Goal: Use online tool/utility: Utilize a website feature to perform a specific function

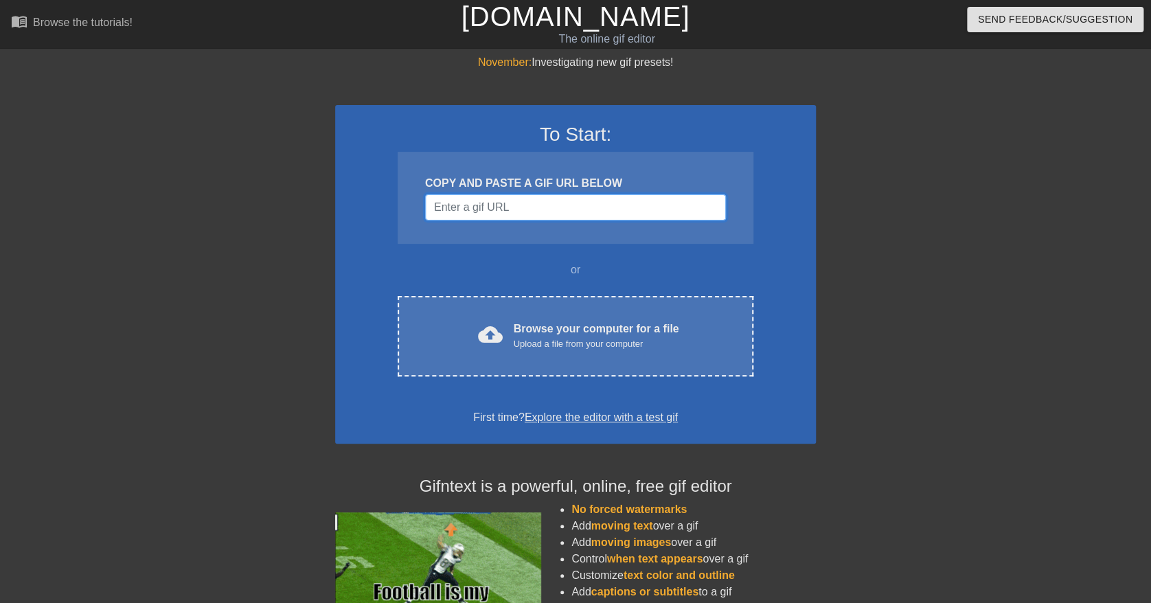
click at [544, 214] on input "Username" at bounding box center [575, 207] width 301 height 26
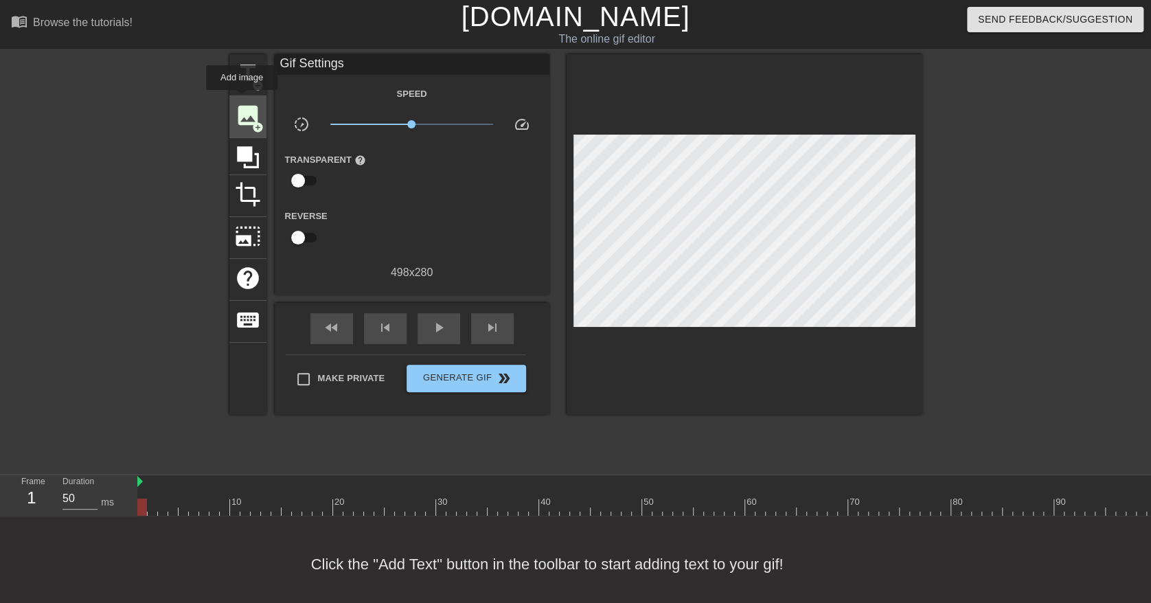
click at [242, 100] on div "image add_circle" at bounding box center [247, 117] width 37 height 42
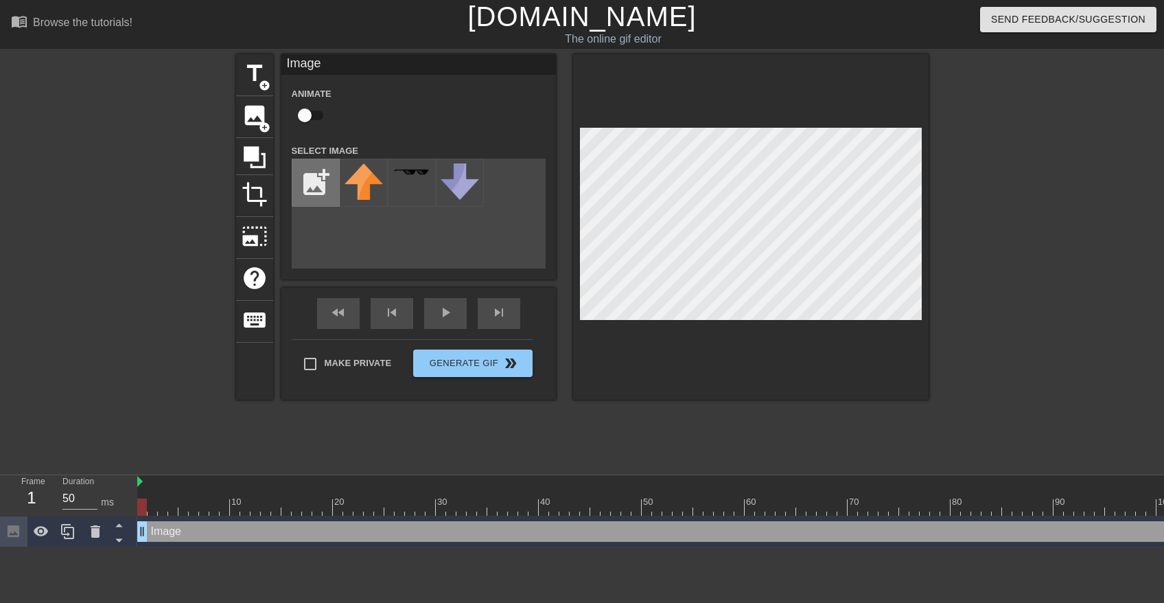
click at [313, 174] on input "file" at bounding box center [315, 182] width 47 height 47
type input "C:\fakepath\bjørnehovedet.png"
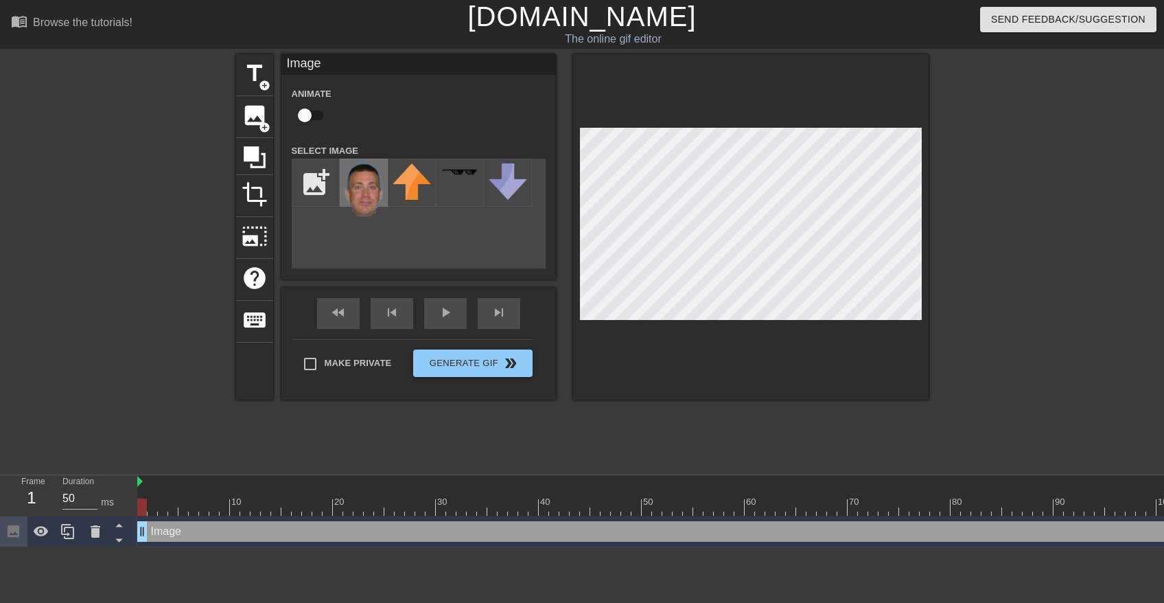
click at [372, 187] on img at bounding box center [364, 190] width 38 height 54
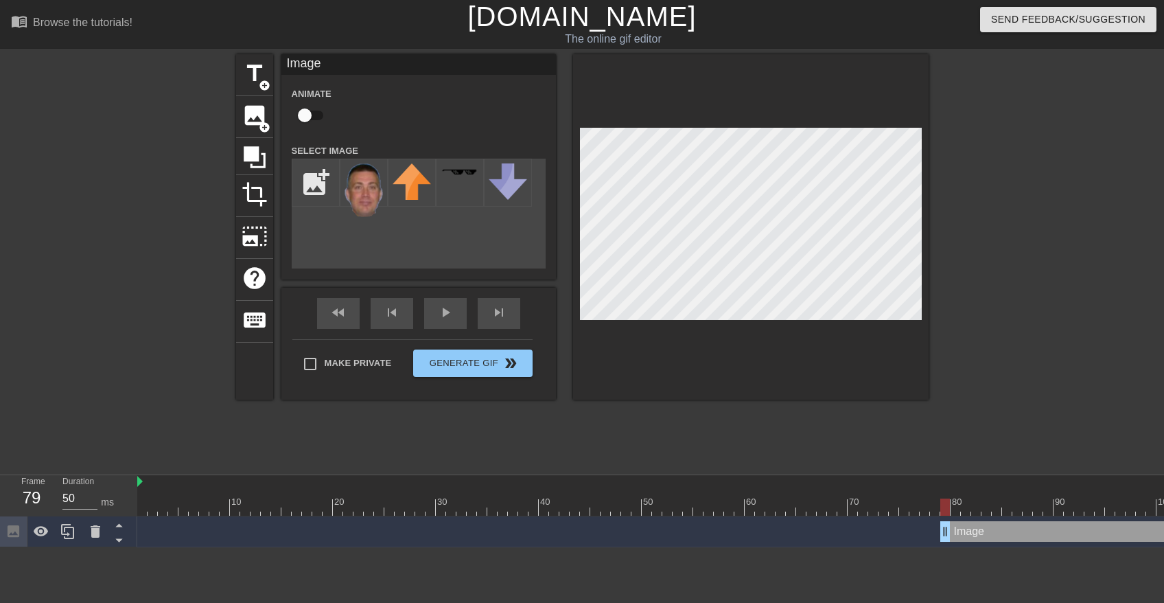
drag, startPoint x: 140, startPoint y: 529, endPoint x: 946, endPoint y: 500, distance: 806.5
click at [946, 500] on div "10 20 30 40 50 60 70 80 90 100 110 120 130 140 150 Image drag_handle drag_handle" at bounding box center [650, 511] width 1027 height 72
click at [254, 78] on span "title" at bounding box center [255, 73] width 26 height 26
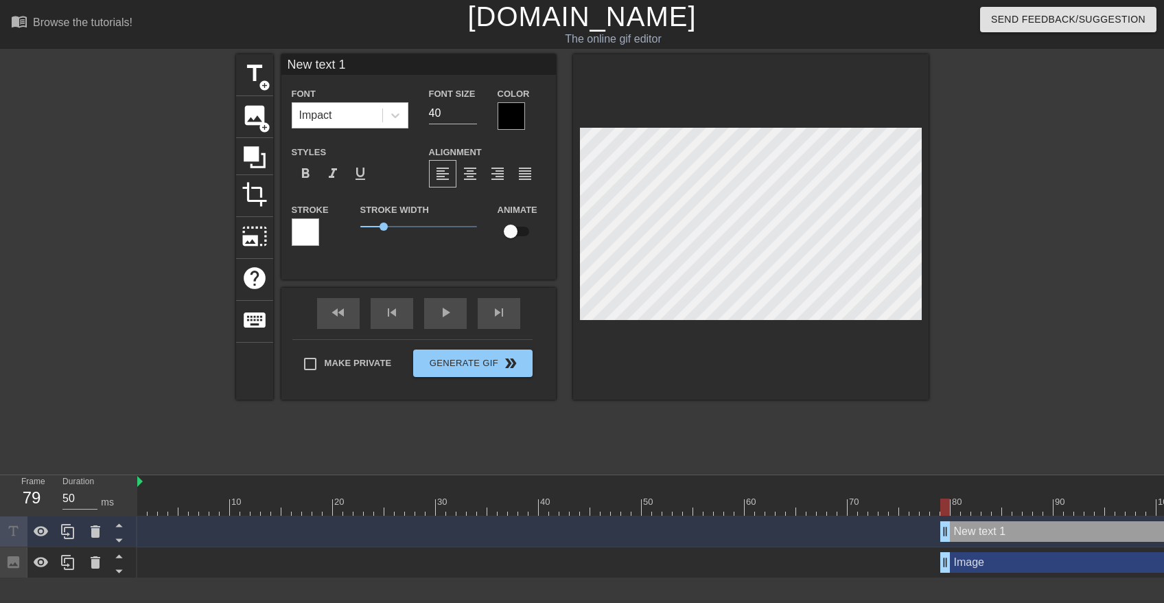
click at [313, 233] on div at bounding box center [305, 231] width 27 height 27
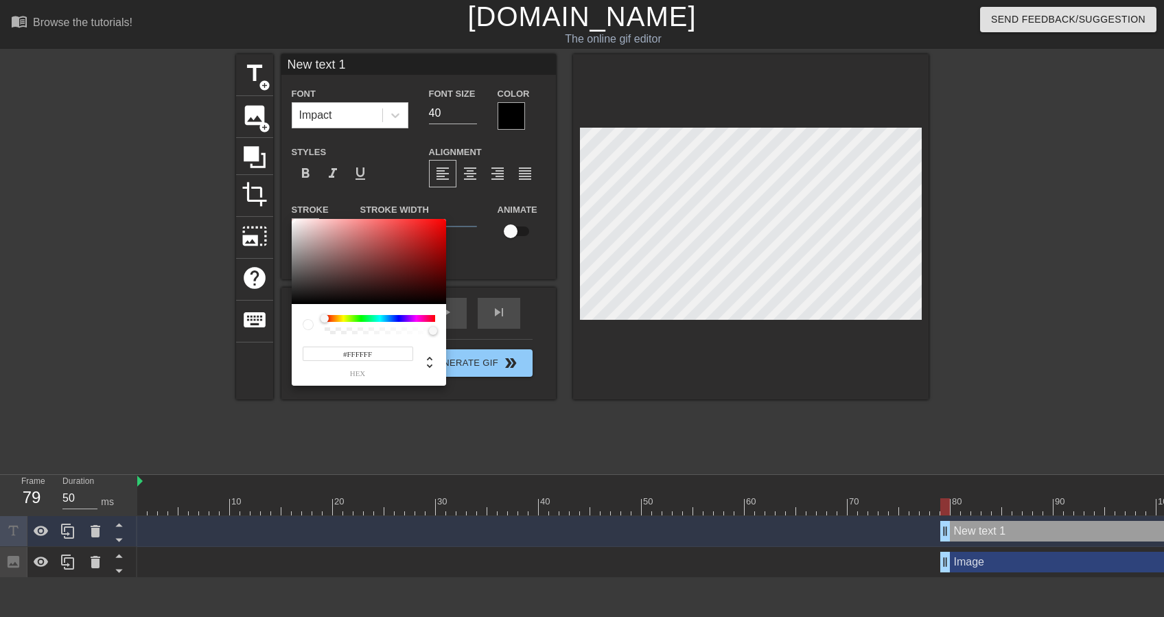
drag, startPoint x: 316, startPoint y: 235, endPoint x: 277, endPoint y: 218, distance: 42.4
click at [277, 218] on div "#FFFFFF hex" at bounding box center [582, 308] width 1164 height 617
type input "#F7F1F1"
click at [295, 222] on div at bounding box center [299, 226] width 8 height 8
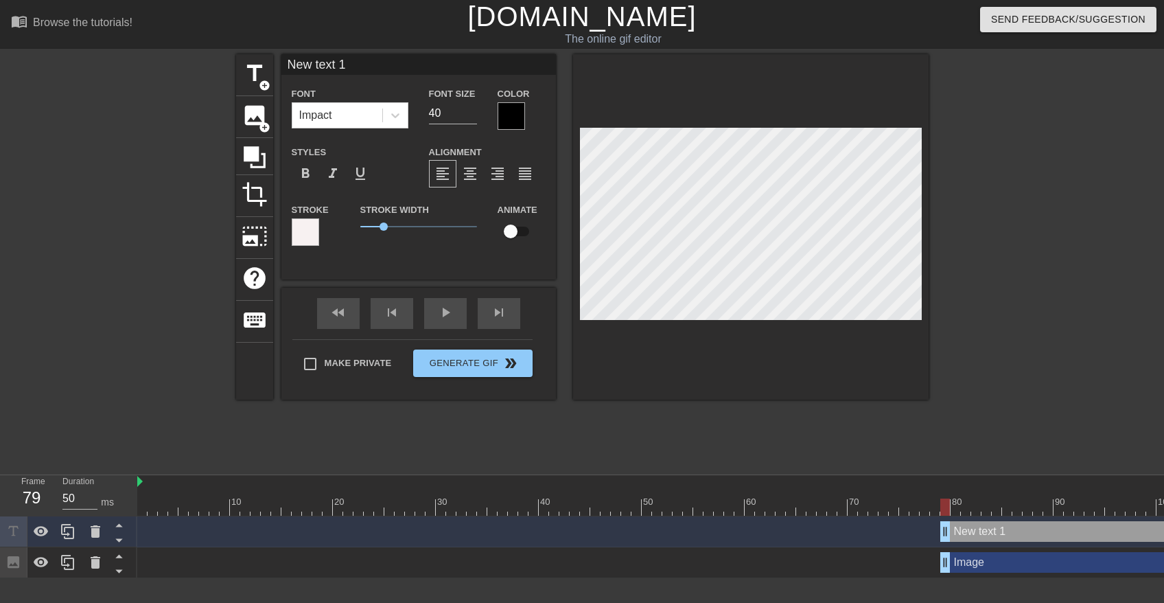
scroll to position [1, 3]
type input "n"
type textarea "n"
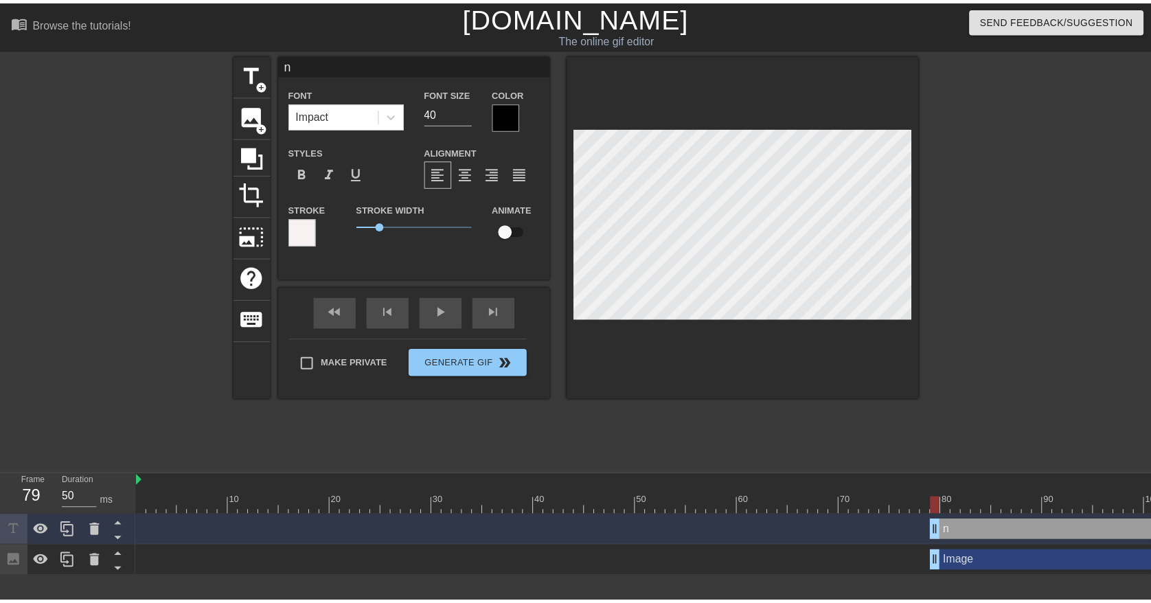
scroll to position [1, 1]
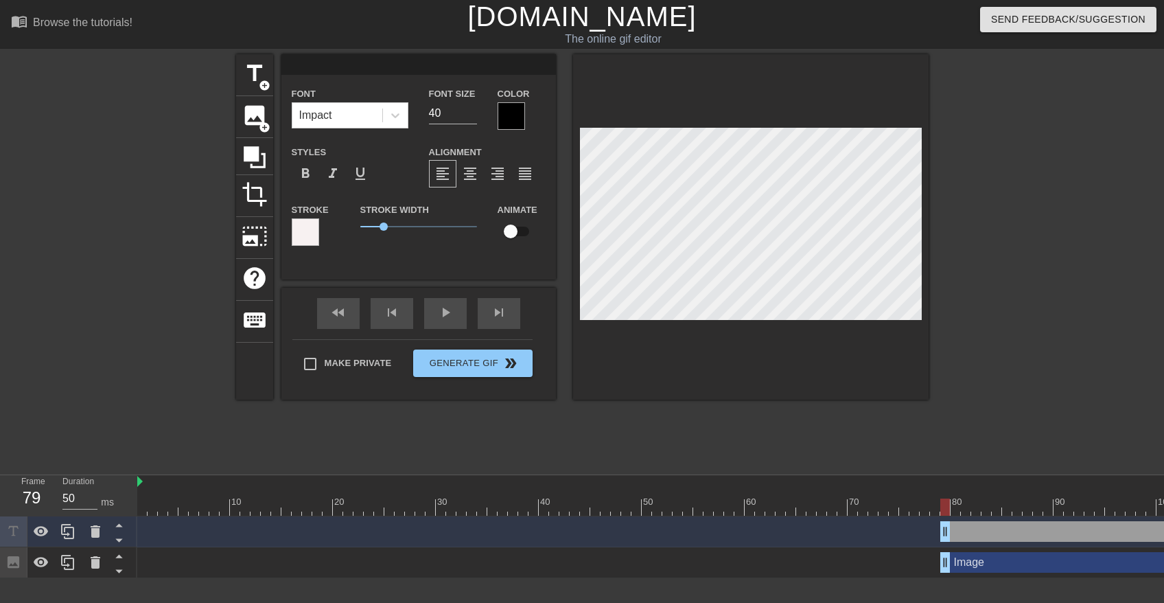
type input "N"
type textarea "N"
type input "NO"
type textarea "NO"
type input "NOV"
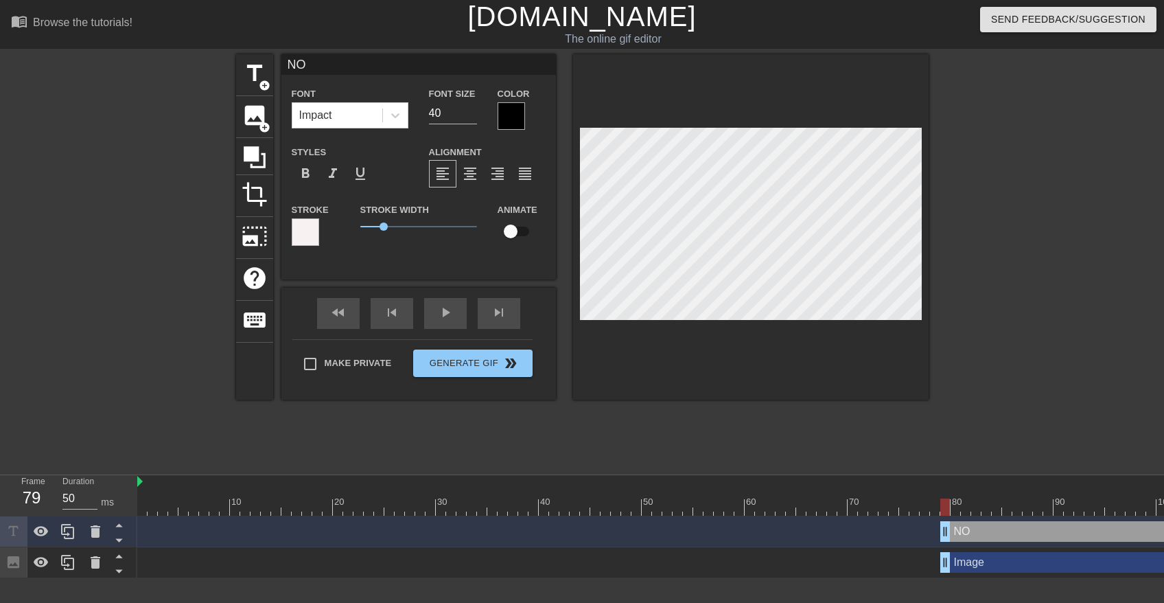
type textarea "NOV"
type input "NOVO"
type textarea "NOVO"
type input "NOVO"
type textarea "NOVO"
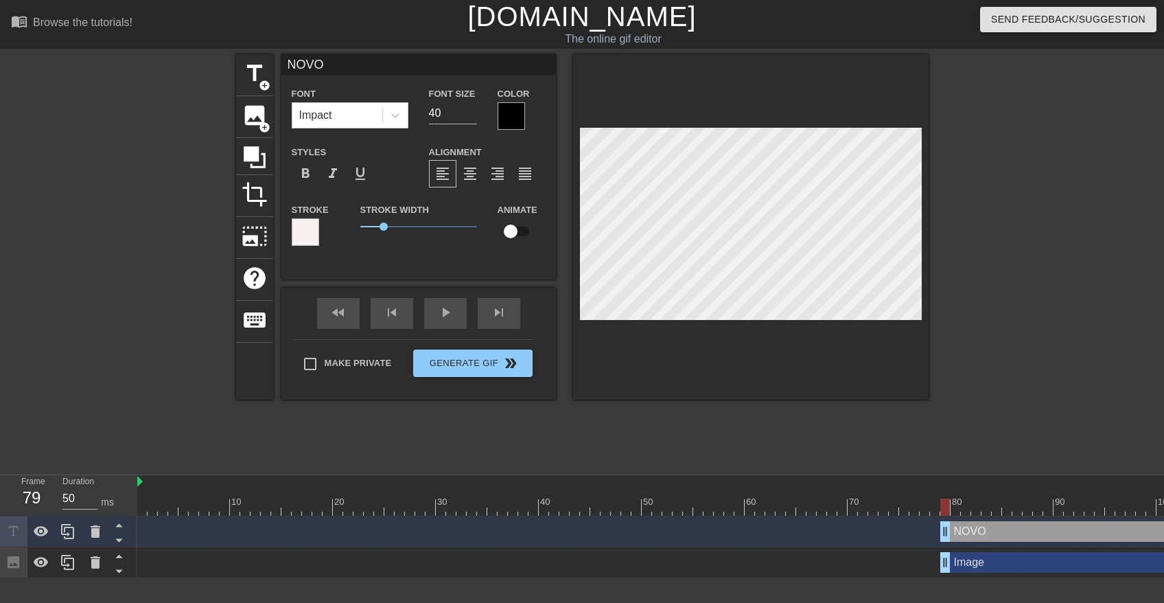
click at [506, 115] on div at bounding box center [511, 115] width 27 height 27
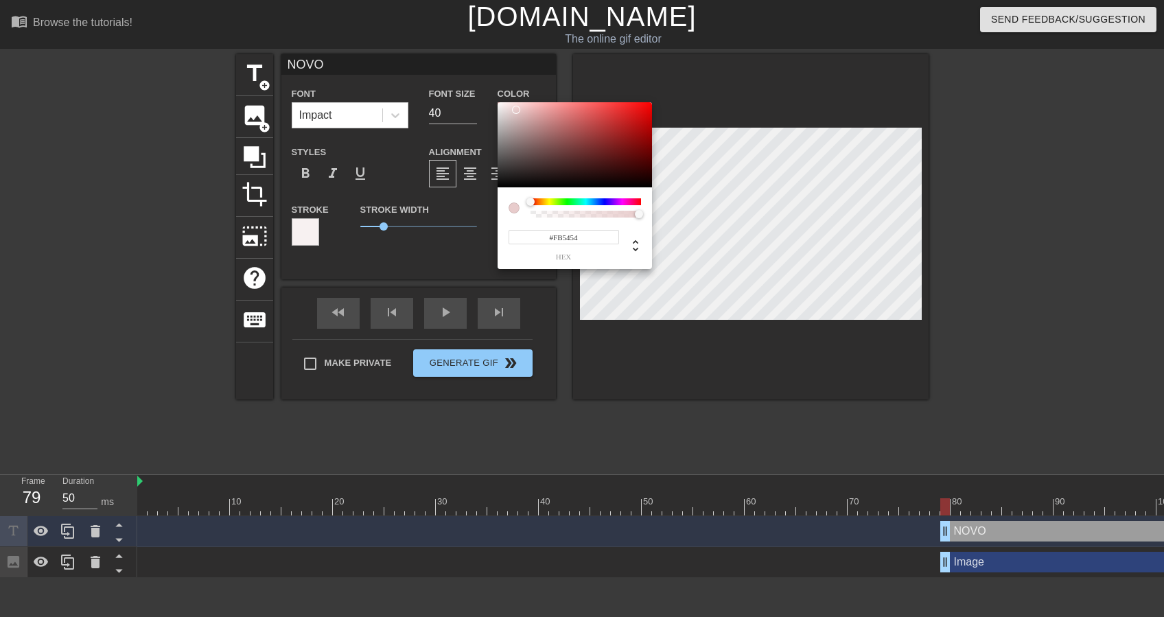
type input "#FFFFFF"
drag, startPoint x: 516, startPoint y: 110, endPoint x: 483, endPoint y: 95, distance: 36.6
click at [483, 95] on div "#FFFFFF hex" at bounding box center [582, 308] width 1164 height 617
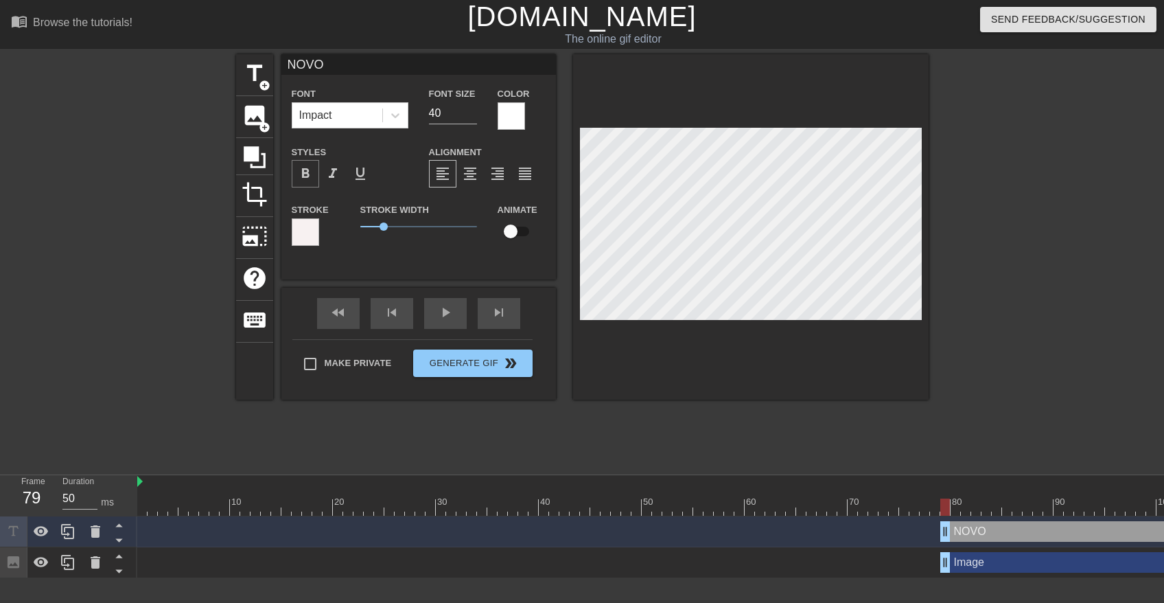
click at [308, 172] on span "format_bold" at bounding box center [305, 173] width 16 height 16
click at [305, 239] on div at bounding box center [305, 231] width 27 height 27
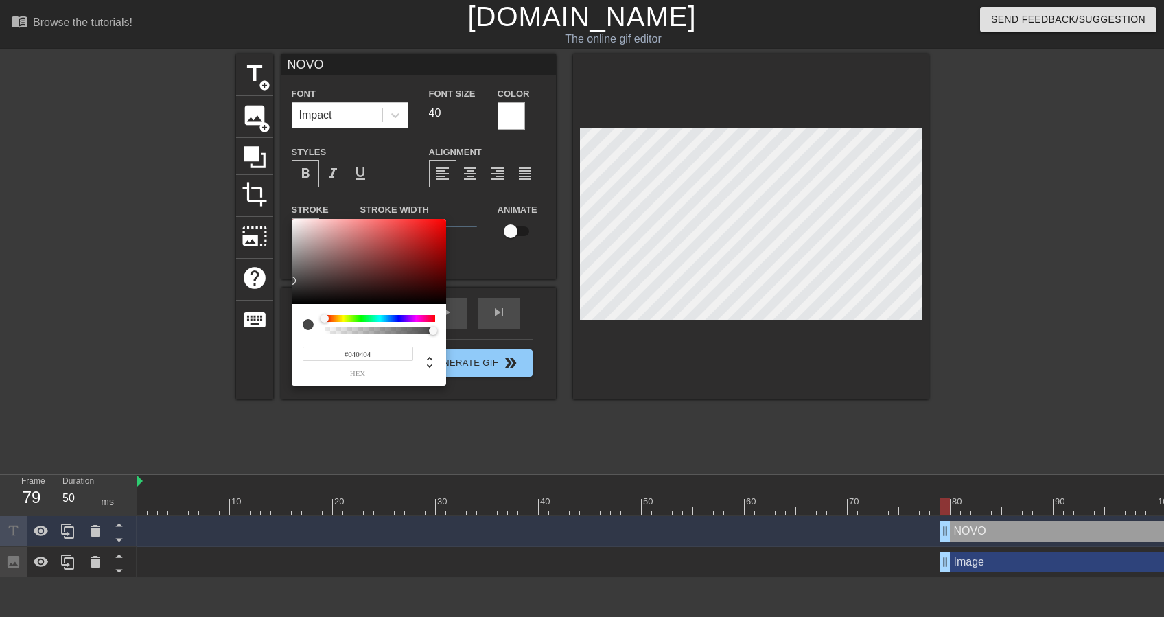
type input "#000000"
drag, startPoint x: 326, startPoint y: 247, endPoint x: 271, endPoint y: 310, distance: 83.6
click at [271, 310] on div "#000000 hex" at bounding box center [582, 308] width 1164 height 617
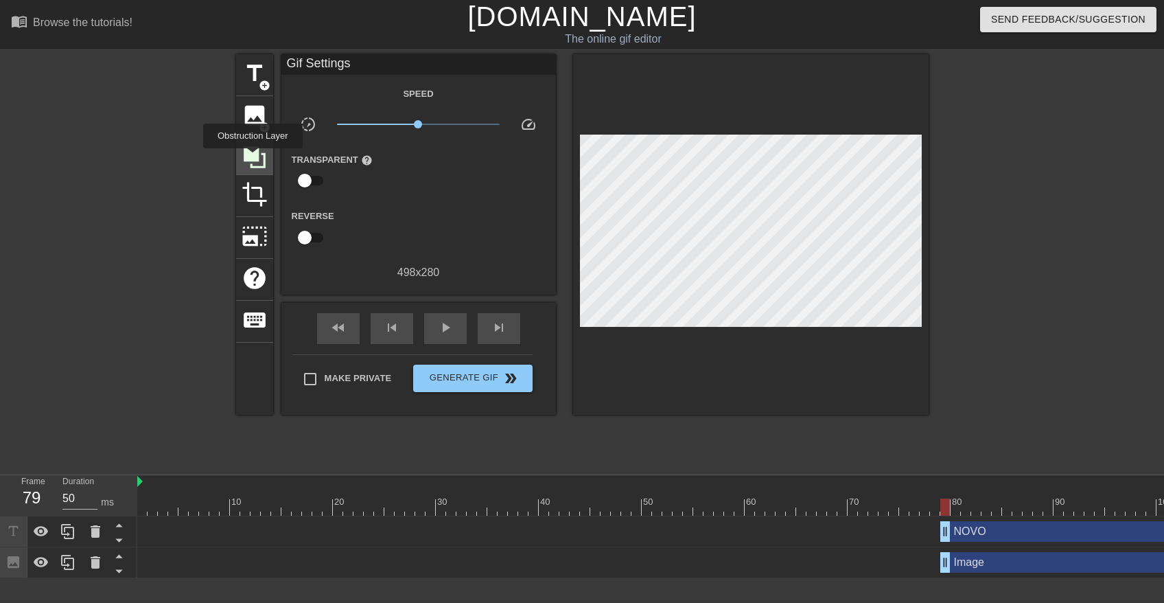
click at [253, 157] on icon at bounding box center [255, 157] width 22 height 22
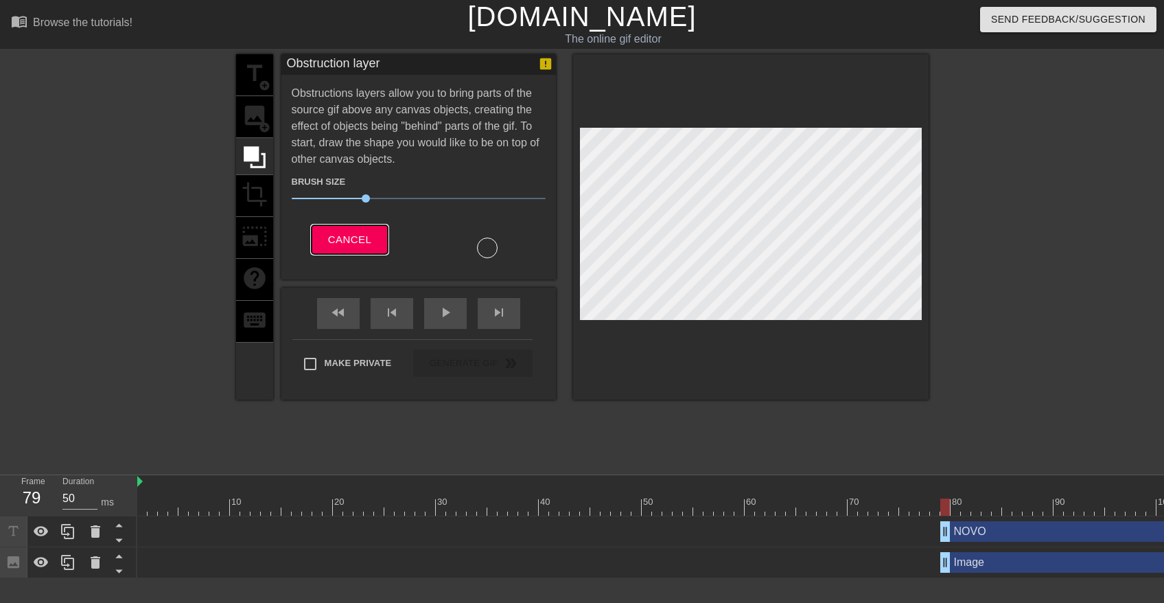
click at [358, 238] on span "Cancel" at bounding box center [349, 240] width 43 height 18
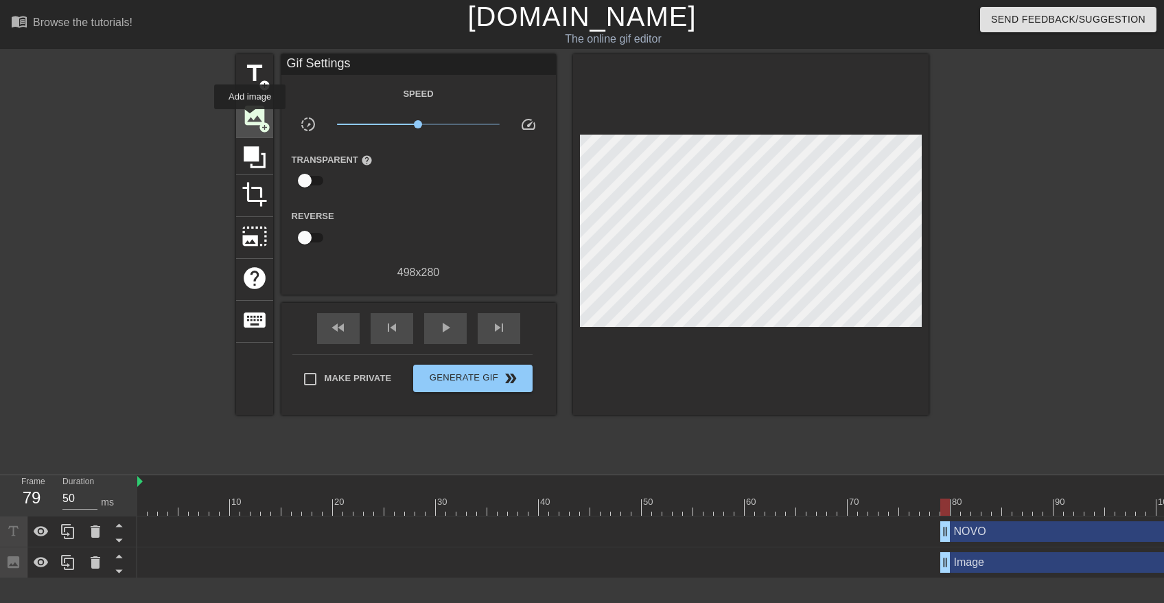
click at [250, 119] on span "image" at bounding box center [255, 115] width 26 height 26
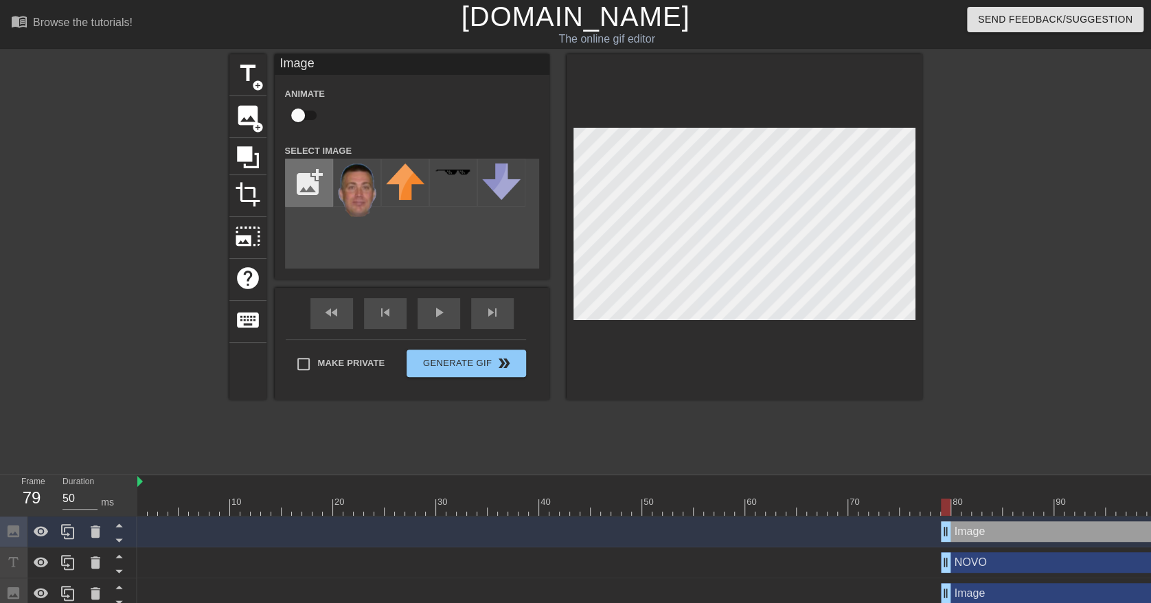
click at [314, 184] on input "file" at bounding box center [309, 182] width 47 height 47
click at [449, 181] on div at bounding box center [453, 183] width 48 height 48
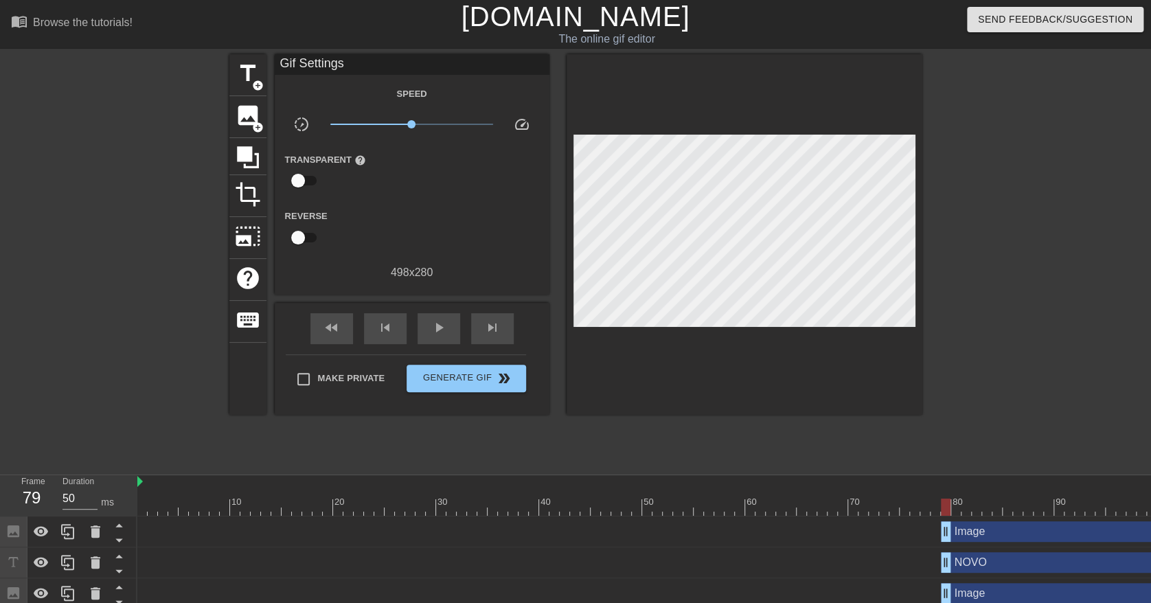
click at [922, 329] on div "title add_circle image add_circle crop photo_size_select_large help keyboard Gi…" at bounding box center [575, 260] width 1151 height 412
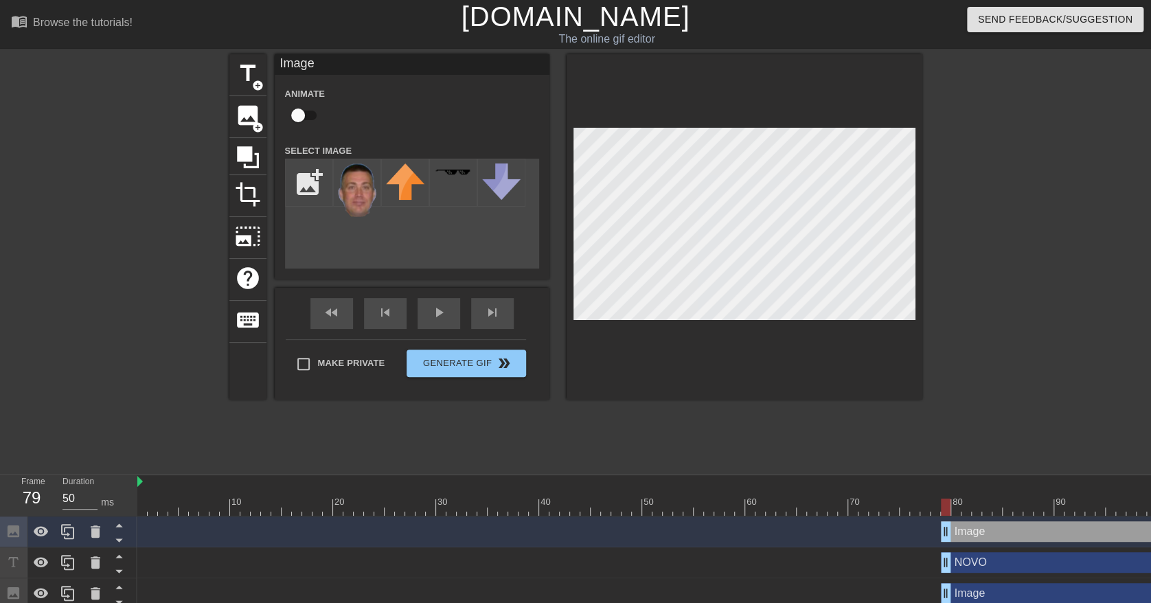
click at [758, 410] on div "title add_circle image add_circle crop photo_size_select_large help keyboard Im…" at bounding box center [575, 260] width 693 height 412
click at [65, 527] on icon at bounding box center [67, 531] width 13 height 15
click at [455, 188] on div at bounding box center [453, 183] width 48 height 48
click at [63, 527] on icon at bounding box center [68, 531] width 16 height 16
click at [62, 522] on div at bounding box center [67, 531] width 27 height 30
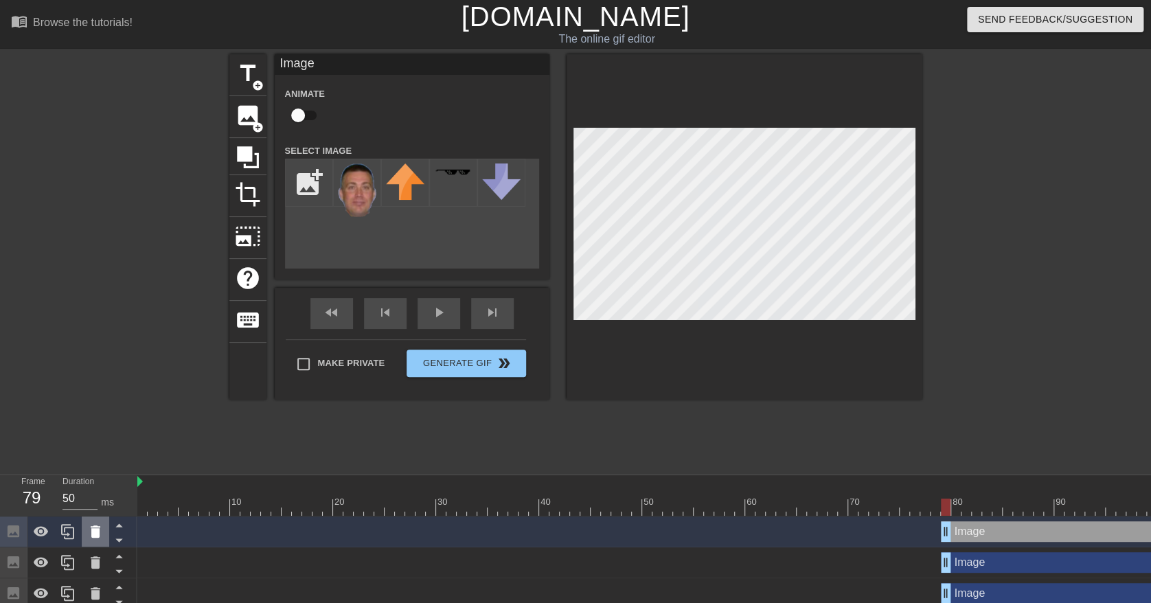
click at [93, 533] on icon at bounding box center [96, 531] width 10 height 12
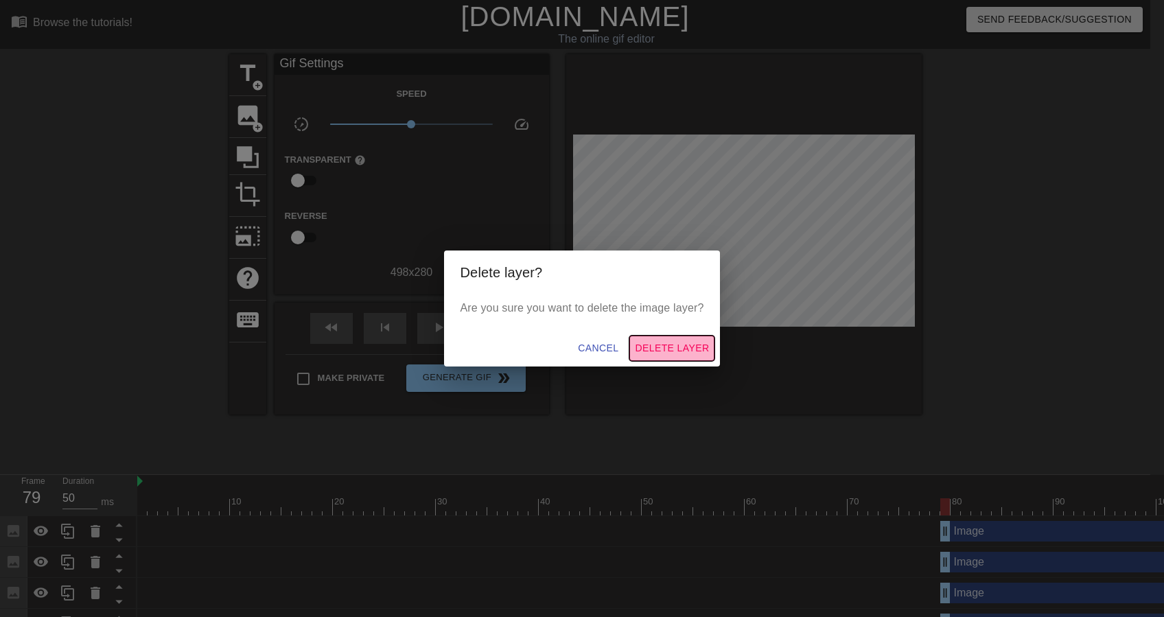
click at [706, 358] on button "Delete Layer" at bounding box center [672, 348] width 85 height 25
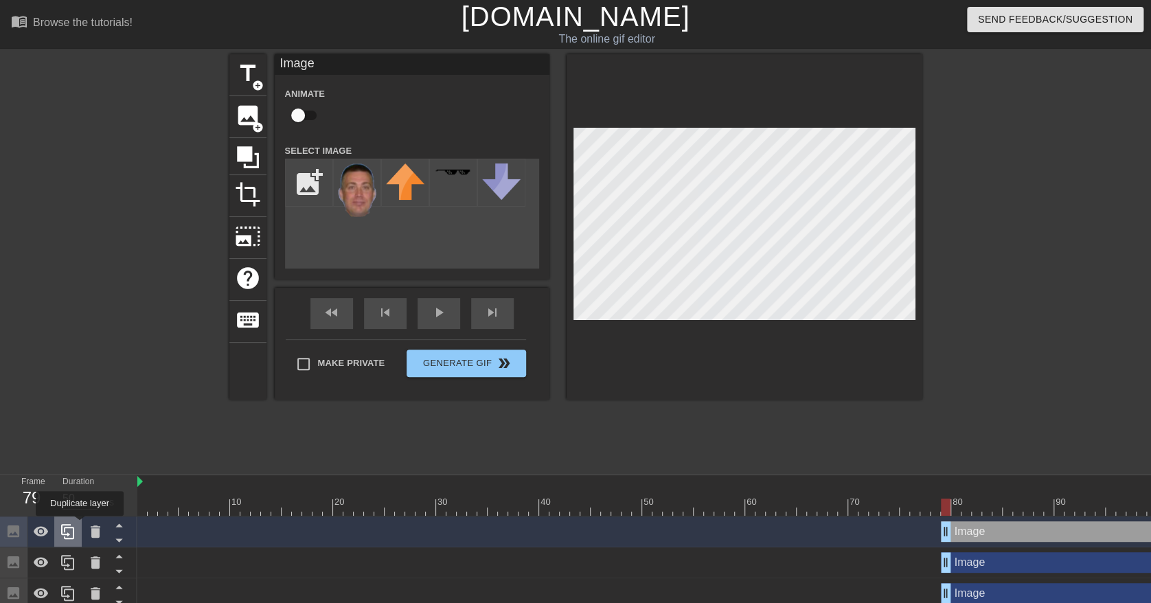
click at [80, 526] on div at bounding box center [67, 531] width 27 height 30
click at [92, 533] on icon at bounding box center [96, 531] width 10 height 12
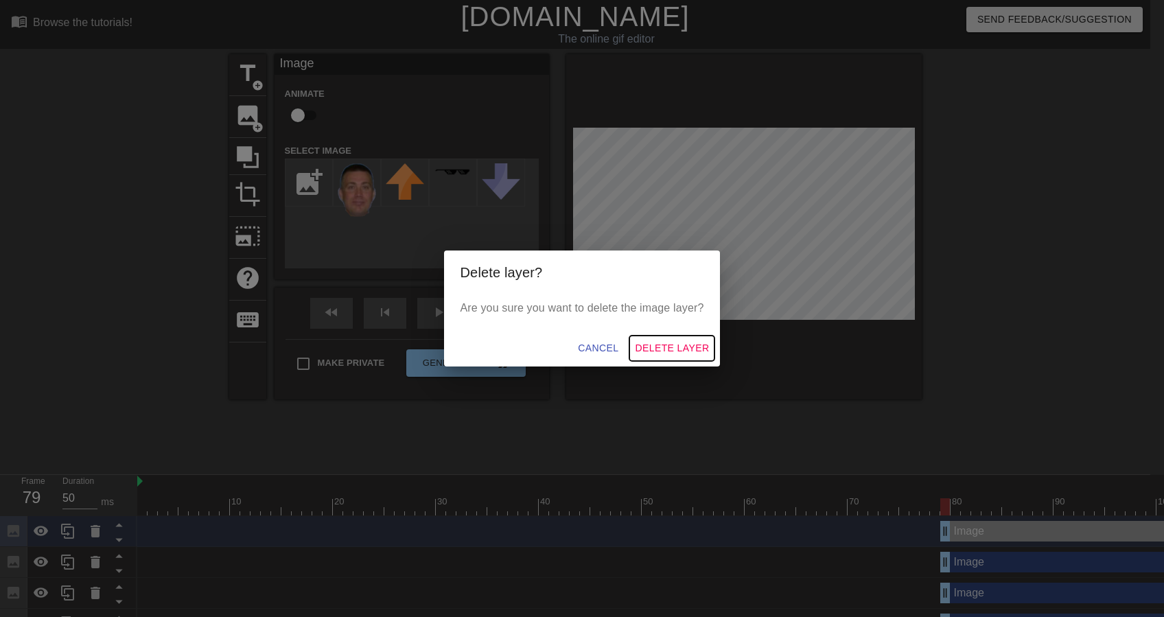
click at [692, 336] on button "Delete Layer" at bounding box center [672, 348] width 85 height 25
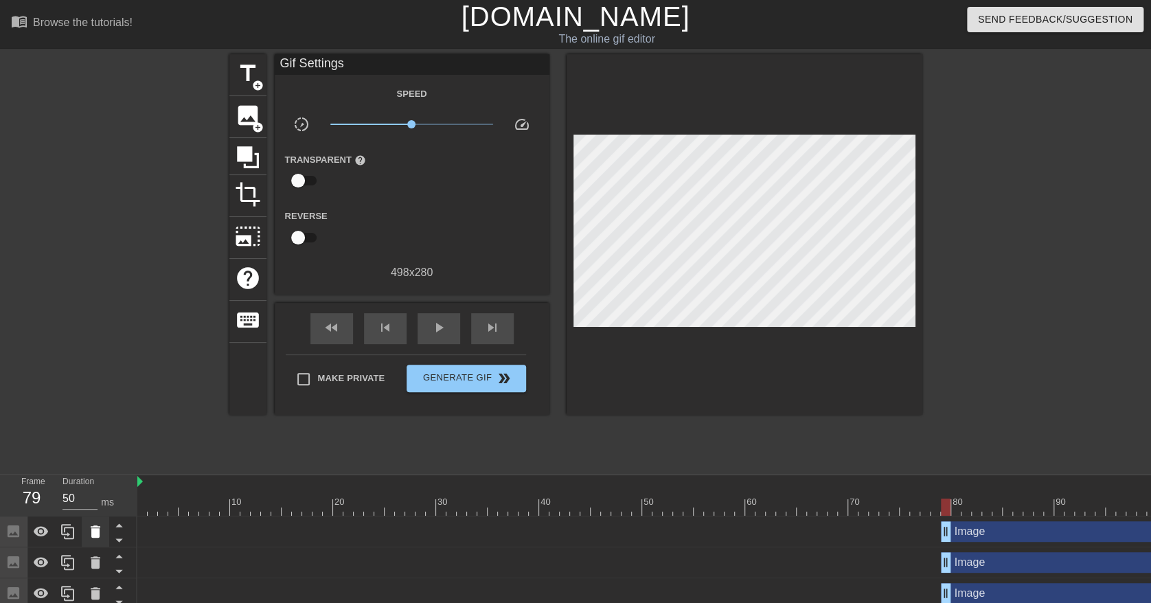
click at [94, 530] on icon at bounding box center [96, 531] width 10 height 12
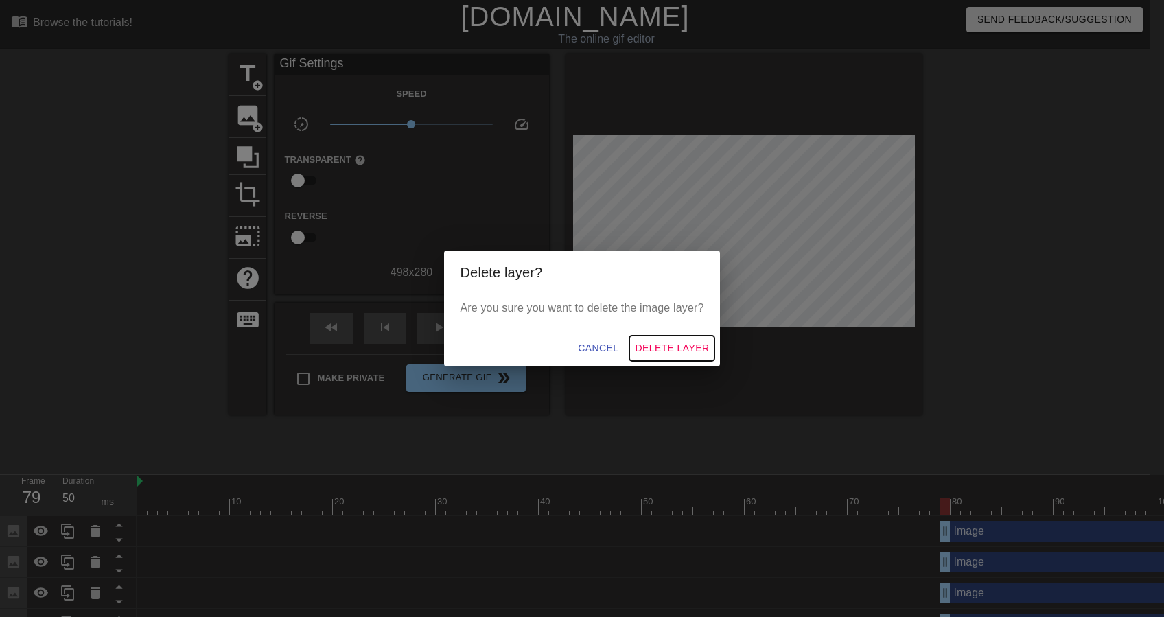
click at [691, 349] on span "Delete Layer" at bounding box center [672, 348] width 74 height 17
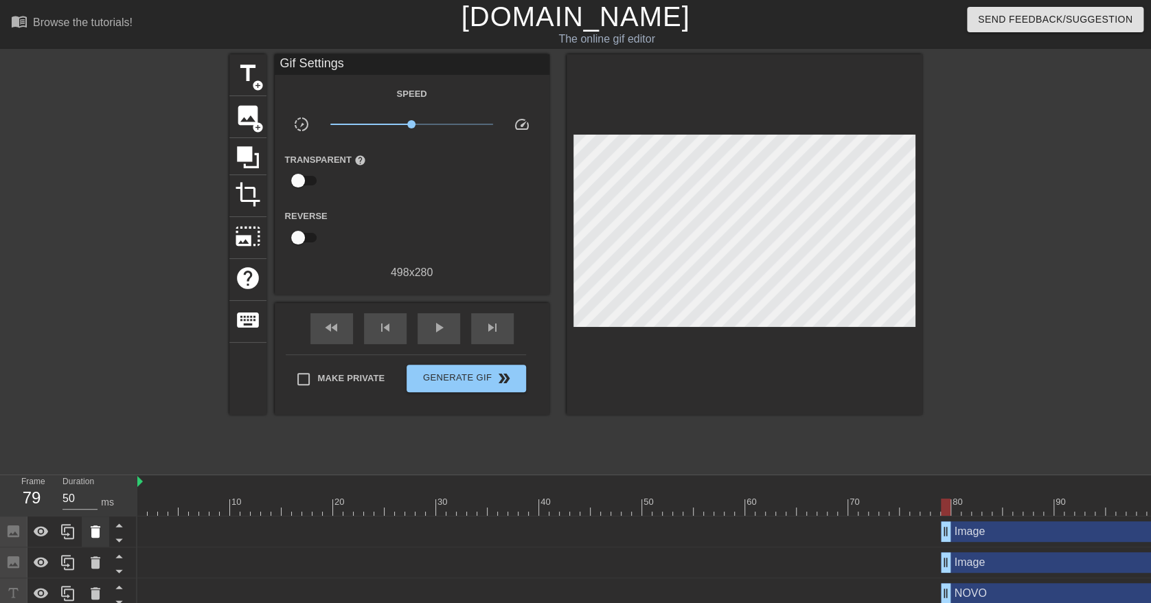
click at [100, 525] on icon at bounding box center [95, 531] width 16 height 16
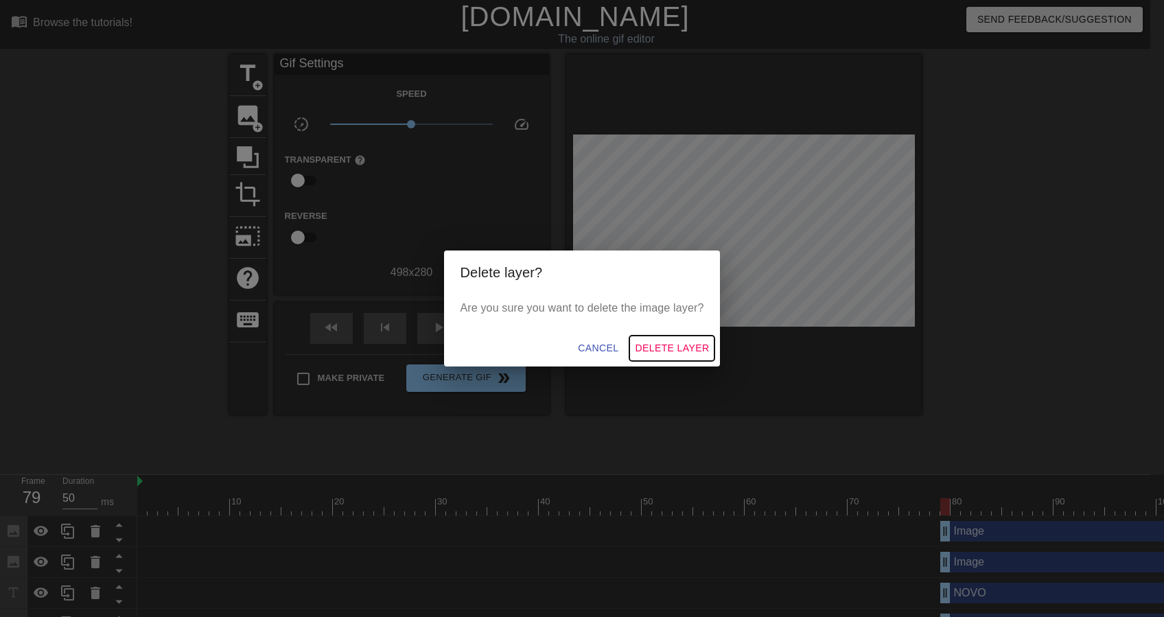
click at [676, 349] on span "Delete Layer" at bounding box center [672, 348] width 74 height 17
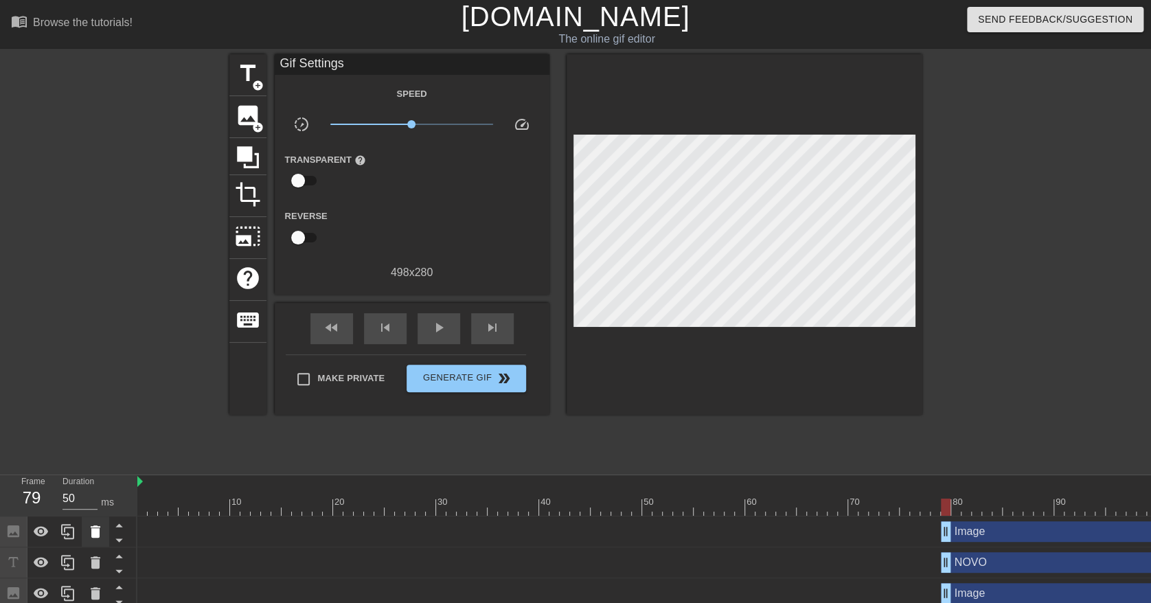
click at [93, 532] on icon at bounding box center [96, 531] width 10 height 12
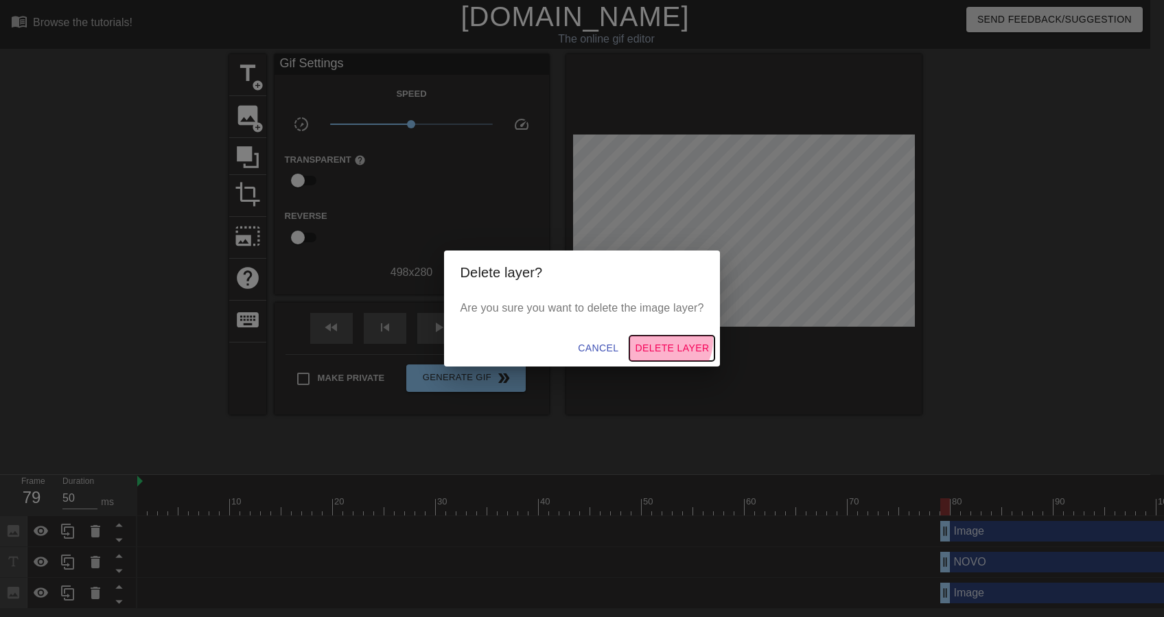
click at [668, 341] on span "Delete Layer" at bounding box center [672, 348] width 74 height 17
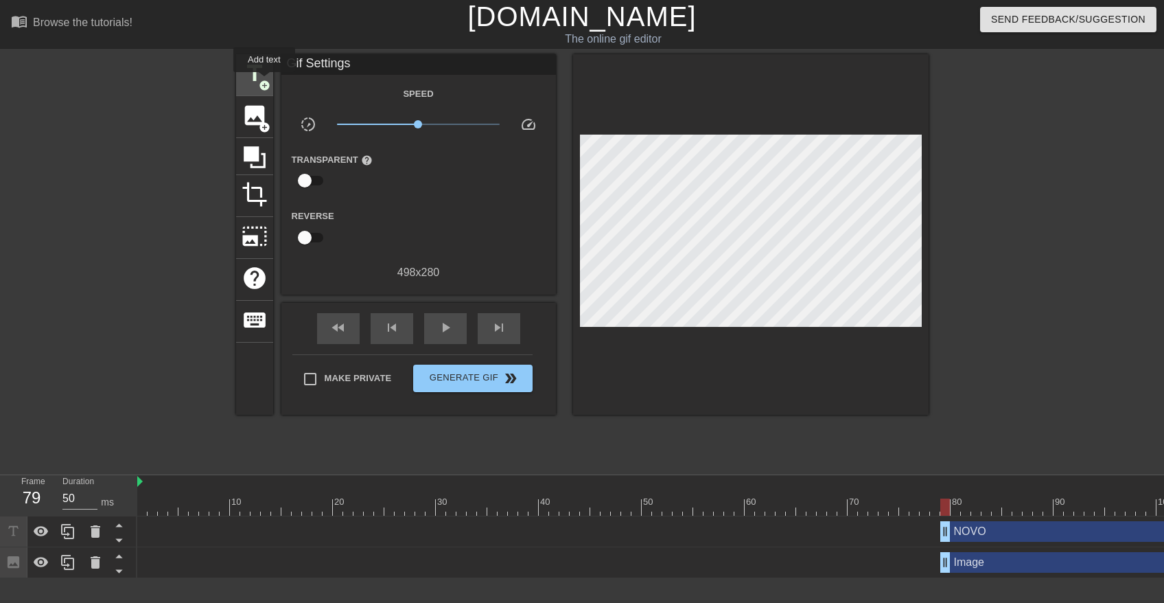
click at [258, 77] on span "title" at bounding box center [255, 73] width 26 height 26
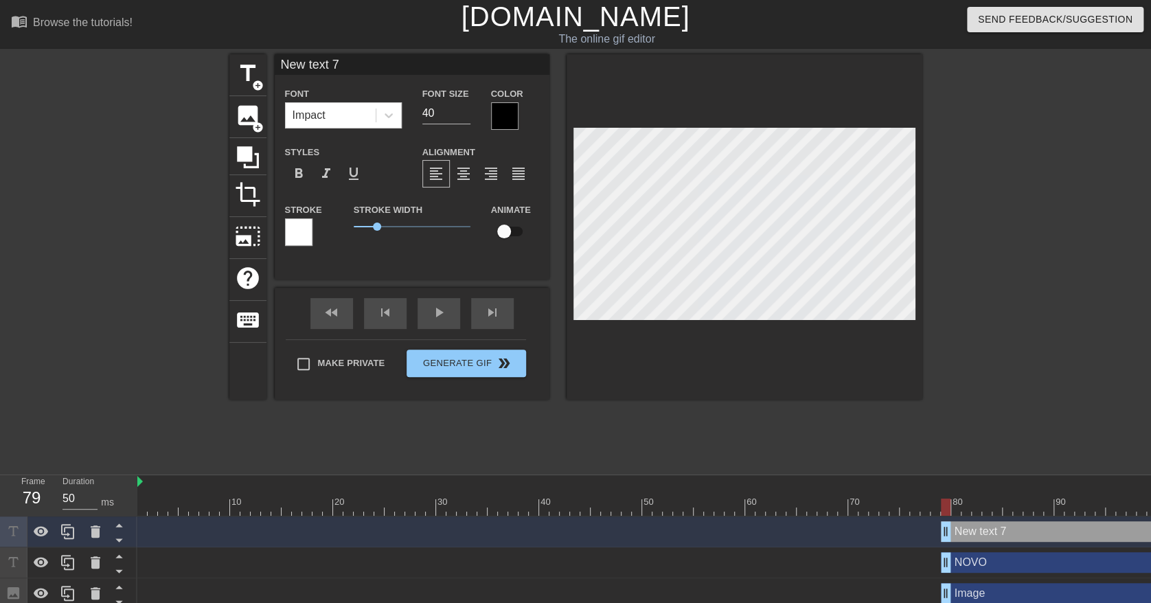
click at [511, 112] on div at bounding box center [504, 115] width 27 height 27
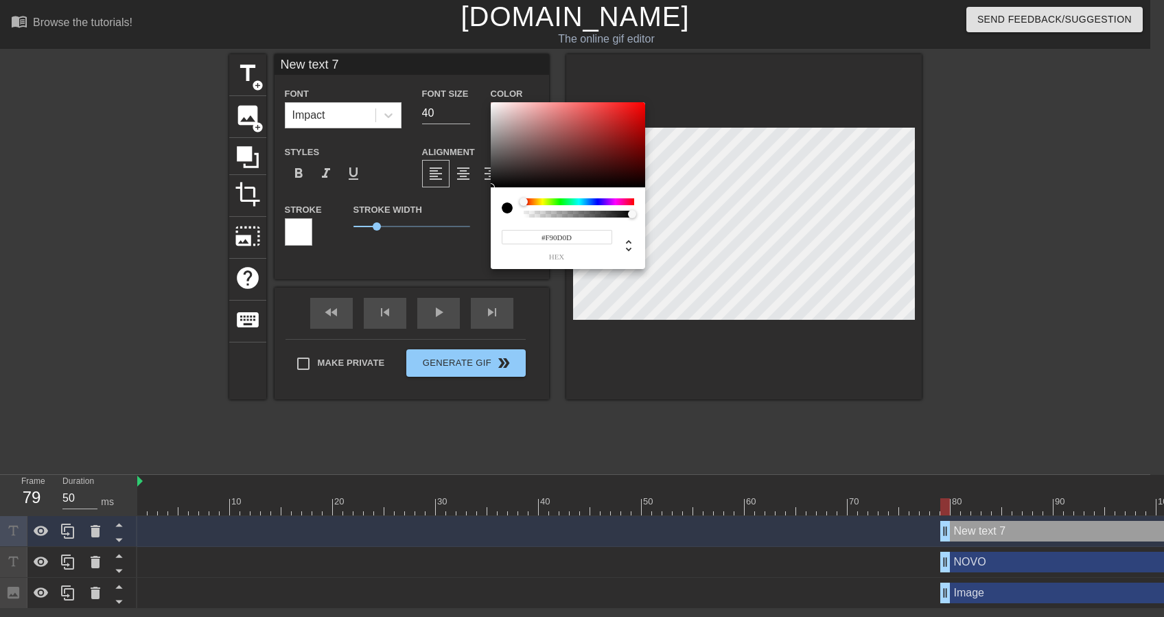
type input "#FF0000"
drag, startPoint x: 626, startPoint y: 115, endPoint x: 677, endPoint y: 75, distance: 65.0
click at [677, 75] on div "#FF0000 hex" at bounding box center [582, 308] width 1164 height 617
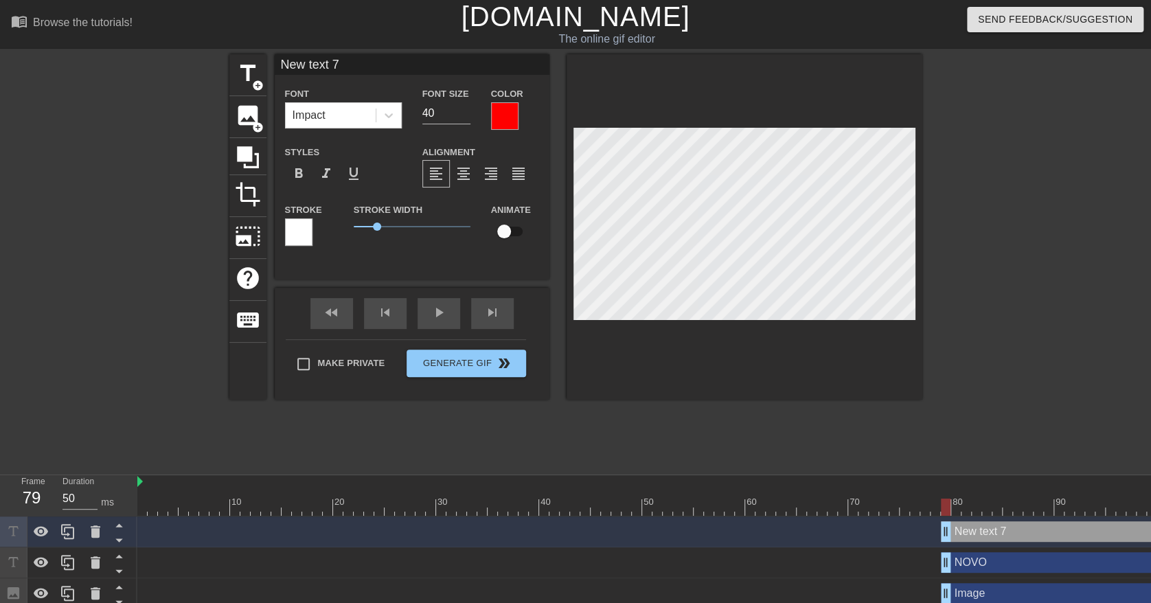
type input "-"
type textarea "-"
type input "--"
type textarea "--"
type input "---"
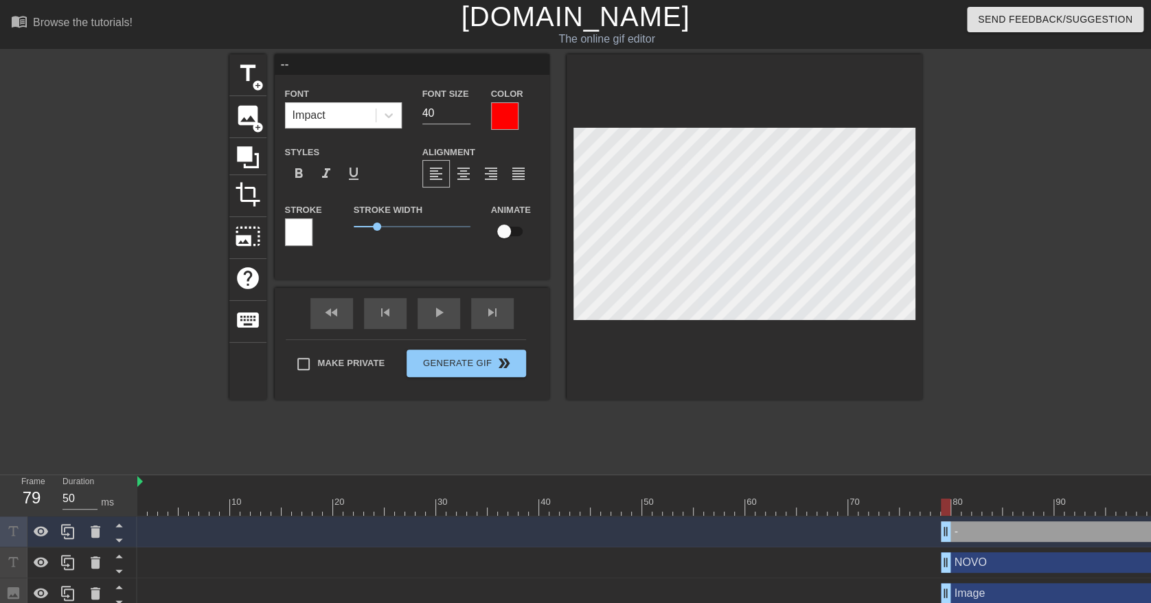
type textarea "---"
type input "----"
type textarea "----"
type input "-----"
type textarea "-----"
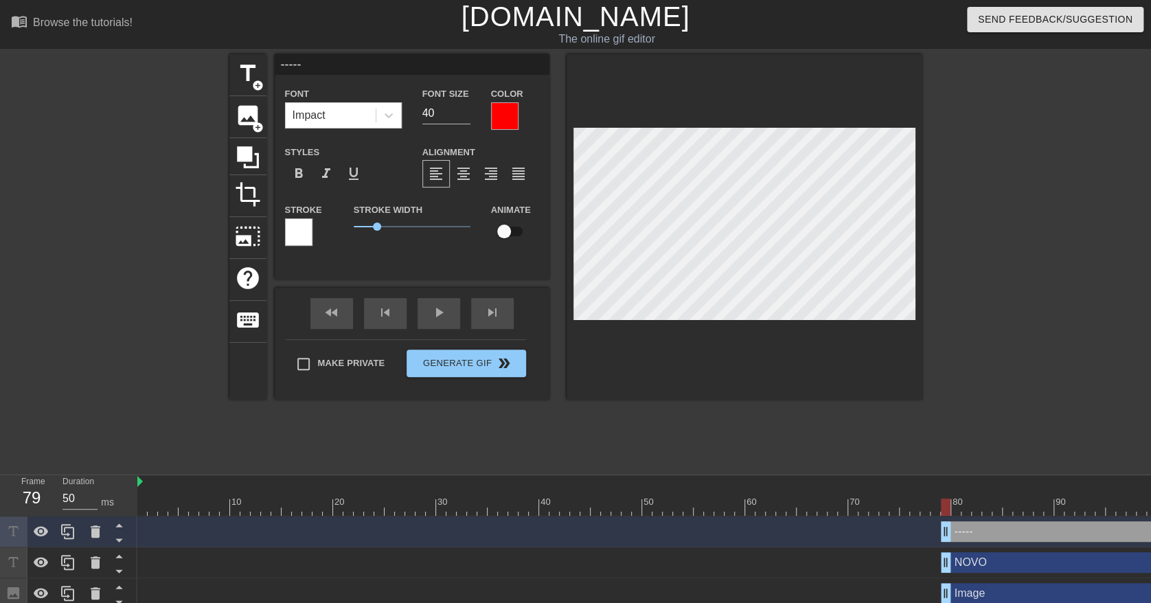
type input "------"
type textarea "------"
type input "-------"
type textarea "-------"
type input "--------"
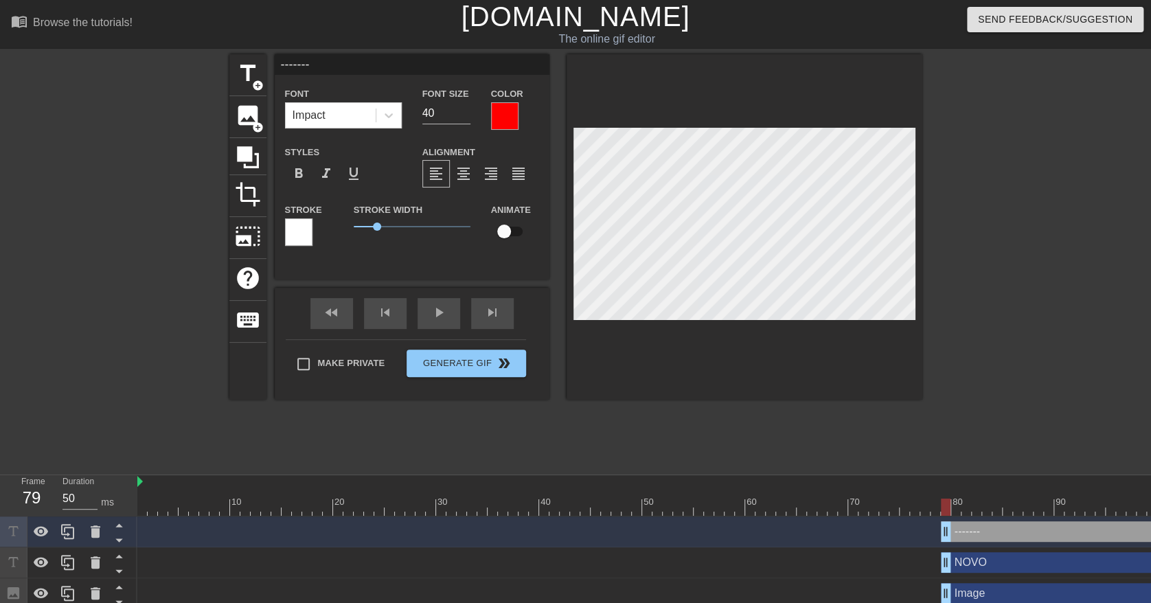
type textarea "--------"
type input "---------"
type textarea "---------"
type input "----------"
type textarea "----------"
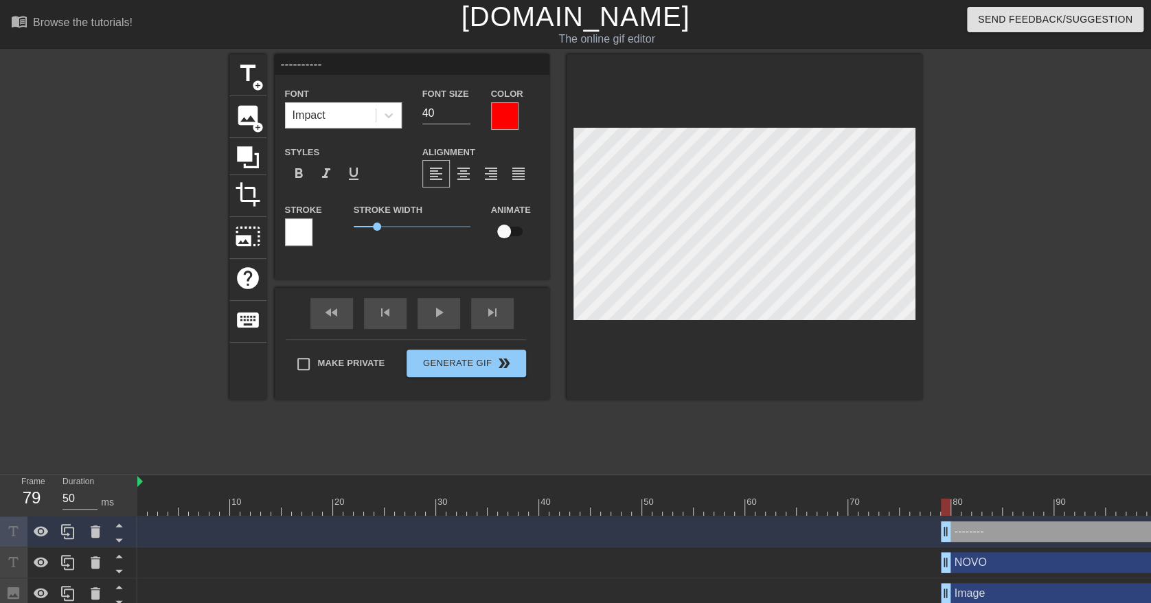
type input "-----------"
type textarea "-----------"
click at [465, 115] on input "39" at bounding box center [446, 113] width 48 height 22
click at [467, 105] on div "Font Size 39" at bounding box center [446, 107] width 69 height 45
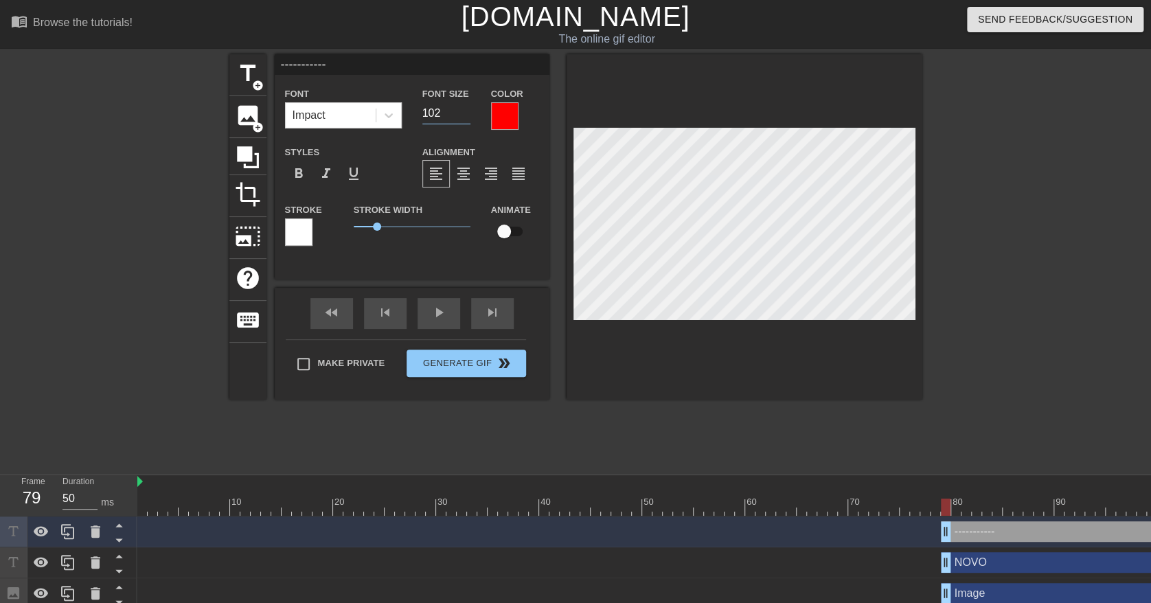
type input "102"
click at [462, 106] on input "102" at bounding box center [446, 113] width 48 height 22
type input "----------"
type textarea "----------"
type input "---------"
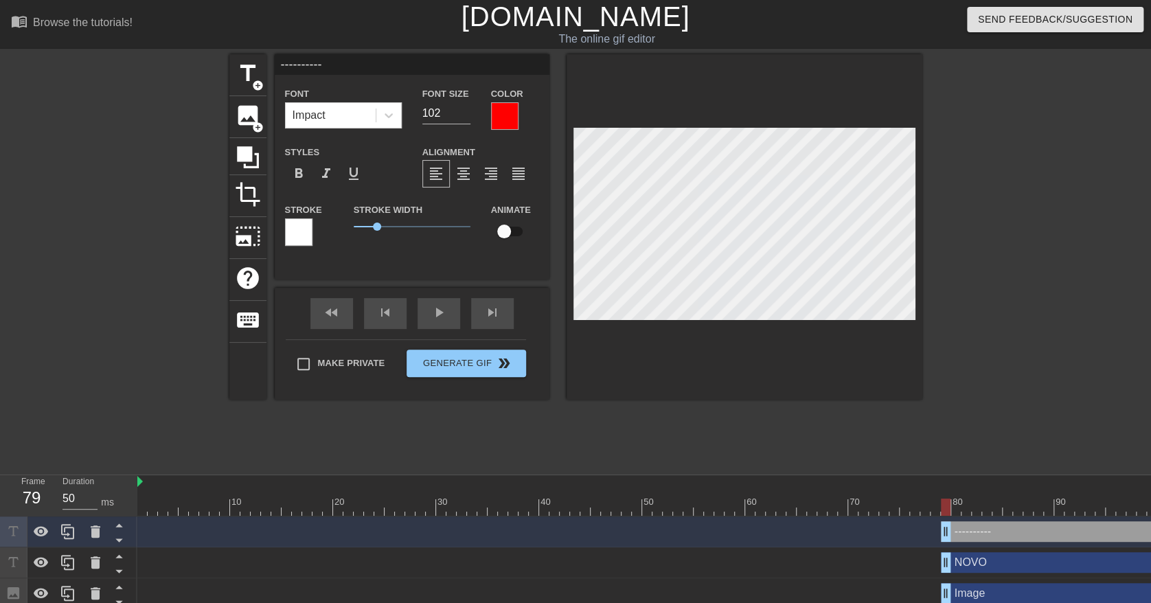
type textarea "---------"
type input "--------"
type textarea "--------"
type input "-------"
type textarea "-------"
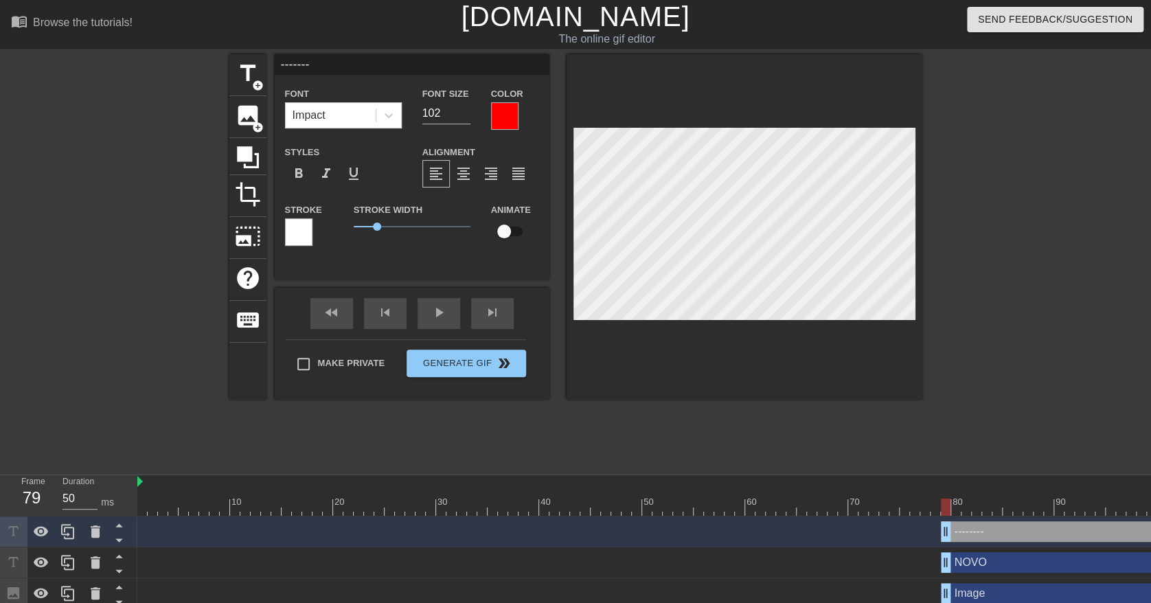
scroll to position [1, 3]
type input "------"
type textarea "------"
type input "113"
click at [466, 106] on input "113" at bounding box center [446, 113] width 48 height 22
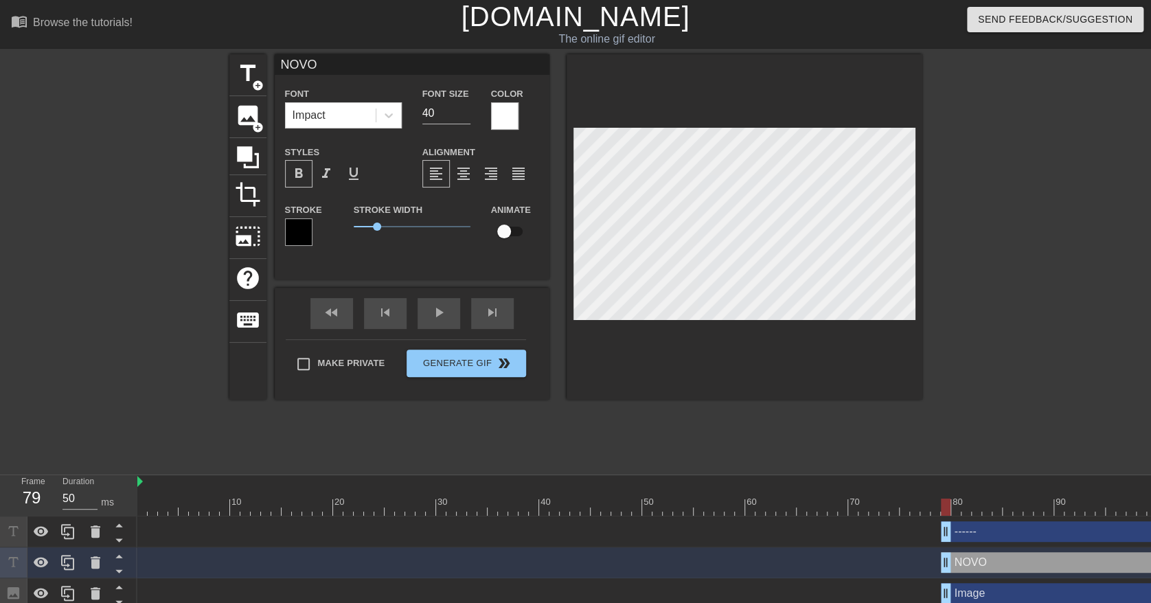
drag, startPoint x: 976, startPoint y: 566, endPoint x: 981, endPoint y: 505, distance: 60.7
click at [981, 505] on div "10 20 30 40 50 60 70 80 90 100 110 120 130 140 150 ------ drag_handle drag_hand…" at bounding box center [643, 542] width 1013 height 134
click at [114, 558] on icon at bounding box center [119, 555] width 17 height 17
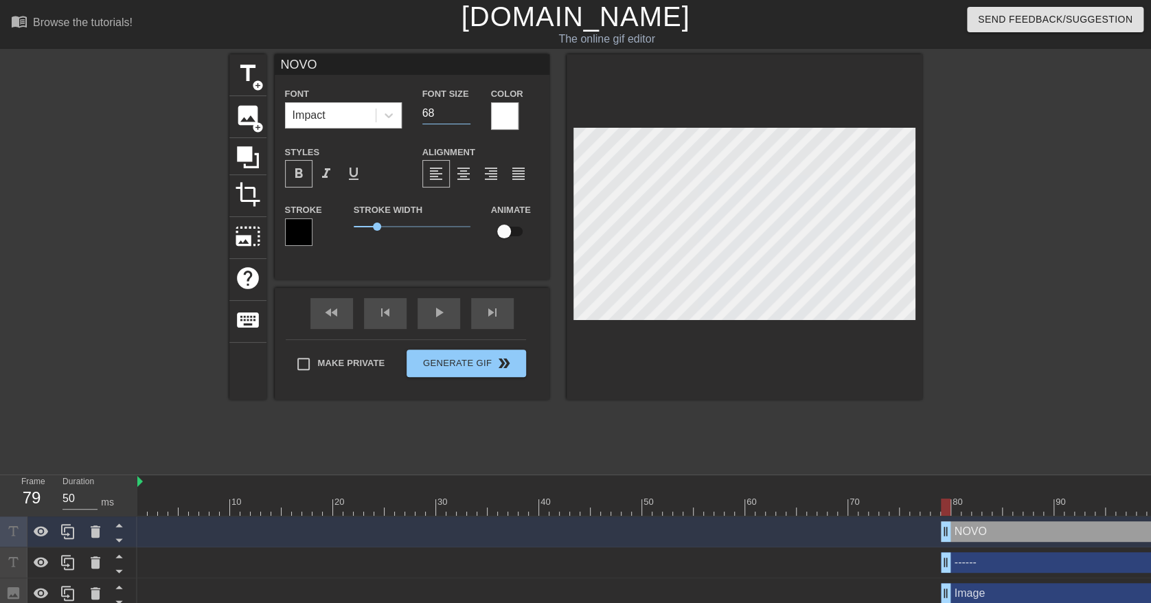
type input "68"
click at [463, 110] on input "68" at bounding box center [446, 113] width 48 height 22
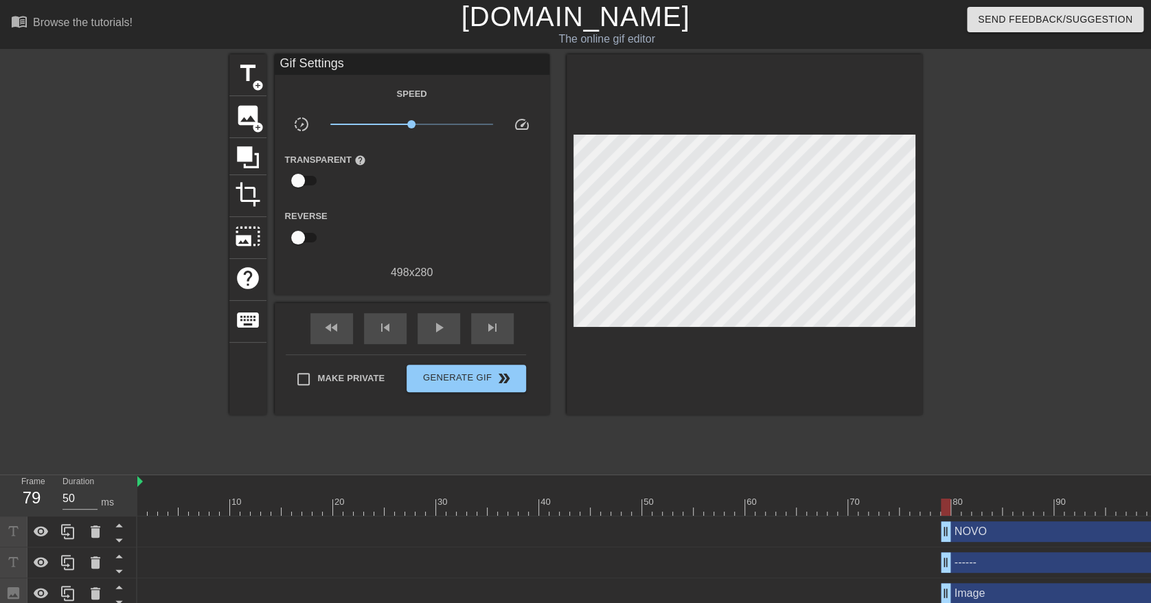
click at [1088, 281] on div at bounding box center [1042, 260] width 206 height 412
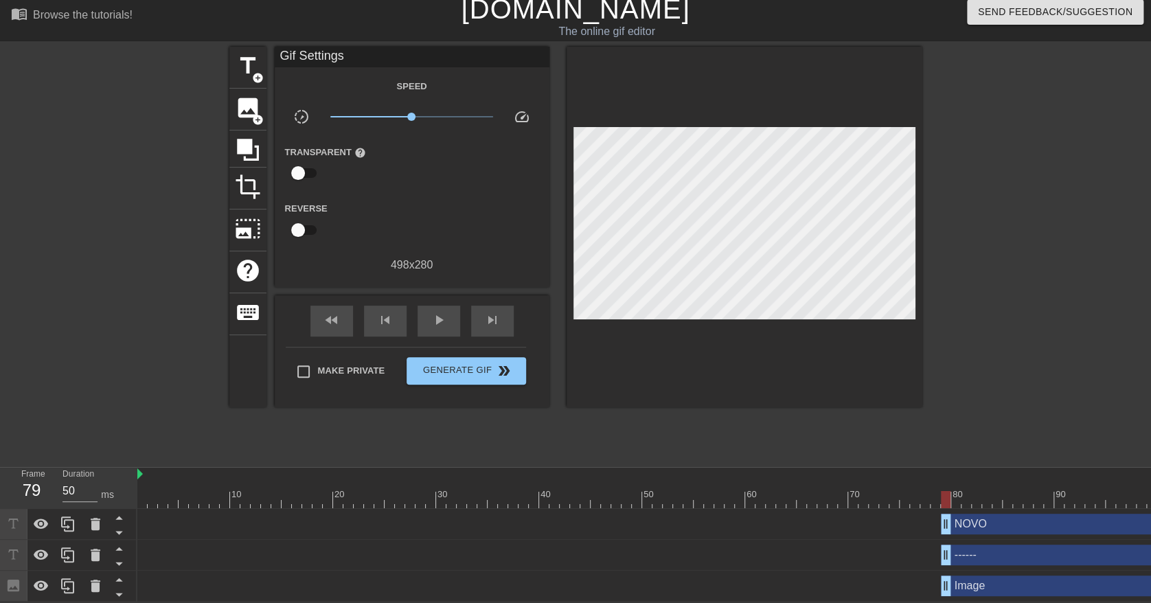
scroll to position [20, 0]
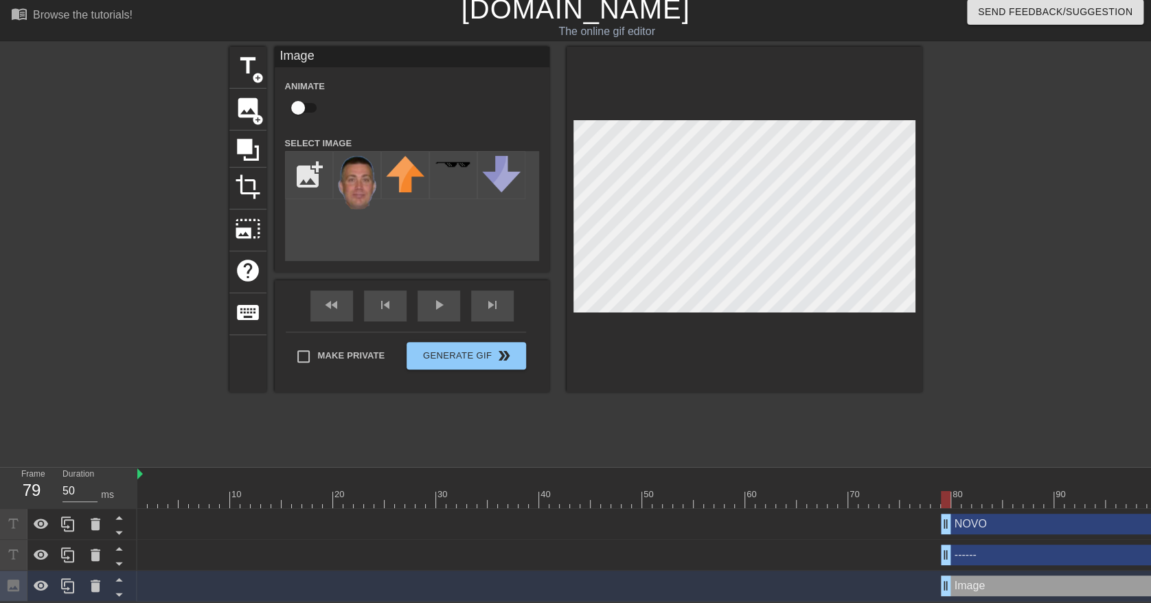
click at [304, 95] on input "checkbox" at bounding box center [298, 108] width 78 height 26
checkbox input "true"
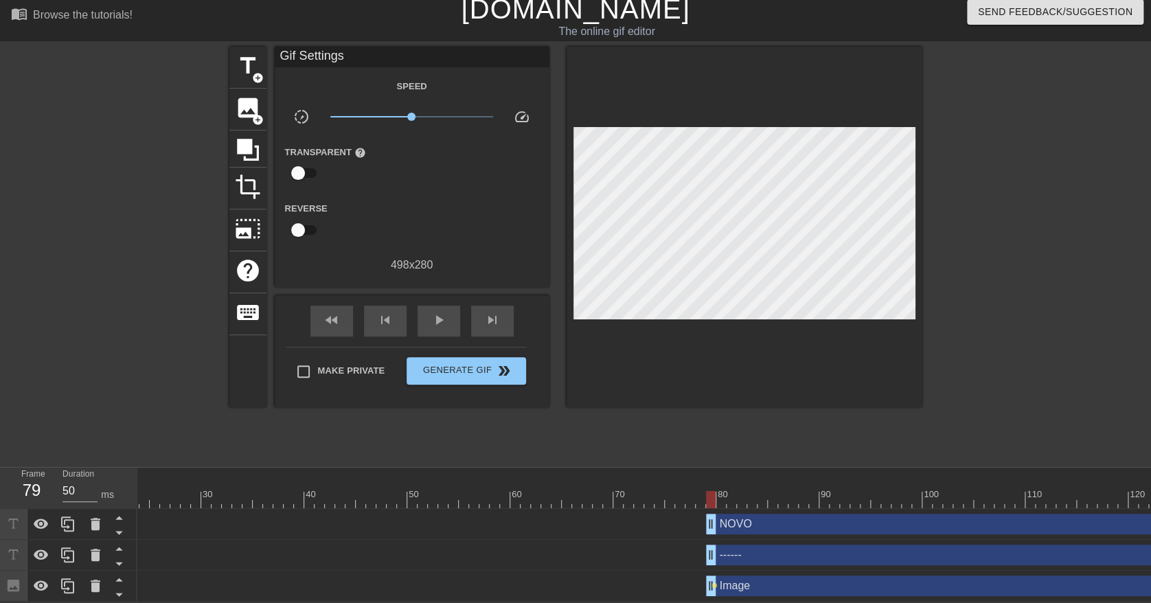
scroll to position [0, 531]
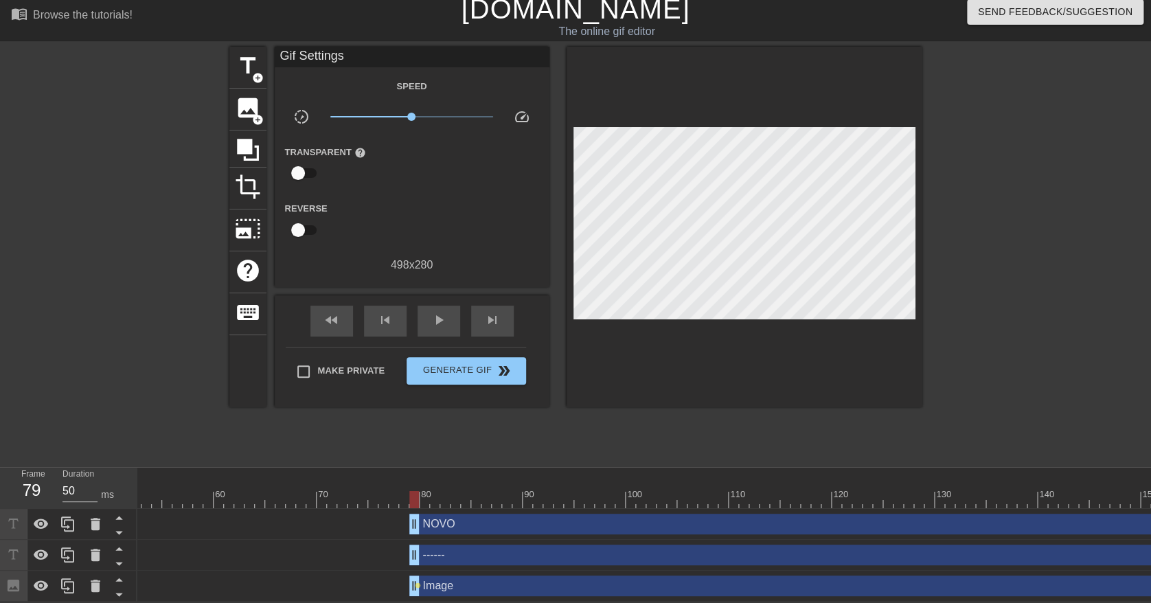
click at [428, 491] on div at bounding box center [383, 499] width 1555 height 17
click at [438, 491] on div at bounding box center [383, 499] width 1555 height 17
click at [468, 491] on div at bounding box center [383, 499] width 1555 height 17
drag, startPoint x: 490, startPoint y: 487, endPoint x: 504, endPoint y: 487, distance: 13.7
click at [495, 491] on div at bounding box center [383, 499] width 1555 height 17
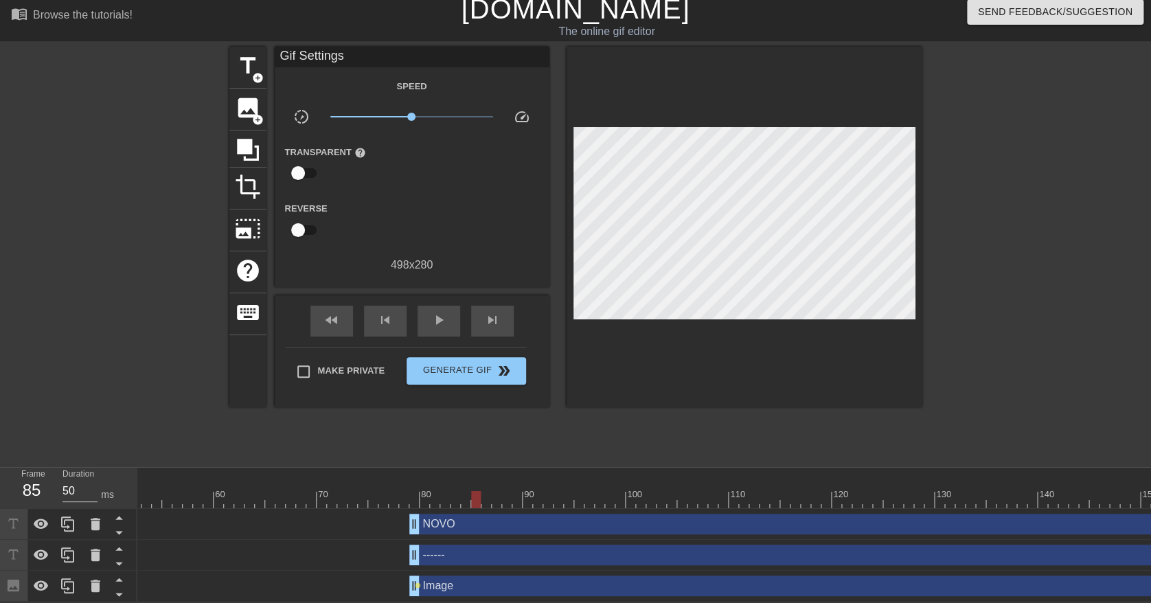
drag, startPoint x: 485, startPoint y: 490, endPoint x: 473, endPoint y: 490, distance: 12.4
click at [473, 491] on div at bounding box center [383, 499] width 1555 height 17
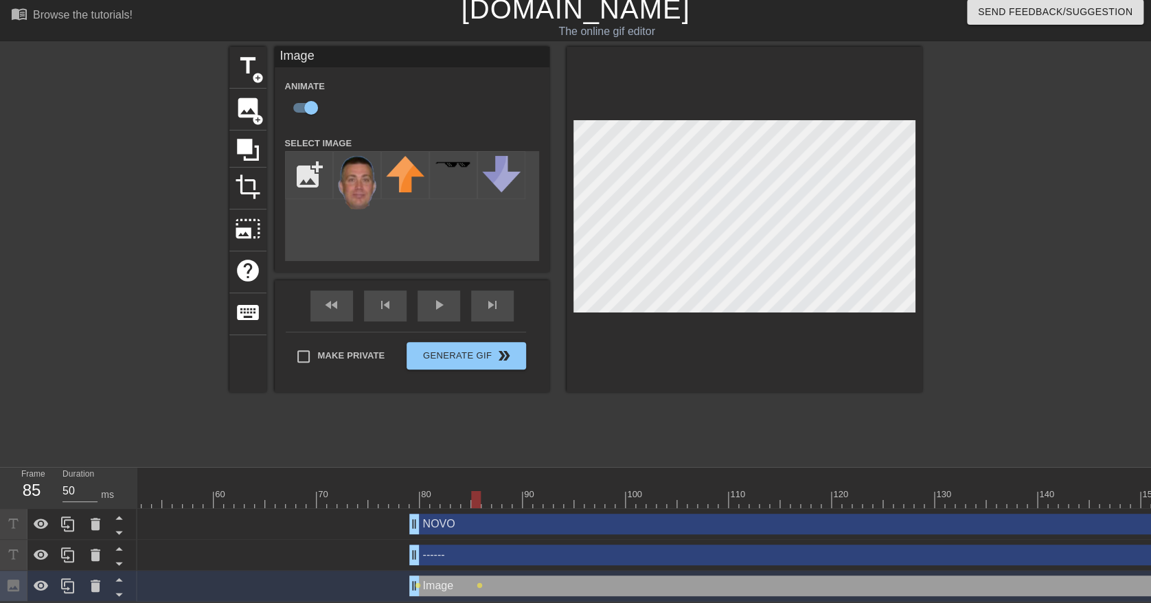
click at [490, 491] on div at bounding box center [383, 499] width 1555 height 17
click at [496, 491] on div at bounding box center [383, 499] width 1555 height 17
click at [506, 491] on div at bounding box center [383, 499] width 1555 height 17
click at [514, 491] on div at bounding box center [383, 499] width 1555 height 17
click at [527, 491] on div at bounding box center [383, 499] width 1555 height 17
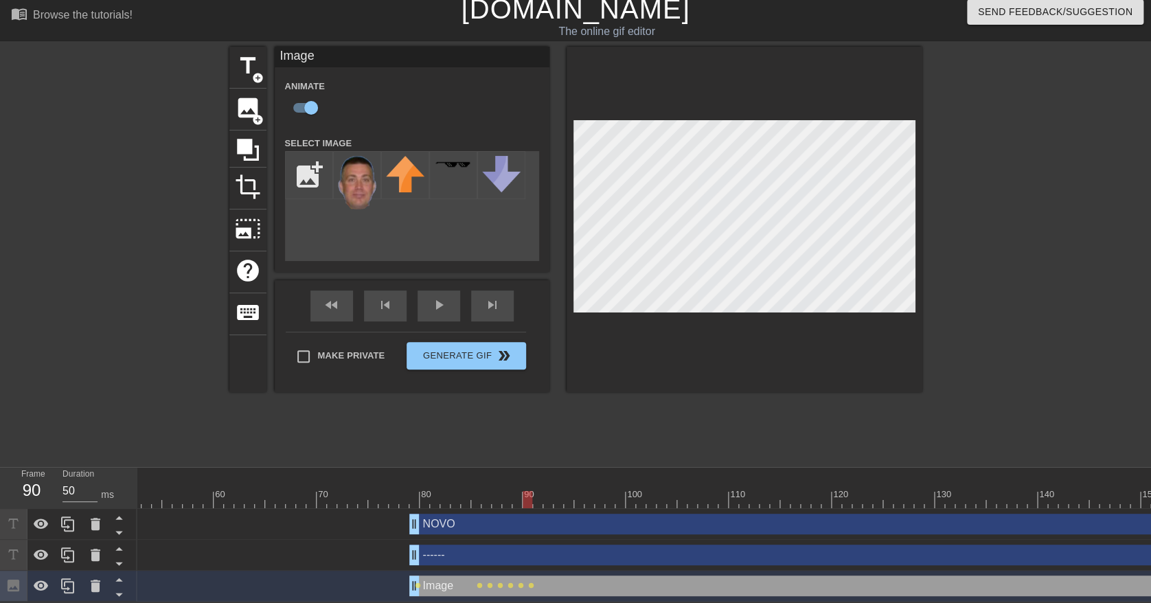
click at [537, 491] on div at bounding box center [383, 499] width 1555 height 17
click at [551, 491] on div at bounding box center [383, 499] width 1555 height 17
click at [563, 491] on div at bounding box center [383, 499] width 1555 height 17
click at [569, 491] on div at bounding box center [383, 499] width 1555 height 17
click at [577, 491] on div at bounding box center [383, 499] width 1555 height 17
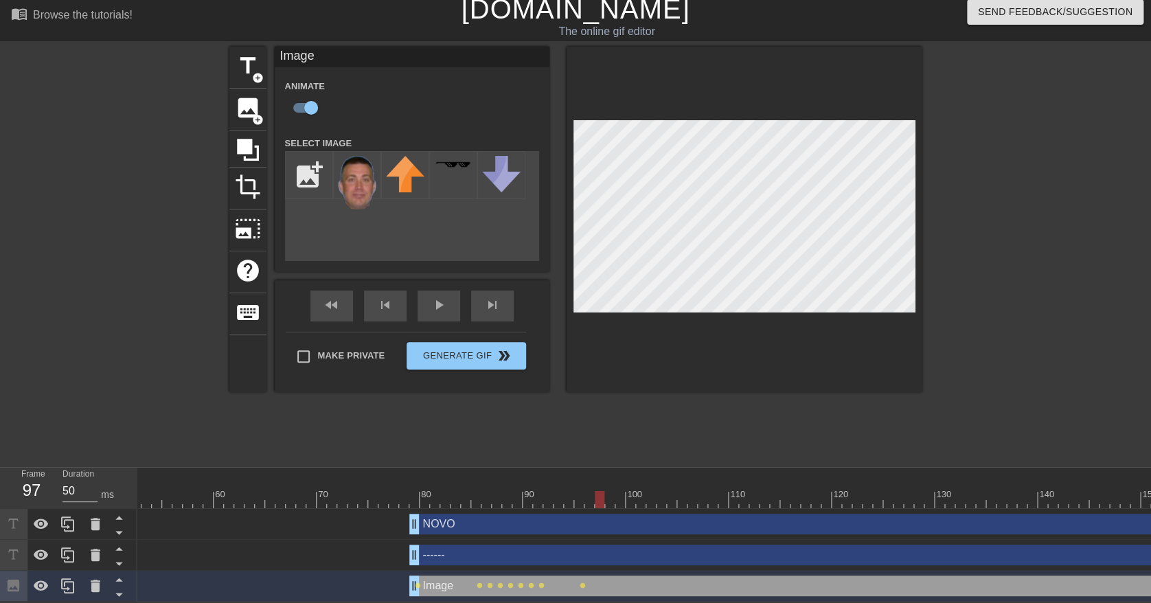
click at [597, 492] on div at bounding box center [383, 499] width 1555 height 17
click at [620, 491] on div at bounding box center [383, 499] width 1555 height 17
click at [643, 491] on div at bounding box center [383, 499] width 1555 height 17
click at [662, 491] on div at bounding box center [383, 499] width 1555 height 17
click at [680, 491] on div at bounding box center [383, 499] width 1555 height 17
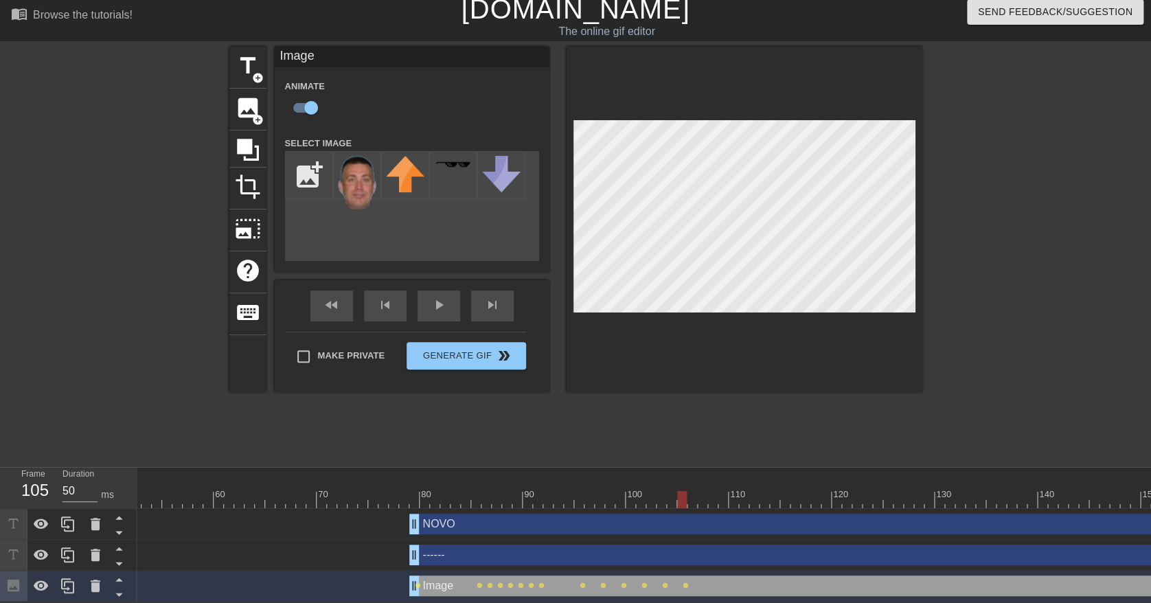
click at [703, 491] on div at bounding box center [383, 499] width 1555 height 17
click at [722, 491] on div at bounding box center [383, 499] width 1555 height 17
click at [741, 491] on div at bounding box center [383, 499] width 1555 height 17
click at [760, 491] on div at bounding box center [383, 499] width 1555 height 17
click at [789, 491] on div at bounding box center [383, 499] width 1555 height 17
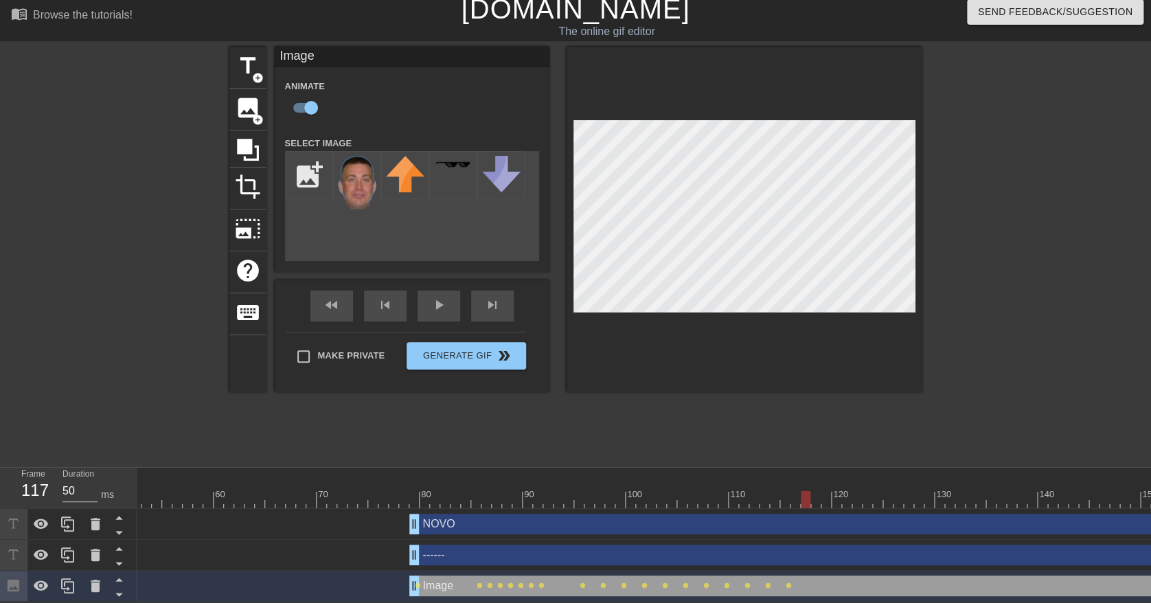
click at [805, 491] on div at bounding box center [383, 499] width 1555 height 17
click at [824, 491] on div at bounding box center [383, 499] width 1555 height 17
click at [848, 491] on div at bounding box center [383, 499] width 1555 height 17
click at [868, 491] on div at bounding box center [383, 499] width 1555 height 17
click at [890, 491] on div at bounding box center [383, 499] width 1555 height 17
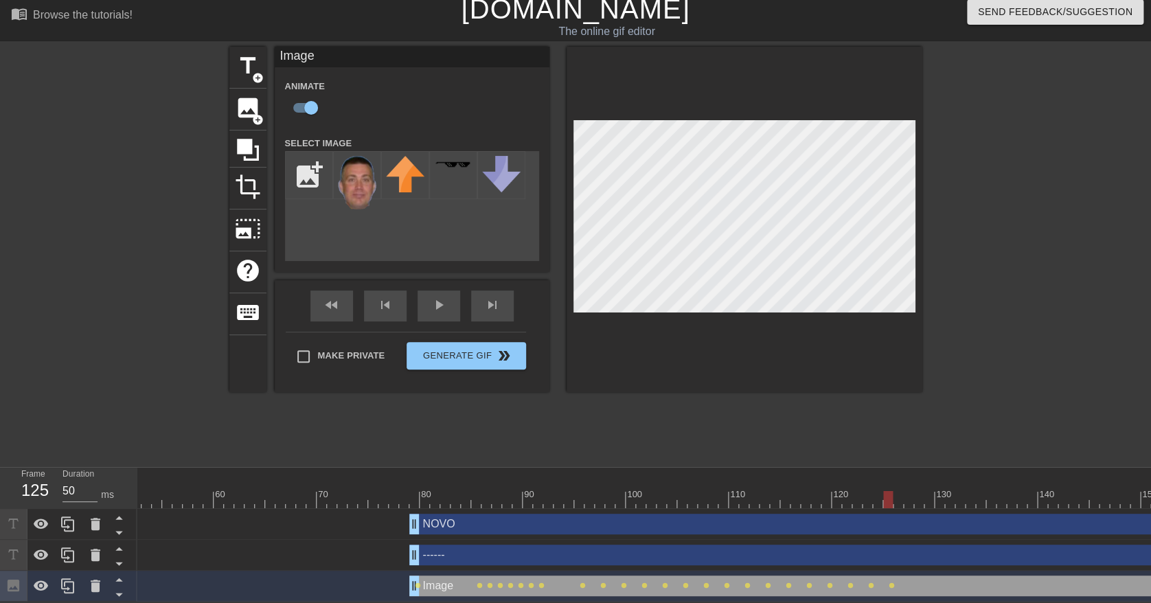
click at [907, 491] on div at bounding box center [383, 499] width 1555 height 17
click at [927, 491] on div at bounding box center [383, 499] width 1555 height 17
click at [950, 491] on div at bounding box center [383, 499] width 1555 height 17
click at [967, 491] on div at bounding box center [383, 499] width 1555 height 17
click at [992, 491] on div at bounding box center [383, 499] width 1555 height 17
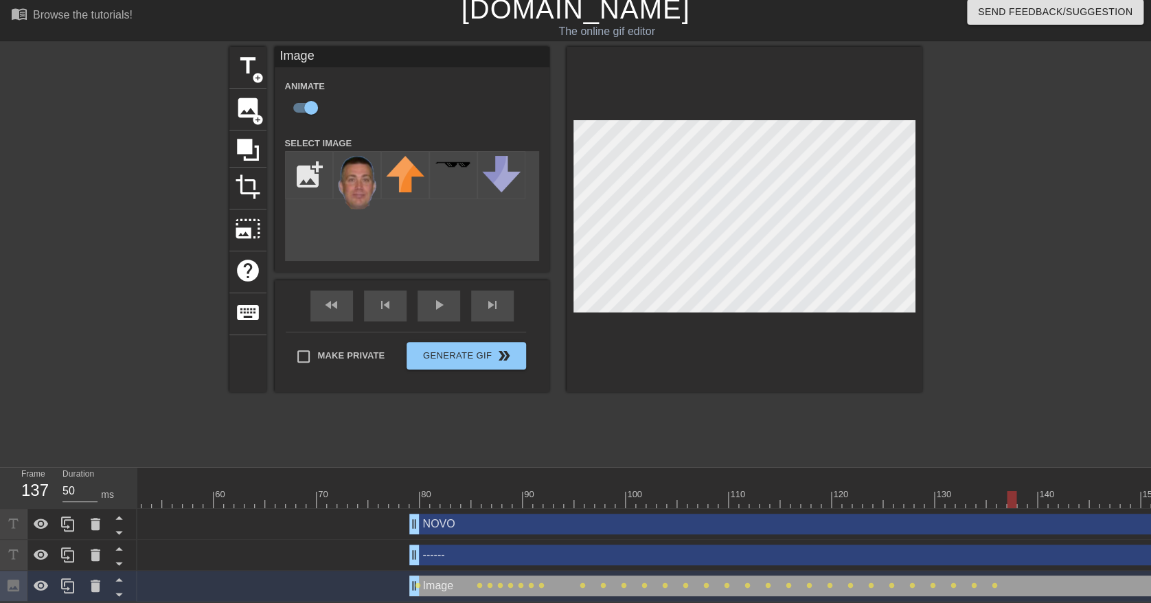
click at [1009, 491] on div at bounding box center [383, 499] width 1555 height 17
click at [1022, 491] on div at bounding box center [383, 499] width 1555 height 17
click at [1035, 491] on div at bounding box center [383, 499] width 1555 height 17
click at [1053, 491] on div at bounding box center [383, 499] width 1555 height 17
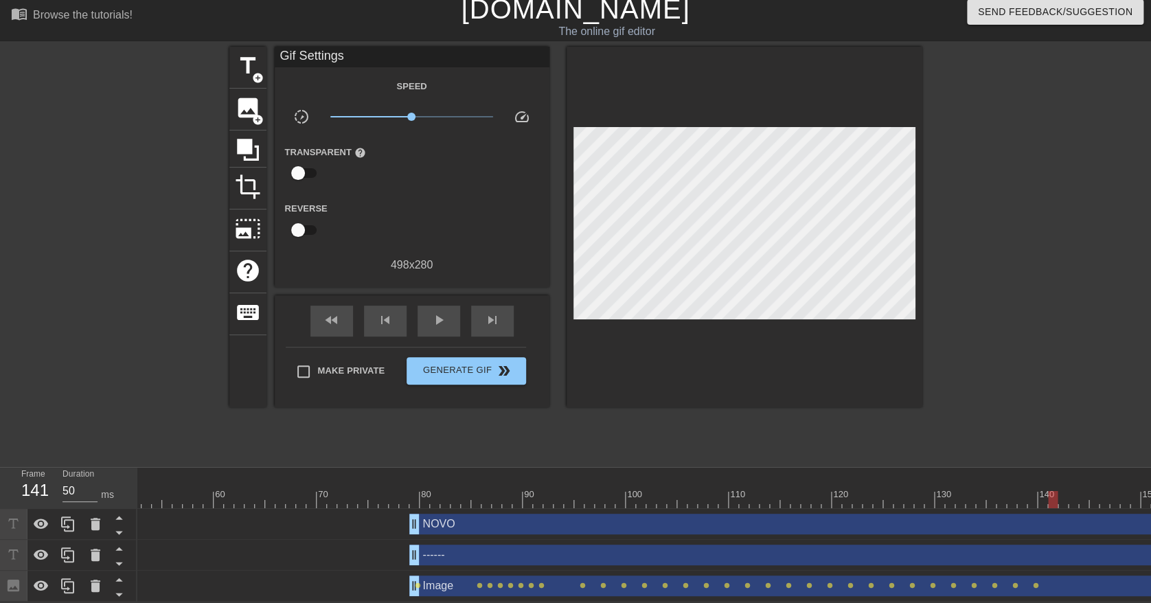
scroll to position [20, 14]
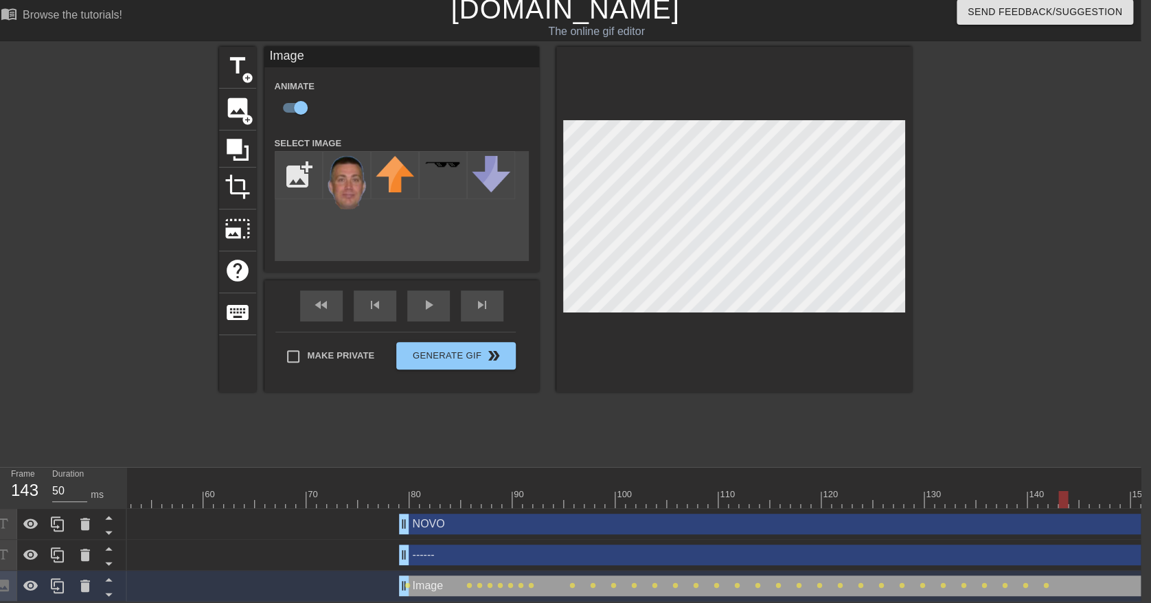
click at [1059, 491] on div at bounding box center [373, 499] width 1555 height 17
drag, startPoint x: 1079, startPoint y: 483, endPoint x: 1070, endPoint y: 473, distance: 13.6
click at [1081, 491] on div at bounding box center [373, 499] width 1555 height 17
click at [1100, 491] on div at bounding box center [373, 499] width 1555 height 17
click at [1121, 491] on div at bounding box center [373, 499] width 1555 height 17
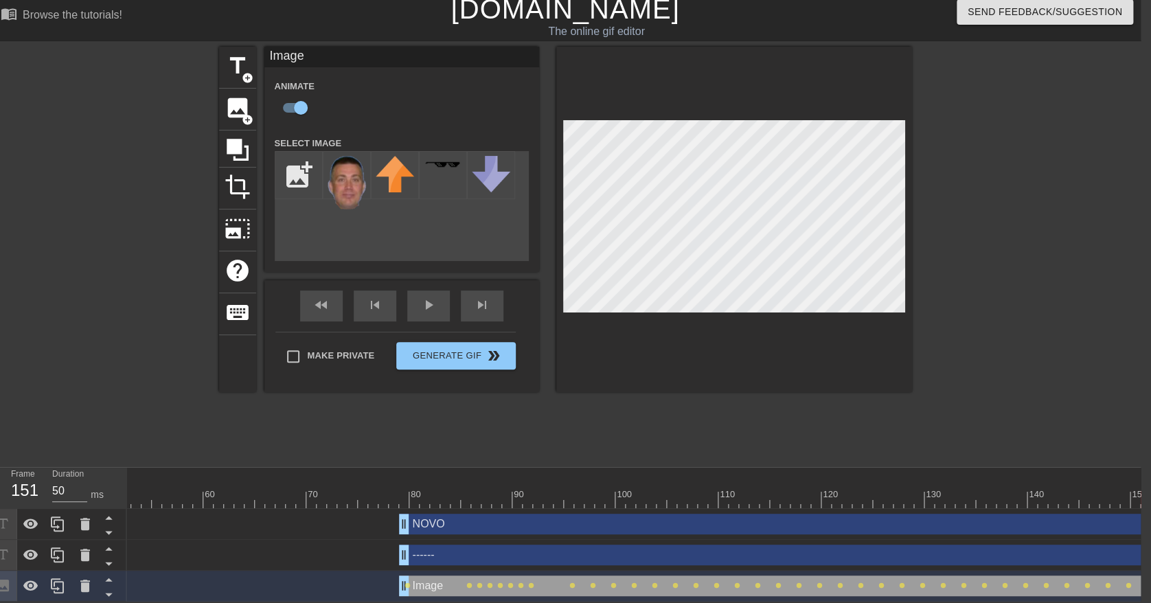
click at [1141, 491] on div at bounding box center [373, 499] width 1555 height 17
click at [1129, 491] on div at bounding box center [373, 499] width 1555 height 17
click at [1121, 492] on div at bounding box center [373, 499] width 1555 height 17
drag, startPoint x: 1147, startPoint y: 464, endPoint x: 1119, endPoint y: 464, distance: 27.5
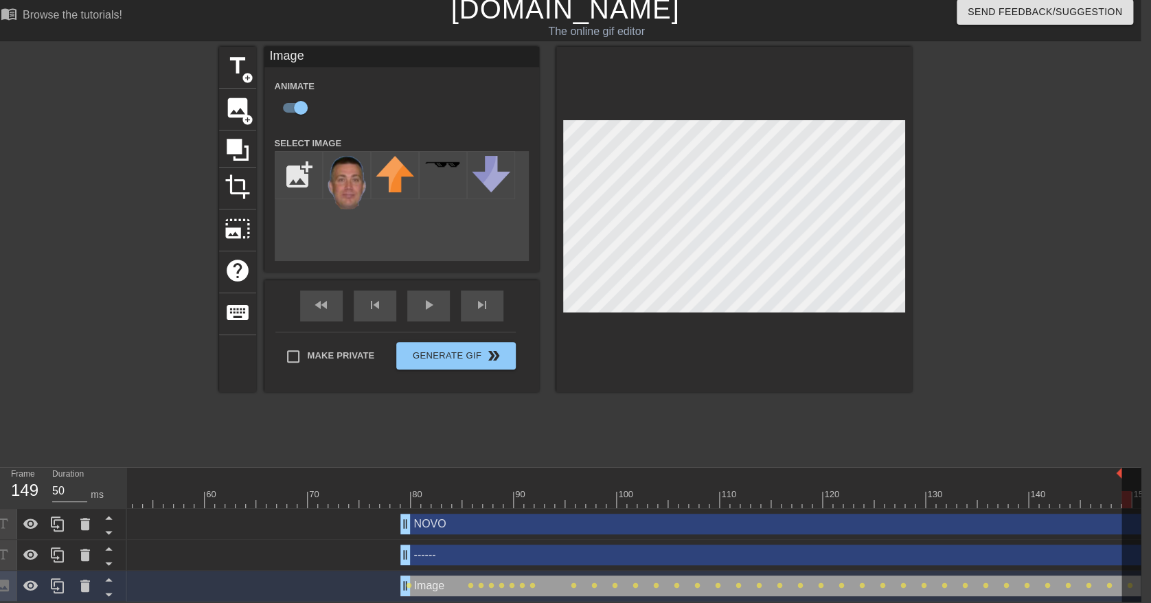
click at [1119, 468] on div "10 20 30 40 50 60 70 80 90 100 110 120 130 140 150" at bounding box center [374, 488] width 1555 height 41
click at [998, 281] on div at bounding box center [1031, 253] width 206 height 412
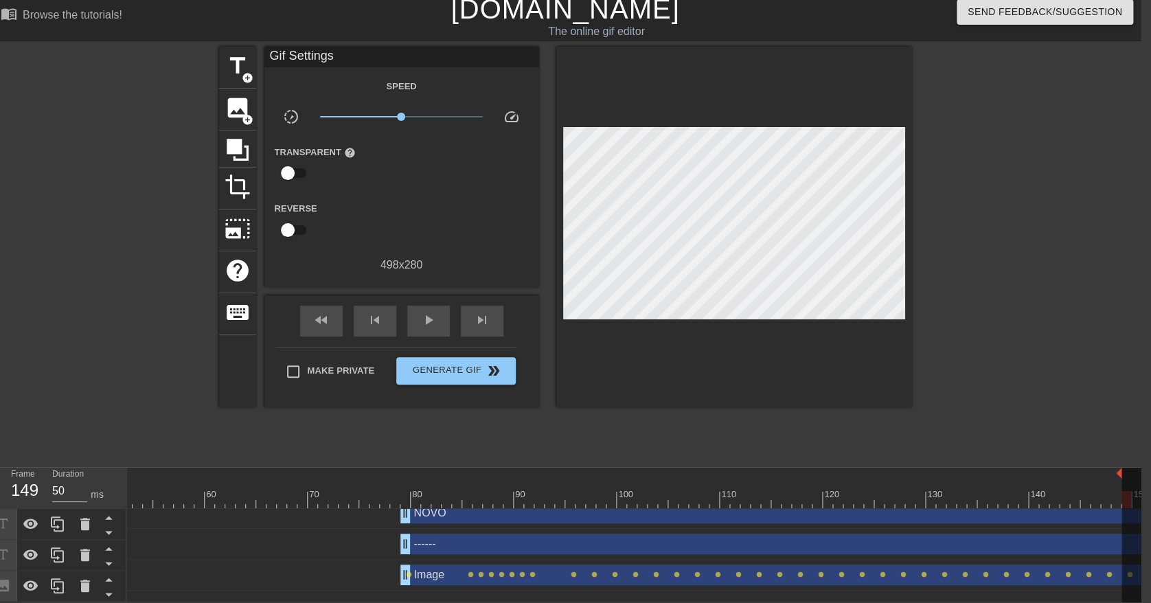
scroll to position [13, 530]
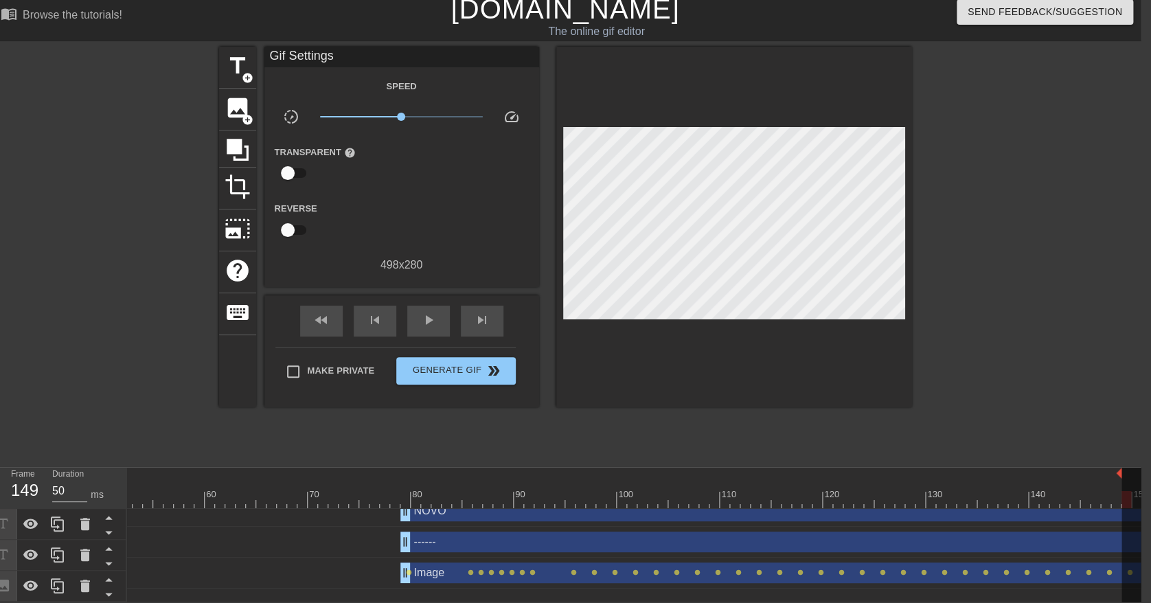
click at [1066, 536] on div "------ drag_handle drag_handle" at bounding box center [776, 541] width 752 height 21
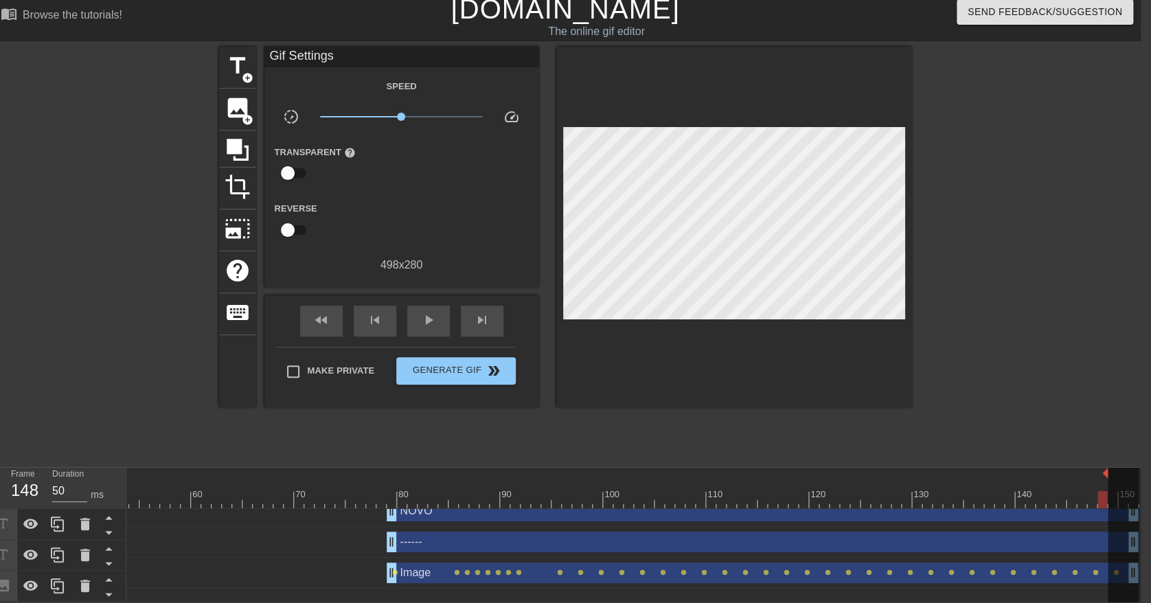
drag, startPoint x: 1129, startPoint y: 529, endPoint x: 1112, endPoint y: 532, distance: 17.5
click at [1110, 532] on div at bounding box center [1122, 542] width 31 height 148
drag, startPoint x: 462, startPoint y: 525, endPoint x: 430, endPoint y: 526, distance: 32.3
click at [430, 531] on div "------ drag_handle drag_handle" at bounding box center [742, 541] width 752 height 21
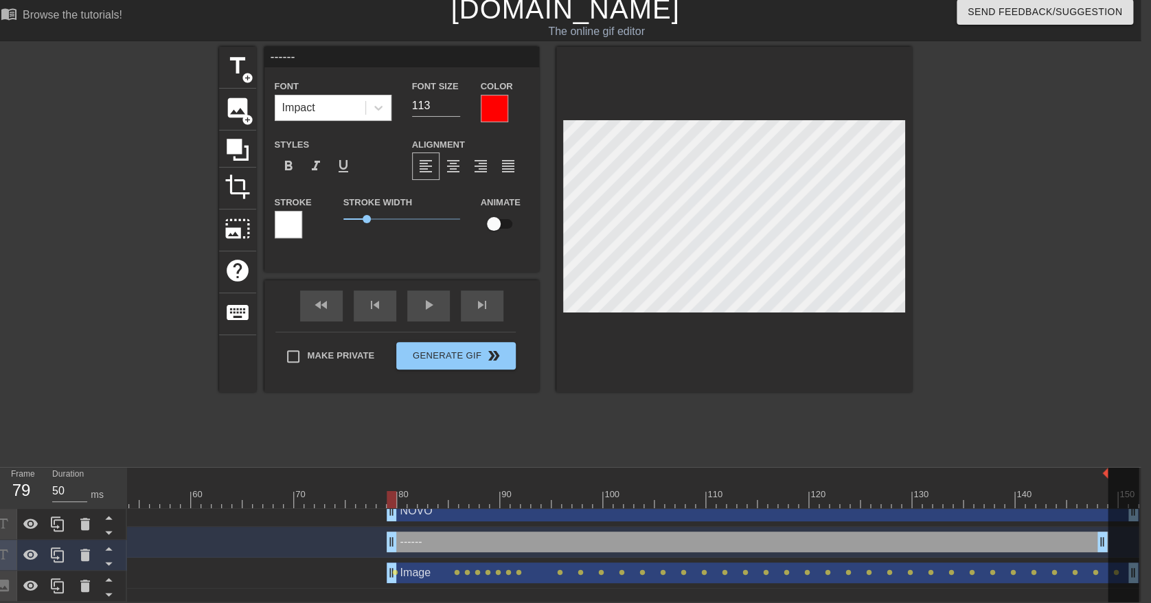
drag, startPoint x: 355, startPoint y: 530, endPoint x: 384, endPoint y: 531, distance: 28.8
drag, startPoint x: 1101, startPoint y: 530, endPoint x: 967, endPoint y: 521, distance: 134.2
drag, startPoint x: 435, startPoint y: 564, endPoint x: 412, endPoint y: 564, distance: 22.7
click at [412, 564] on div "Image drag_handle drag_handle" at bounding box center [742, 572] width 752 height 21
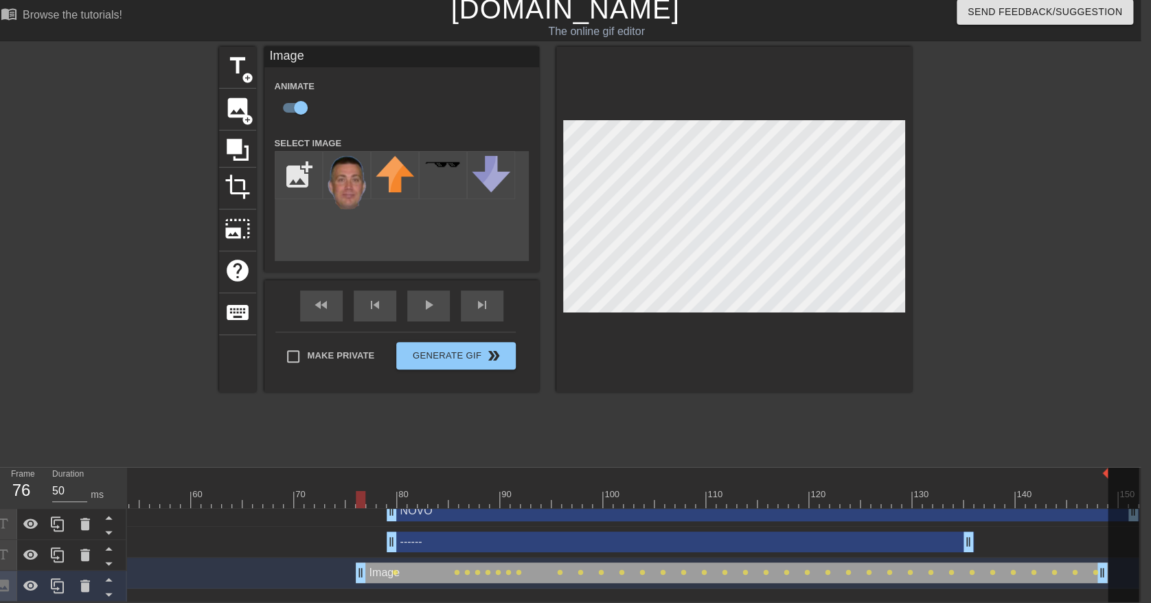
click at [419, 562] on div "Image drag_handle drag_handle" at bounding box center [732, 572] width 752 height 21
drag, startPoint x: 1101, startPoint y: 562, endPoint x: 965, endPoint y: 563, distance: 135.3
drag, startPoint x: 413, startPoint y: 557, endPoint x: 439, endPoint y: 557, distance: 26.8
click at [439, 562] on div "Image drag_handle drag_handle" at bounding box center [696, 572] width 618 height 21
drag, startPoint x: 998, startPoint y: 560, endPoint x: 965, endPoint y: 560, distance: 33.6
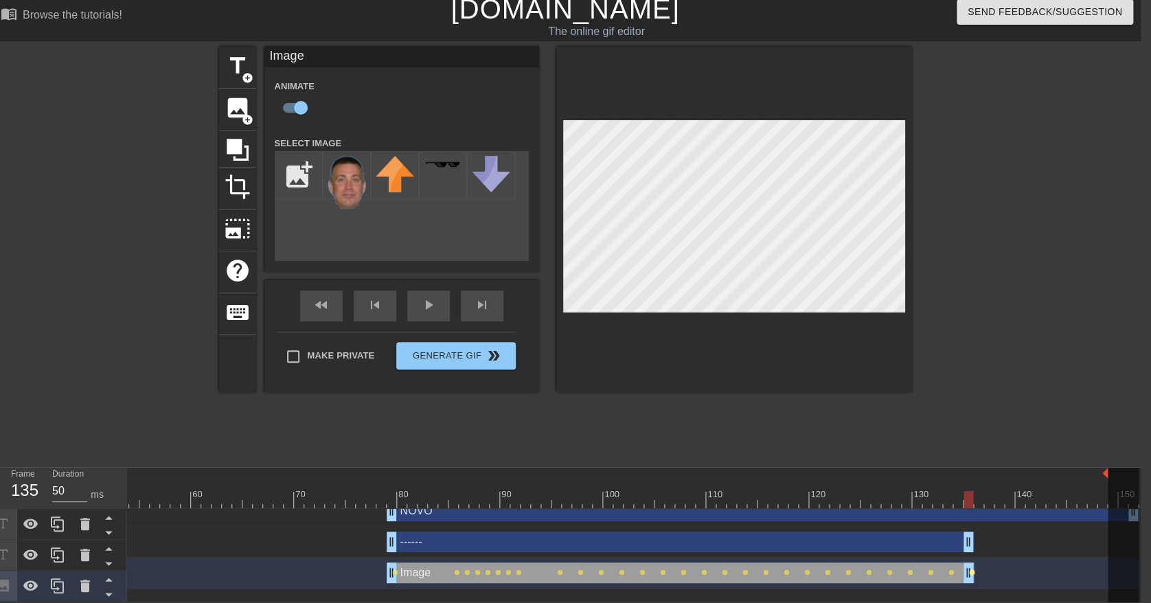
click at [965, 562] on div "Image drag_handle drag_handle lens lens lens lens lens lens lens lens lens lens…" at bounding box center [360, 572] width 1555 height 21
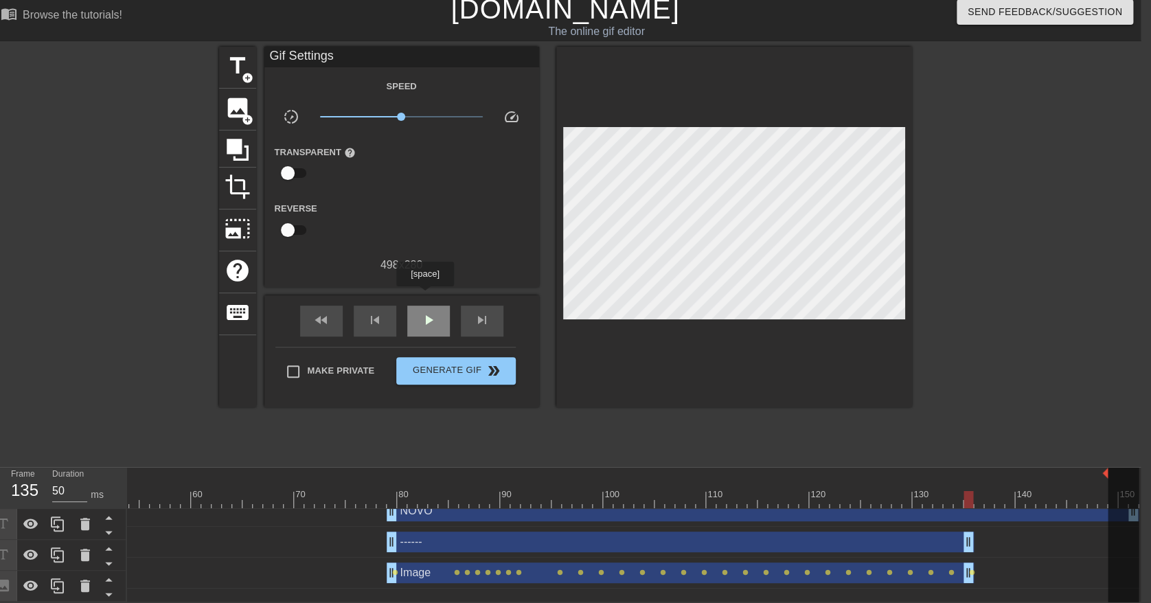
click at [425, 306] on div "play_arrow" at bounding box center [428, 321] width 43 height 31
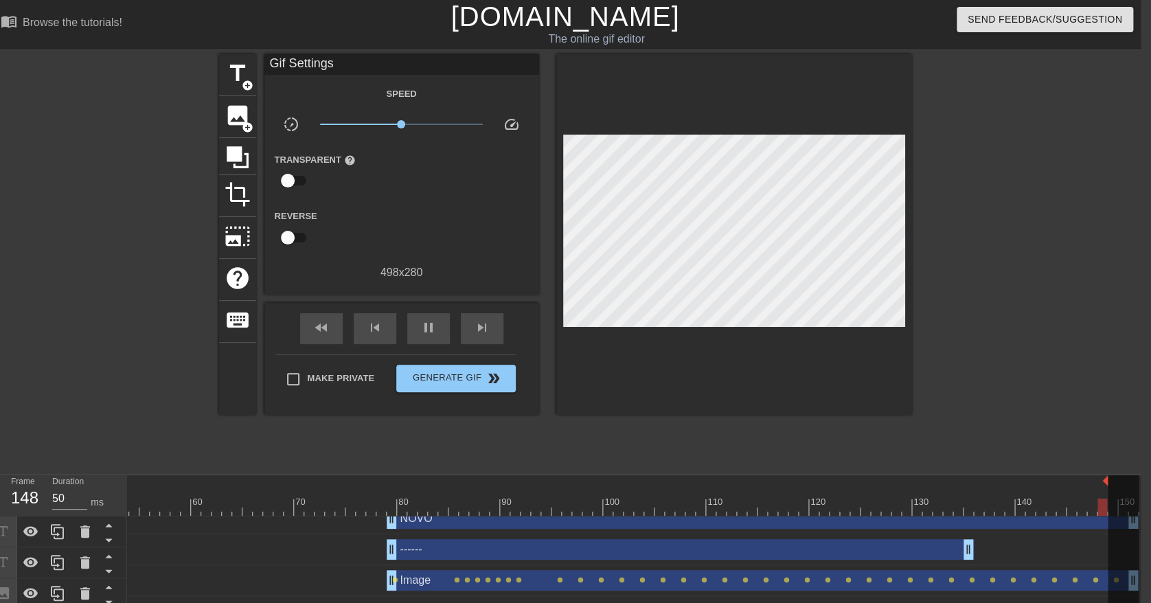
drag, startPoint x: 961, startPoint y: 584, endPoint x: 1167, endPoint y: 588, distance: 206.0
click at [1140, 588] on html "menu_book Browse the tutorials! [DOMAIN_NAME] The online gif editor Send Feedba…" at bounding box center [565, 304] width 1151 height 609
drag, startPoint x: 945, startPoint y: 521, endPoint x: 908, endPoint y: 522, distance: 36.4
click at [908, 522] on div "NOVO drag_handle drag_handle" at bounding box center [721, 518] width 752 height 21
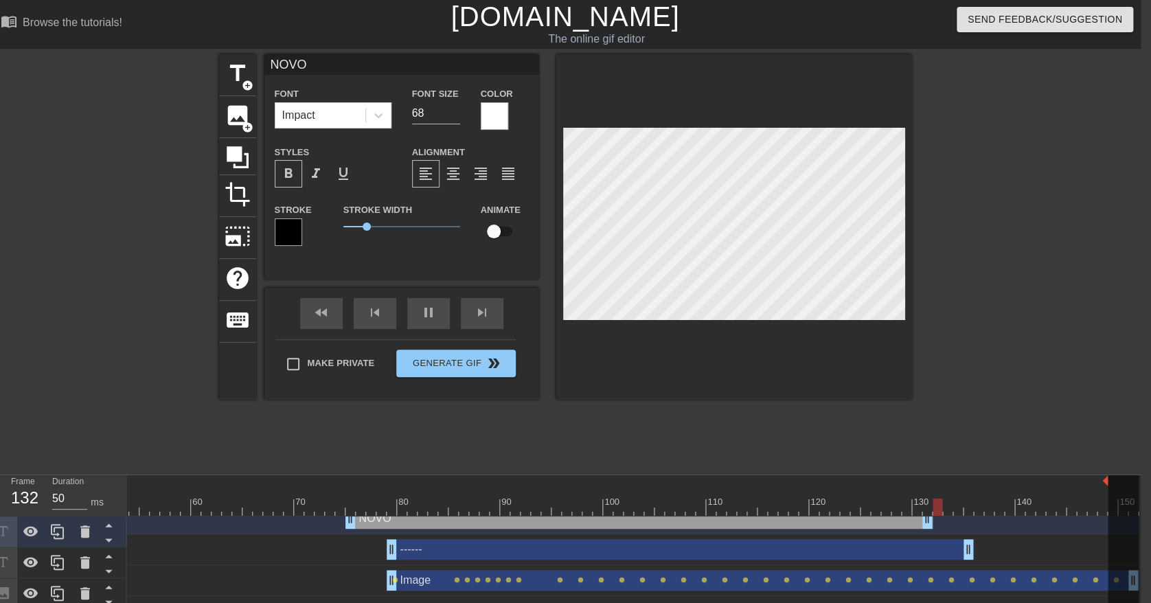
drag, startPoint x: 1087, startPoint y: 521, endPoint x: 925, endPoint y: 522, distance: 161.3
drag, startPoint x: 878, startPoint y: 523, endPoint x: 919, endPoint y: 522, distance: 41.2
click at [919, 522] on div "NOVO drag_handle drag_handle" at bounding box center [680, 518] width 587 height 21
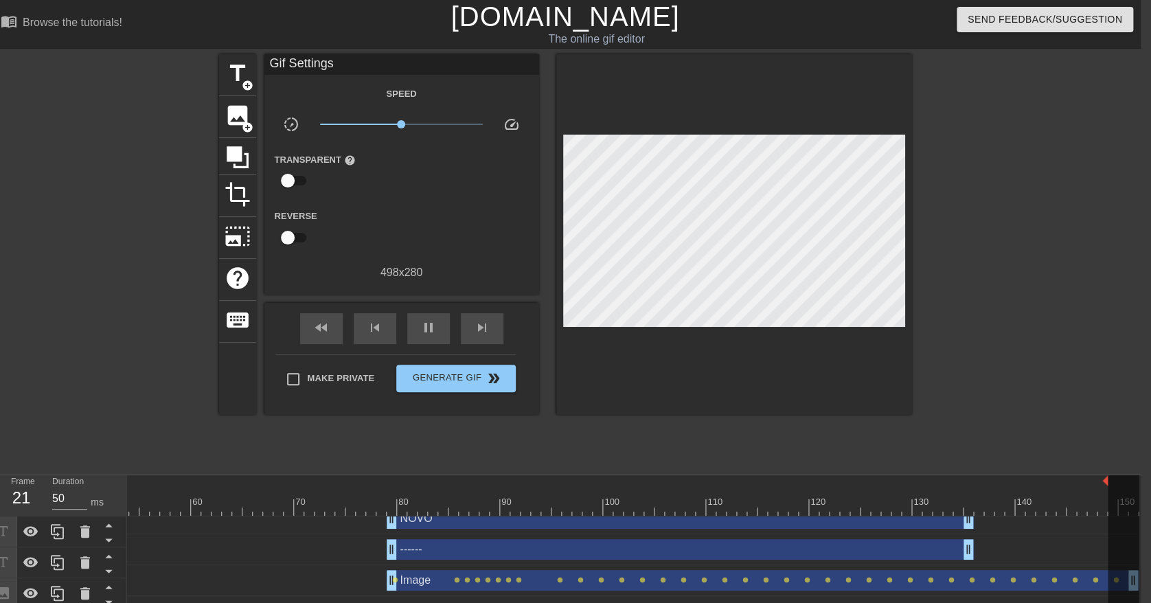
click at [1002, 362] on div at bounding box center [1031, 260] width 206 height 412
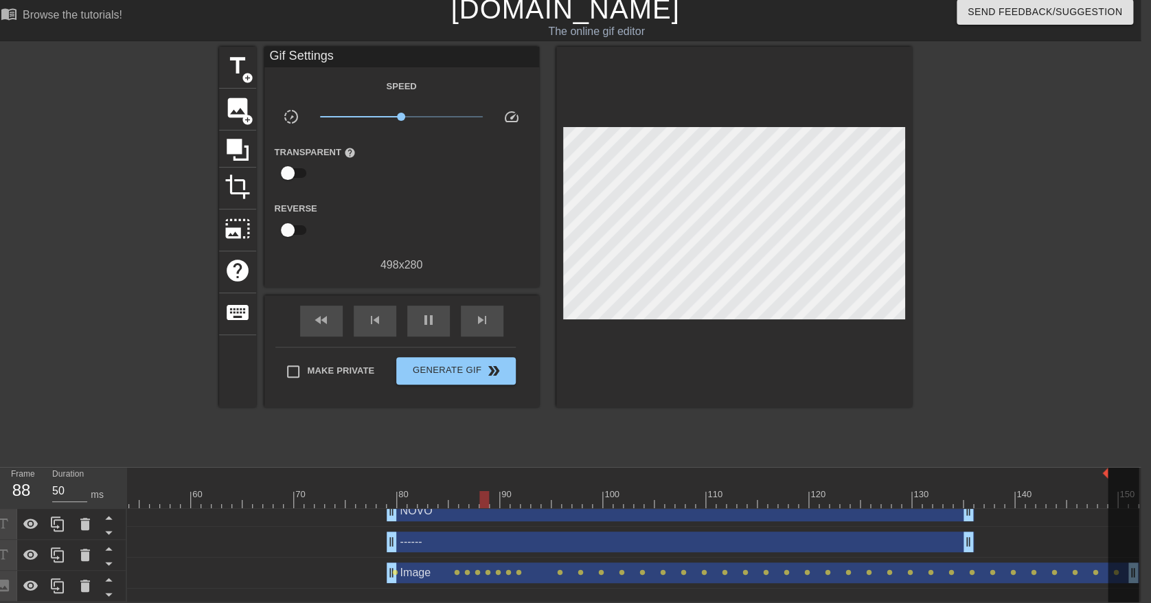
scroll to position [20, 14]
drag, startPoint x: 386, startPoint y: 526, endPoint x: 165, endPoint y: 531, distance: 221.1
click at [165, 531] on div "------ drag_handle drag_handle" at bounding box center [360, 541] width 1555 height 21
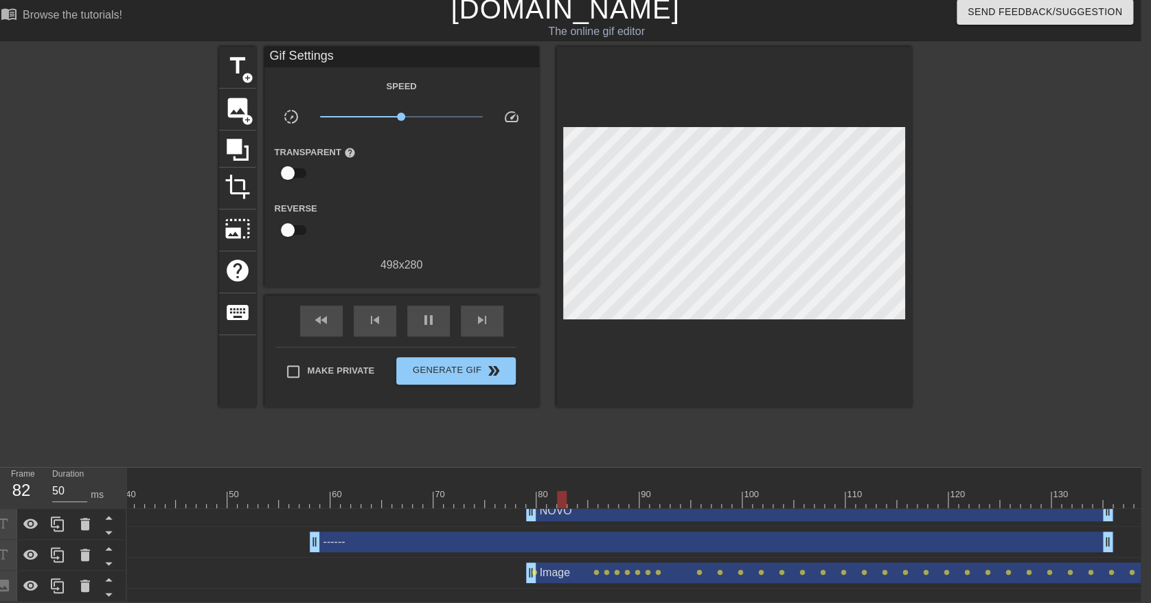
scroll to position [13, 187]
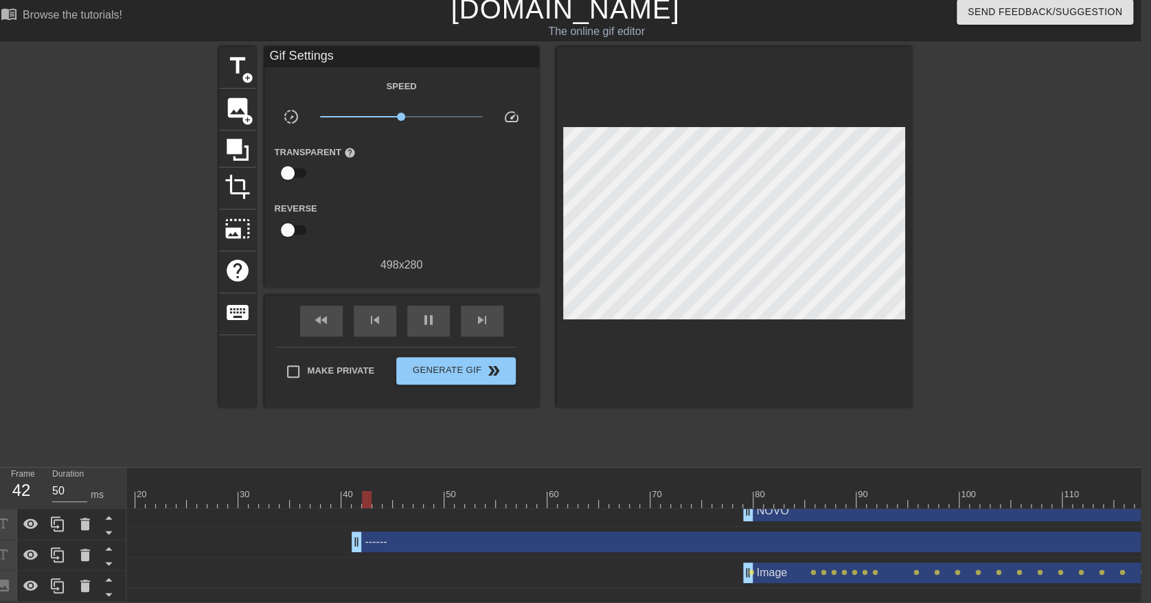
drag, startPoint x: 522, startPoint y: 533, endPoint x: 348, endPoint y: 540, distance: 173.8
click at [348, 540] on div "------ drag_handle drag_handle" at bounding box center [717, 542] width 1555 height 31
drag, startPoint x: 743, startPoint y: 505, endPoint x: 356, endPoint y: 501, distance: 387.2
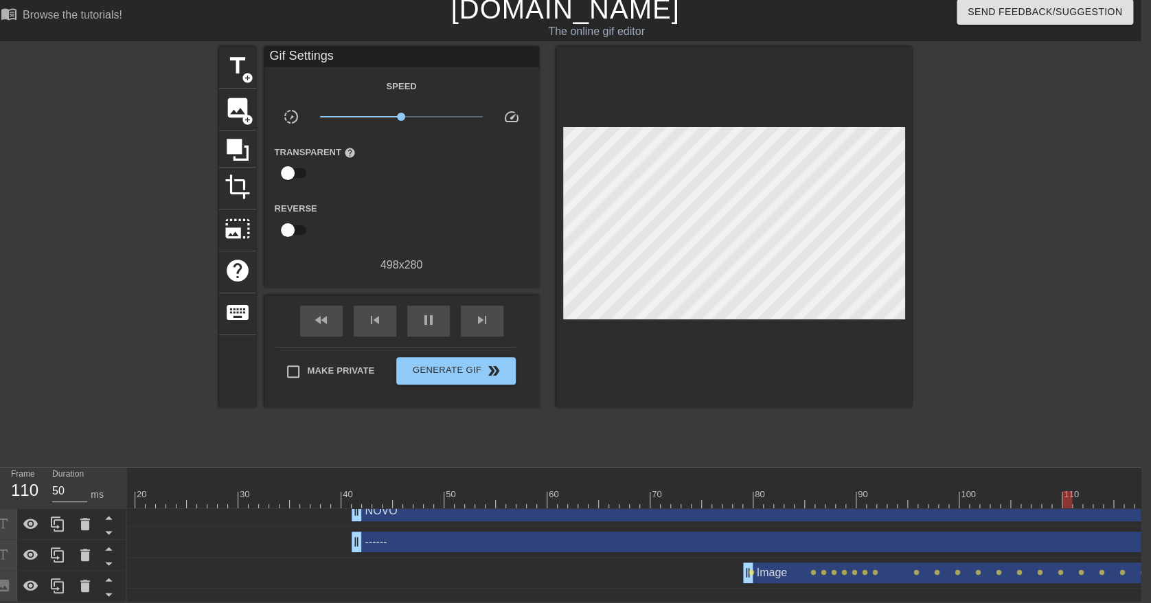
click at [1050, 330] on div at bounding box center [1031, 253] width 206 height 412
click at [941, 562] on div "Image drag_handle drag_handle" at bounding box center [1119, 572] width 752 height 21
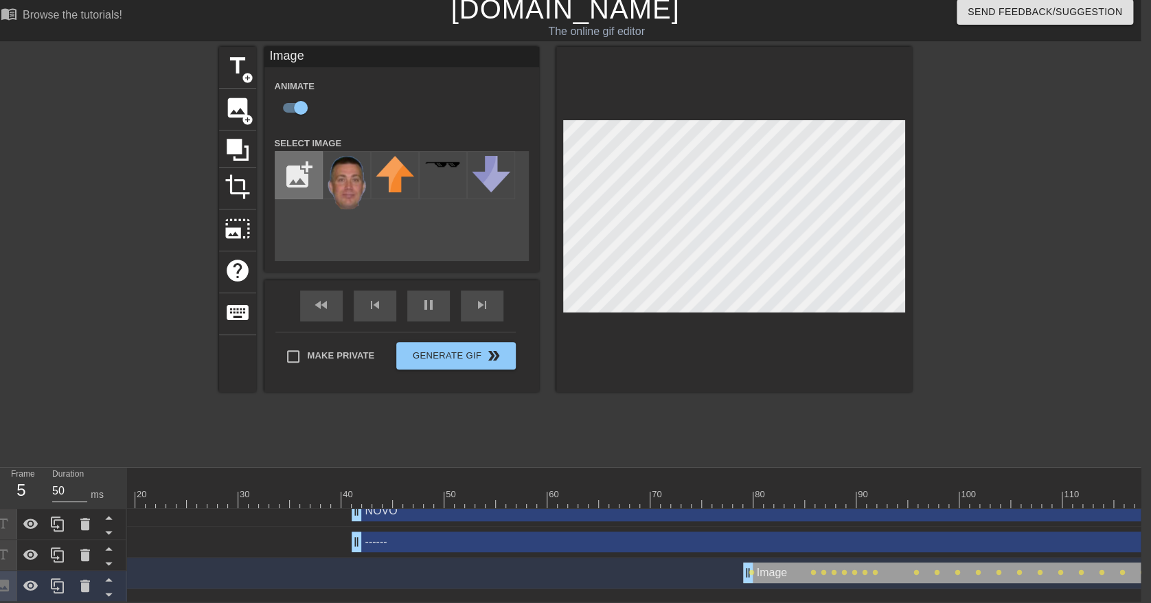
click at [306, 165] on input "file" at bounding box center [298, 175] width 47 height 47
type input "C:\fakepath\RCFE.png"
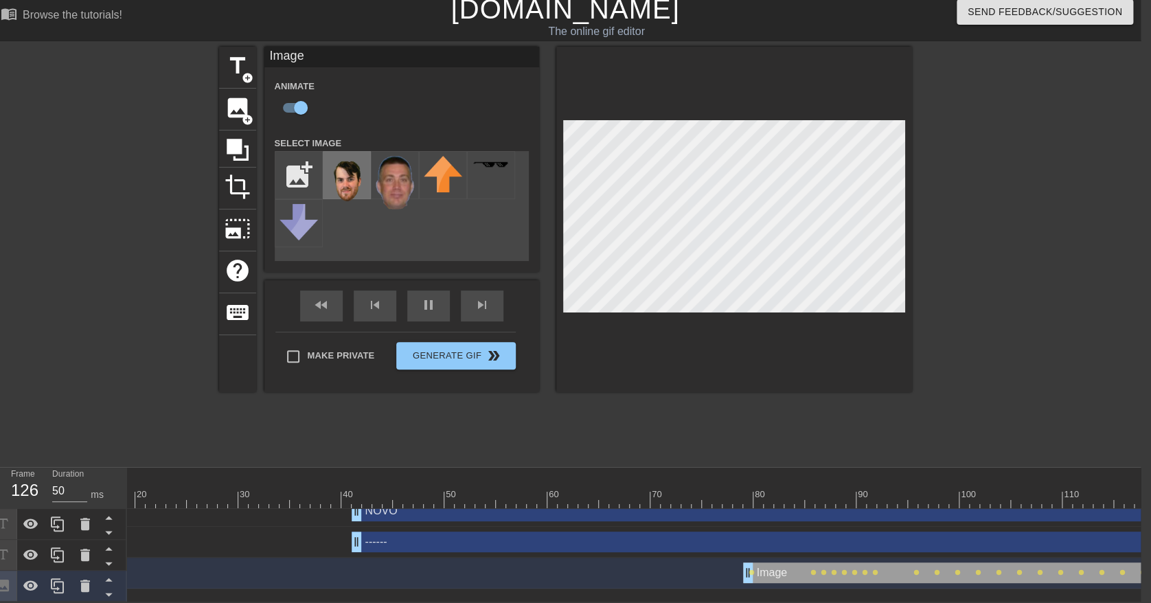
click at [354, 169] on img at bounding box center [346, 183] width 38 height 54
click at [1055, 220] on div at bounding box center [1031, 253] width 206 height 412
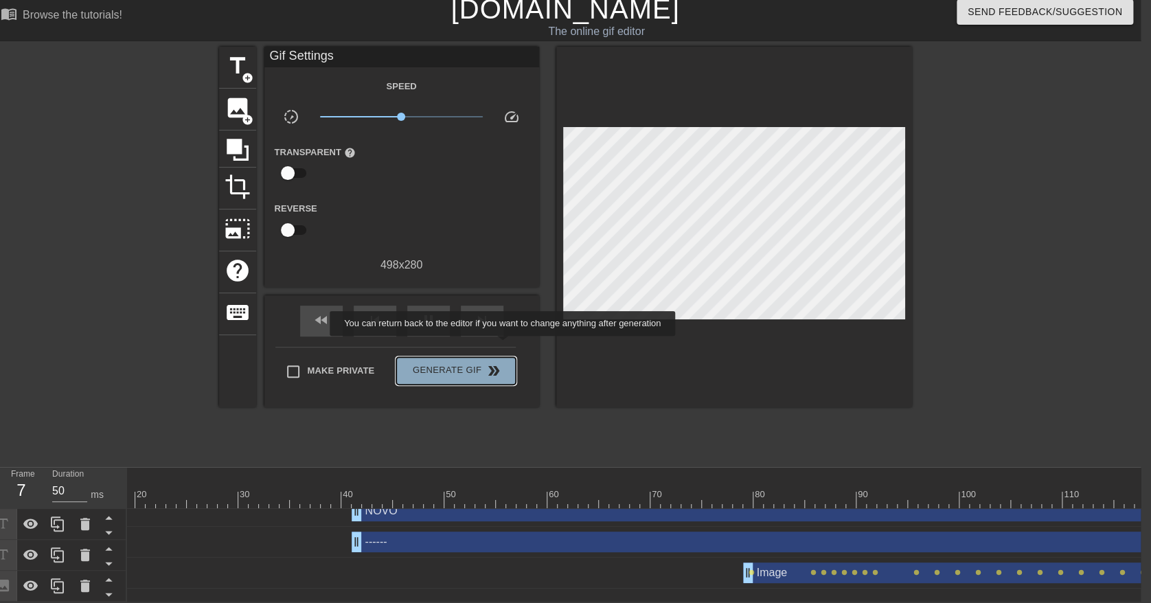
click at [504, 357] on button "Generate Gif double_arrow" at bounding box center [455, 370] width 119 height 27
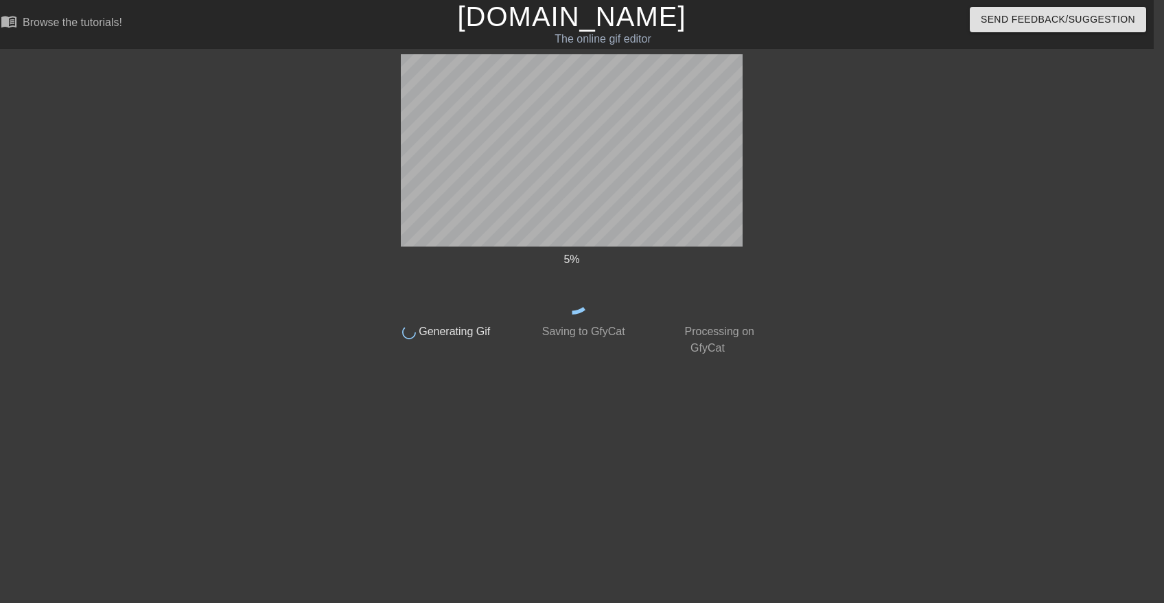
click at [815, 472] on html "menu_book Browse the tutorials! [DOMAIN_NAME] The online gif editor Send Feedba…" at bounding box center [572, 236] width 1164 height 472
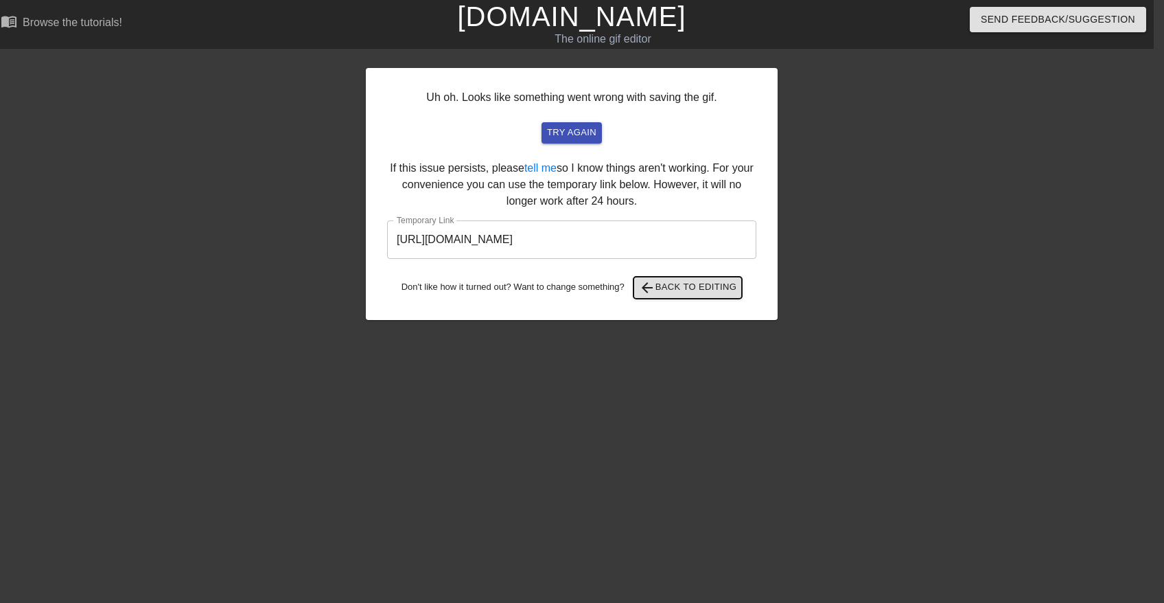
click at [724, 283] on span "arrow_back Back to Editing" at bounding box center [688, 287] width 98 height 16
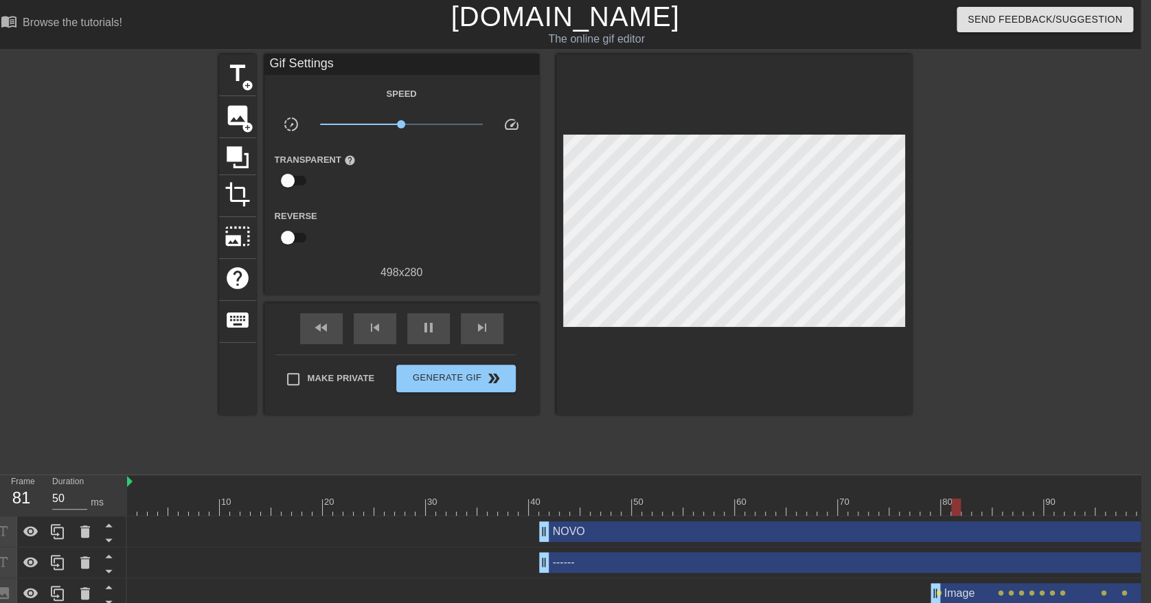
scroll to position [13, 0]
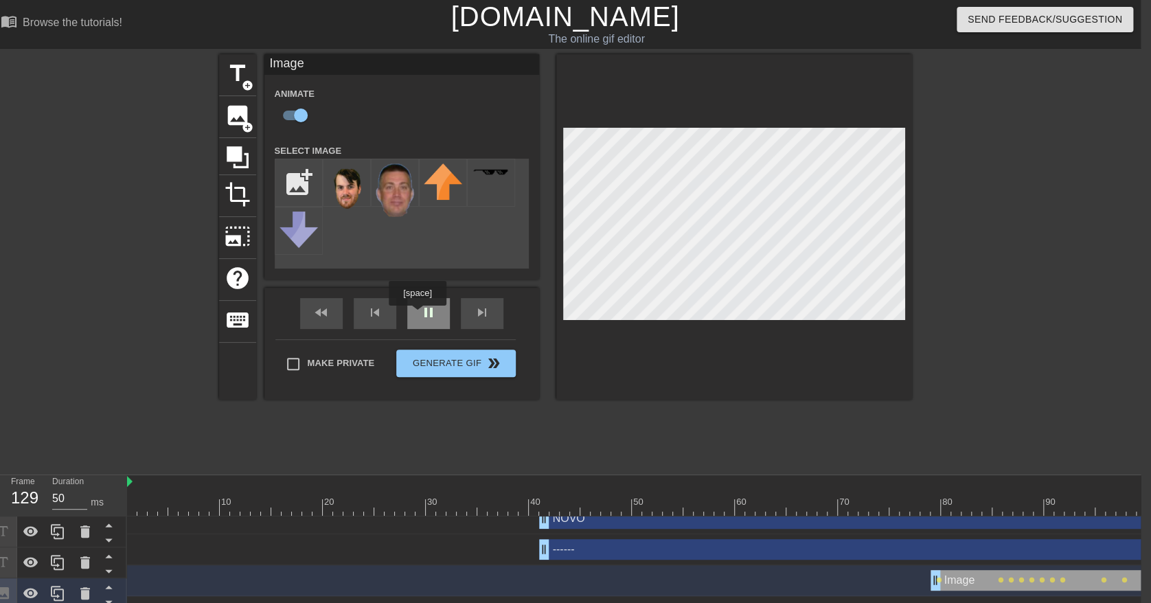
click at [417, 315] on div "pause" at bounding box center [428, 313] width 43 height 31
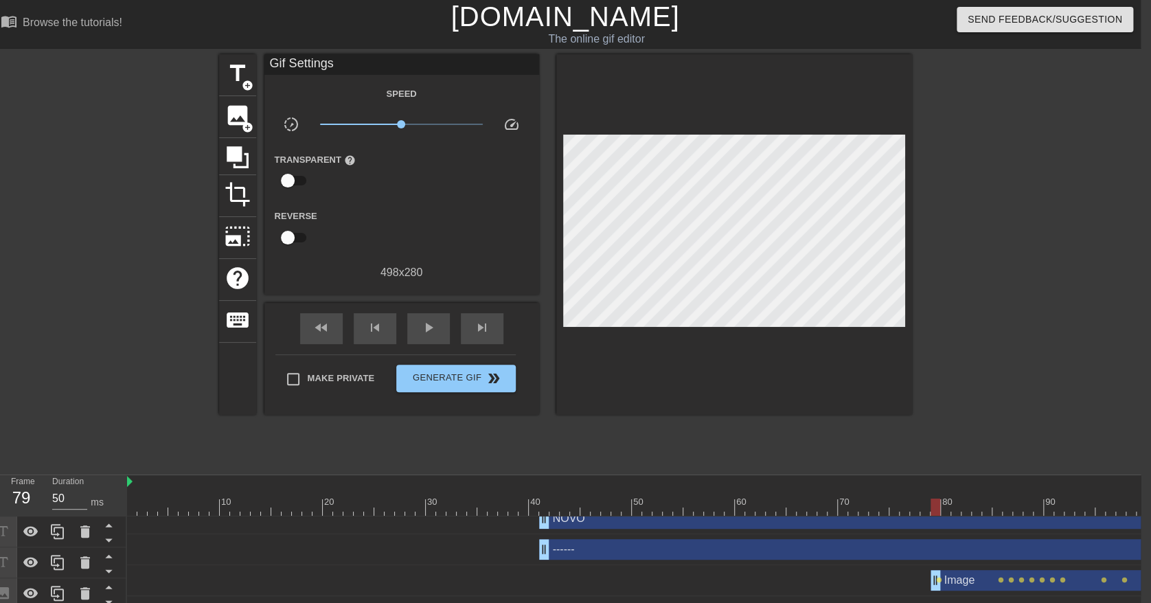
click at [931, 502] on div at bounding box center [904, 506] width 1555 height 17
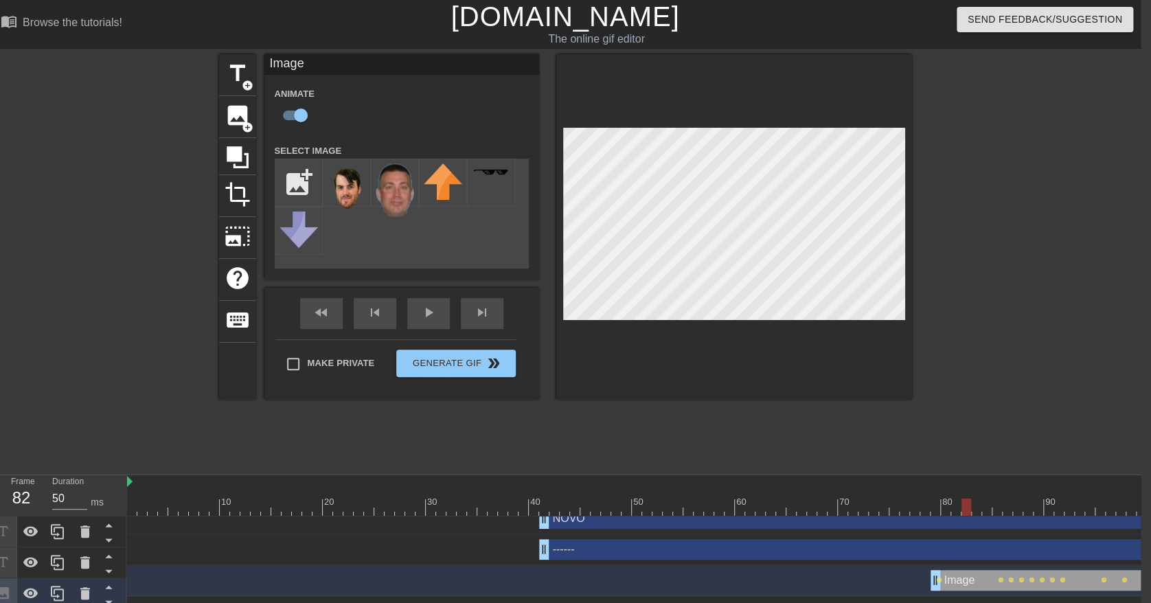
click at [967, 507] on div at bounding box center [904, 506] width 1555 height 17
click at [998, 503] on div at bounding box center [904, 506] width 1555 height 17
click at [91, 589] on icon at bounding box center [85, 593] width 16 height 16
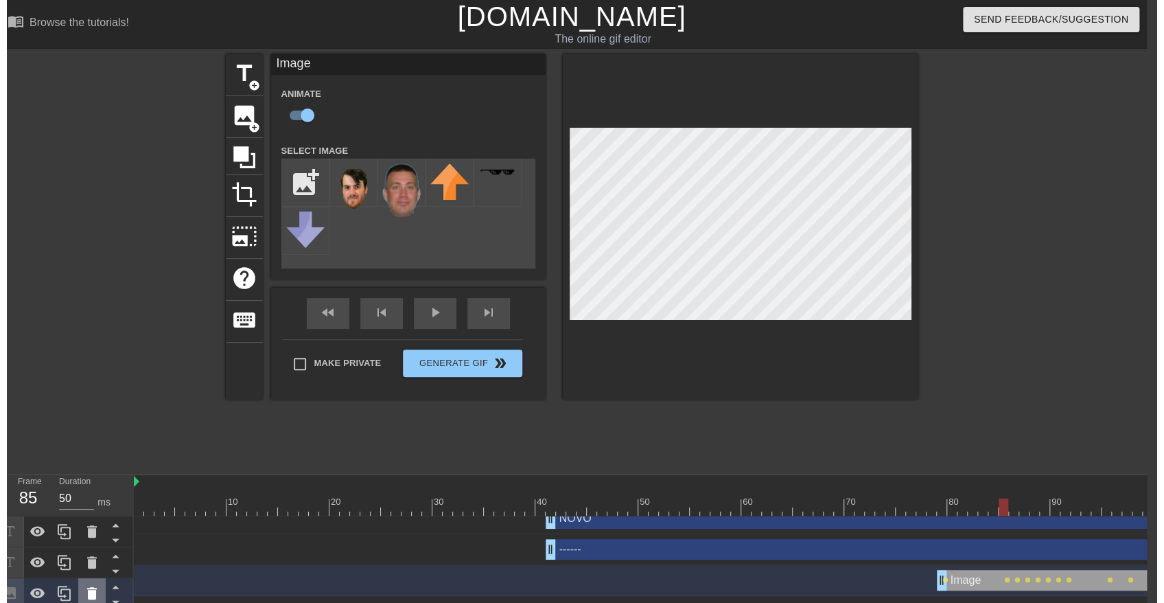
scroll to position [0, 0]
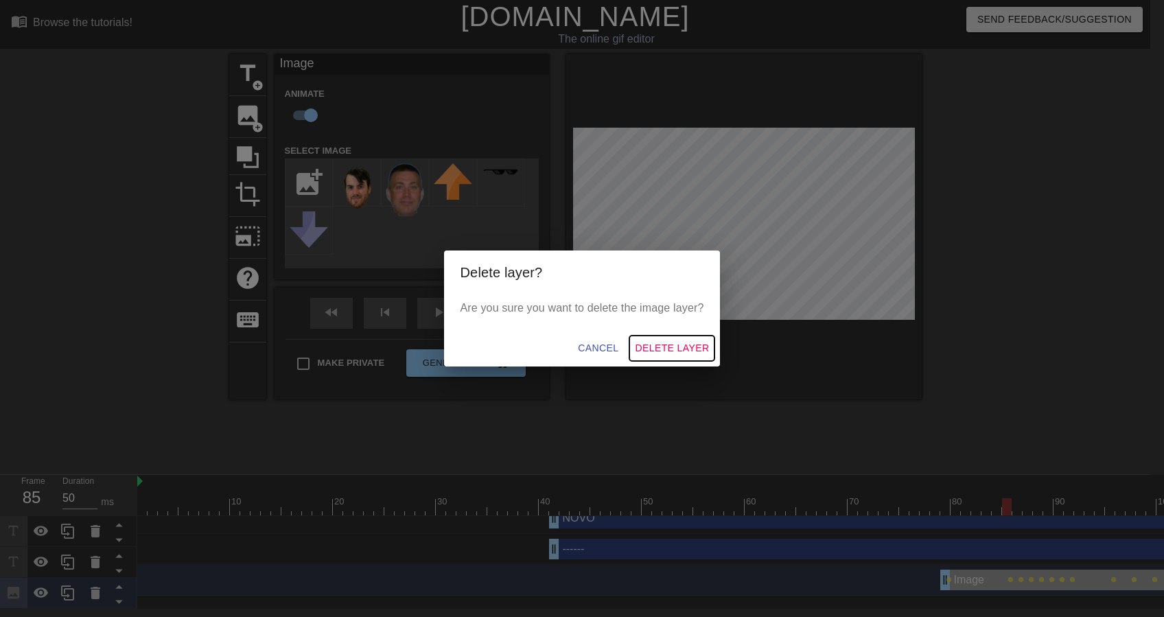
click at [692, 345] on span "Delete Layer" at bounding box center [672, 348] width 74 height 17
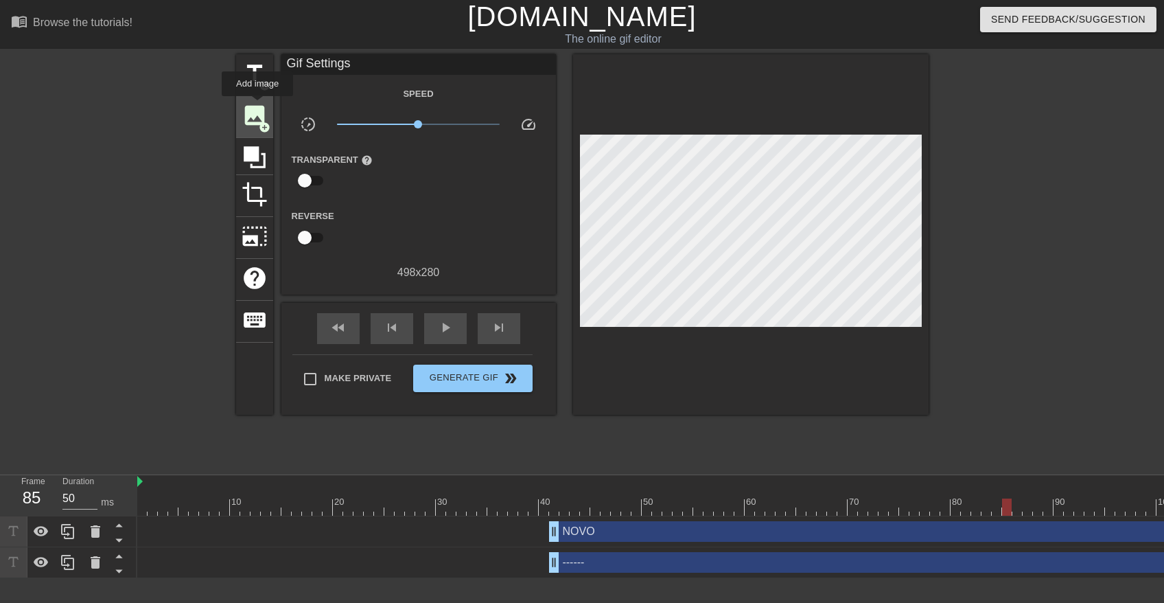
click at [257, 106] on span "image" at bounding box center [255, 115] width 26 height 26
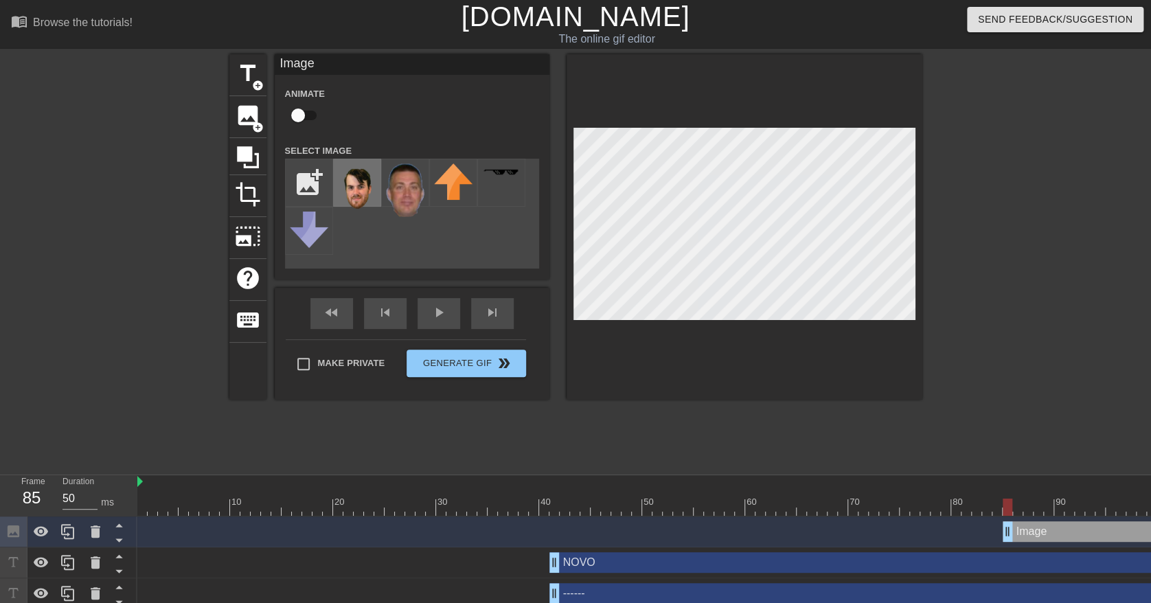
click at [362, 188] on img at bounding box center [357, 190] width 38 height 54
drag, startPoint x: 1010, startPoint y: 528, endPoint x: 999, endPoint y: 528, distance: 11.0
click at [314, 119] on input "checkbox" at bounding box center [298, 115] width 78 height 26
checkbox input "true"
click at [1007, 501] on div at bounding box center [914, 506] width 1555 height 17
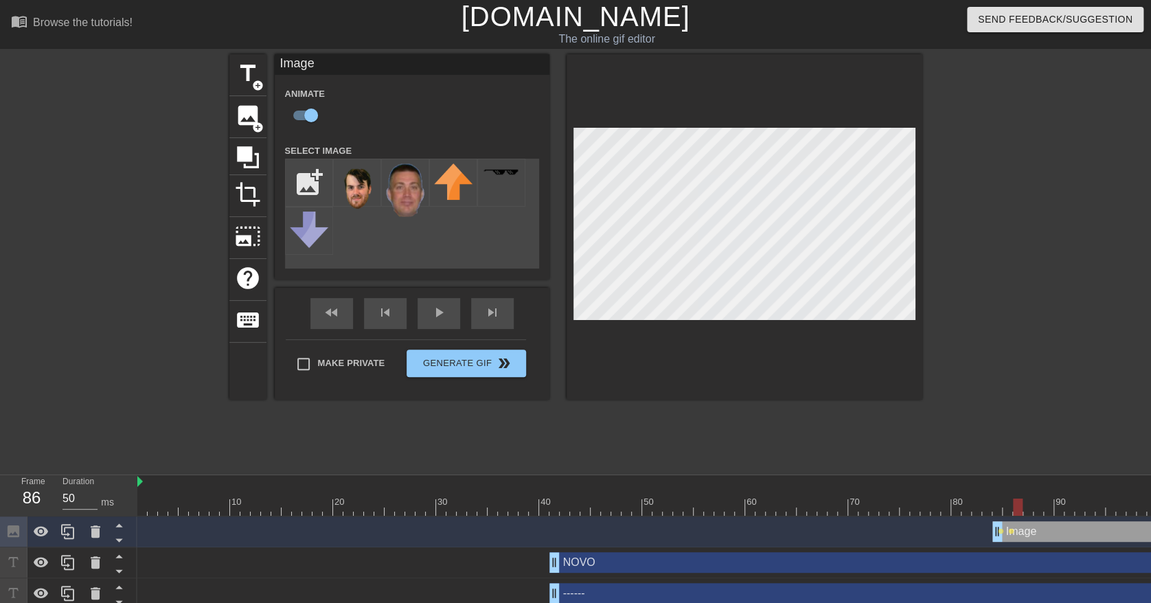
click at [1018, 503] on div at bounding box center [914, 506] width 1555 height 17
click at [1026, 506] on div at bounding box center [914, 506] width 1555 height 17
click at [1037, 508] on div at bounding box center [914, 506] width 1555 height 17
click at [1046, 501] on div at bounding box center [914, 506] width 1555 height 17
click at [1061, 509] on div at bounding box center [914, 506] width 1555 height 17
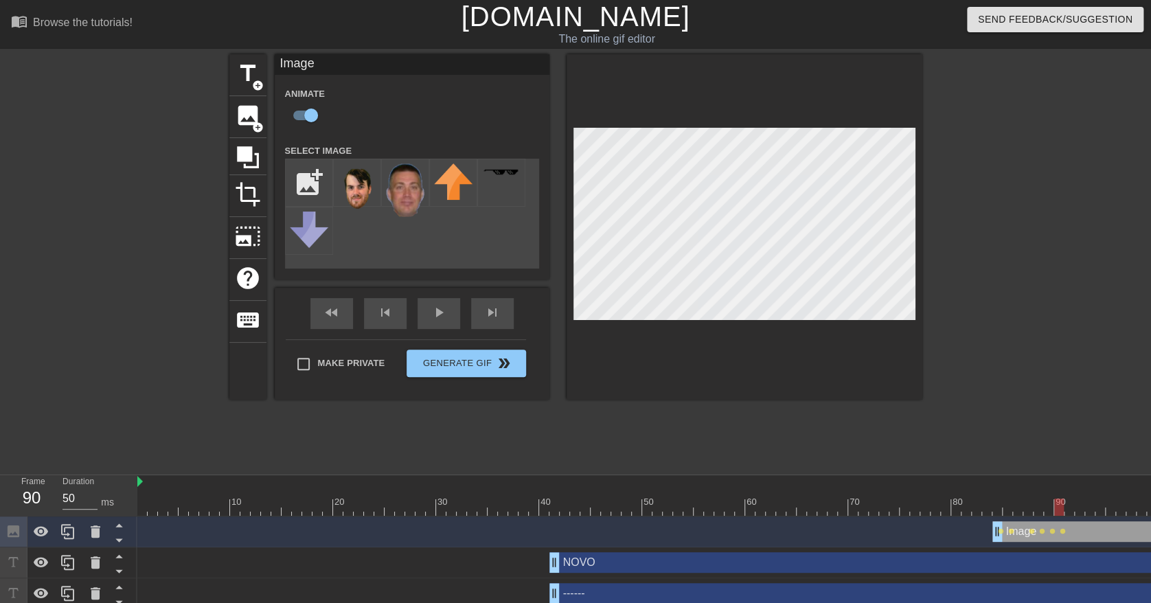
click at [1070, 505] on div at bounding box center [914, 506] width 1555 height 17
click at [1077, 507] on div at bounding box center [914, 506] width 1555 height 17
click at [1092, 511] on div at bounding box center [914, 506] width 1555 height 17
click at [1100, 505] on div at bounding box center [914, 506] width 1555 height 17
click at [1109, 510] on div at bounding box center [914, 506] width 1555 height 17
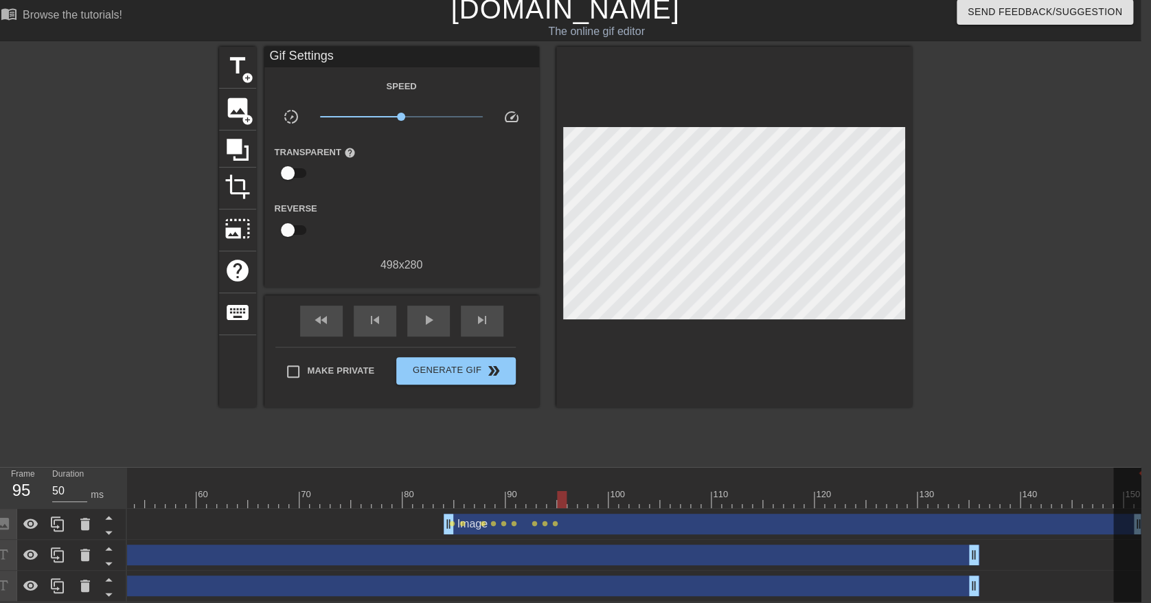
scroll to position [0, 545]
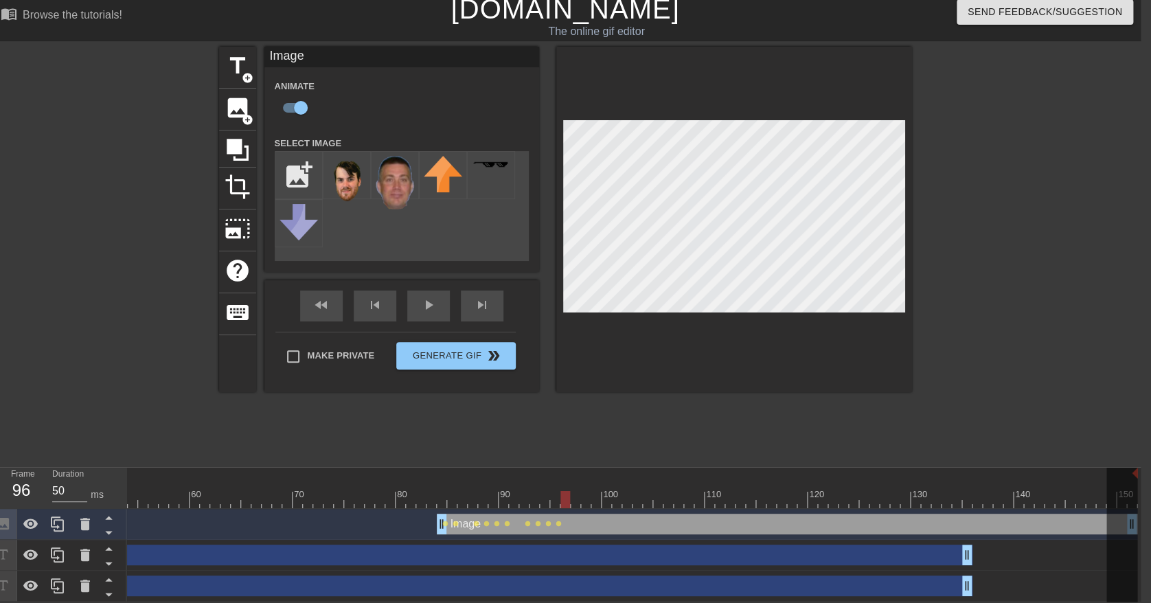
click at [561, 491] on div at bounding box center [359, 499] width 1555 height 17
click at [577, 494] on div at bounding box center [359, 499] width 1555 height 17
click at [584, 491] on div at bounding box center [359, 499] width 1555 height 17
click at [588, 491] on div at bounding box center [359, 499] width 1555 height 17
click at [604, 494] on div at bounding box center [359, 499] width 1555 height 17
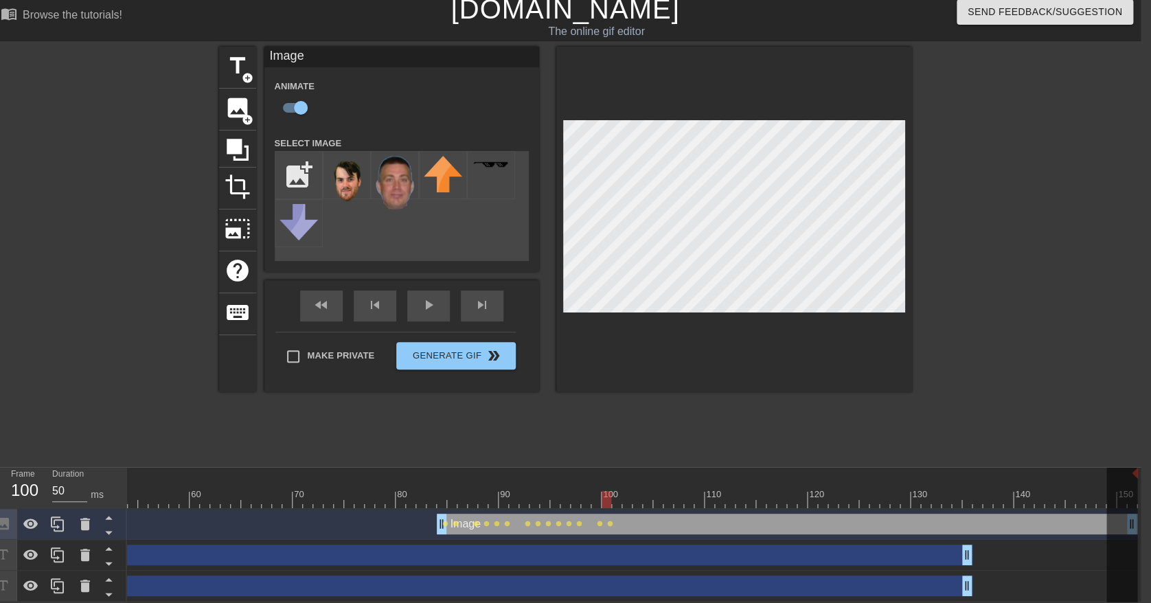
click at [611, 491] on div at bounding box center [359, 499] width 1555 height 17
click at [634, 491] on div at bounding box center [359, 499] width 1555 height 17
click at [653, 509] on div "Image drag_handle drag_handle lens lens lens lens lens lens lens lens lens lens…" at bounding box center [359, 524] width 1555 height 31
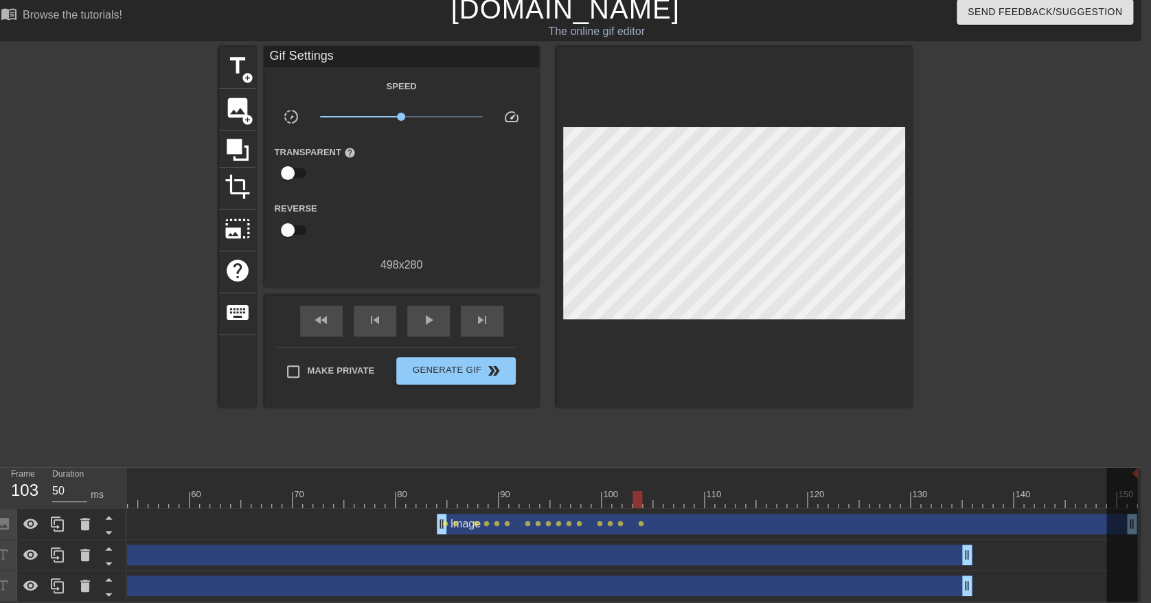
click at [656, 491] on div at bounding box center [359, 499] width 1555 height 17
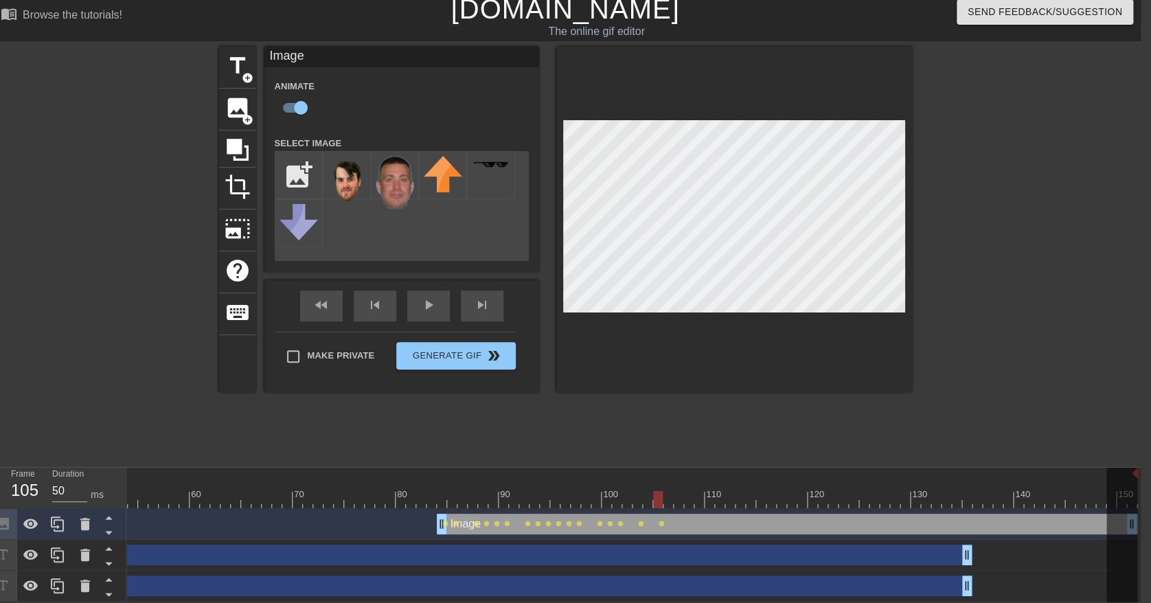
click at [675, 491] on div at bounding box center [359, 499] width 1555 height 17
click at [696, 491] on div at bounding box center [359, 499] width 1555 height 17
click at [720, 491] on div at bounding box center [359, 499] width 1555 height 17
click at [736, 491] on div at bounding box center [359, 499] width 1555 height 17
click at [755, 491] on div at bounding box center [359, 499] width 1555 height 17
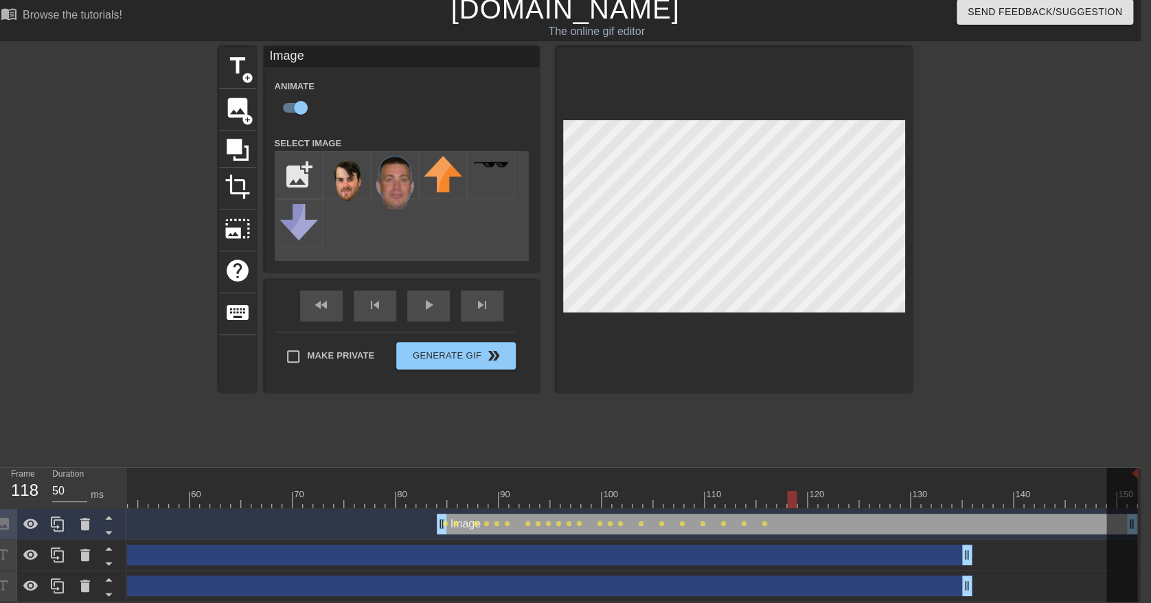
click at [783, 491] on div at bounding box center [359, 499] width 1555 height 17
click at [774, 491] on div at bounding box center [359, 499] width 1555 height 17
click at [801, 491] on div at bounding box center [359, 499] width 1555 height 17
click at [818, 491] on div at bounding box center [359, 499] width 1555 height 17
click at [840, 491] on div at bounding box center [359, 499] width 1555 height 17
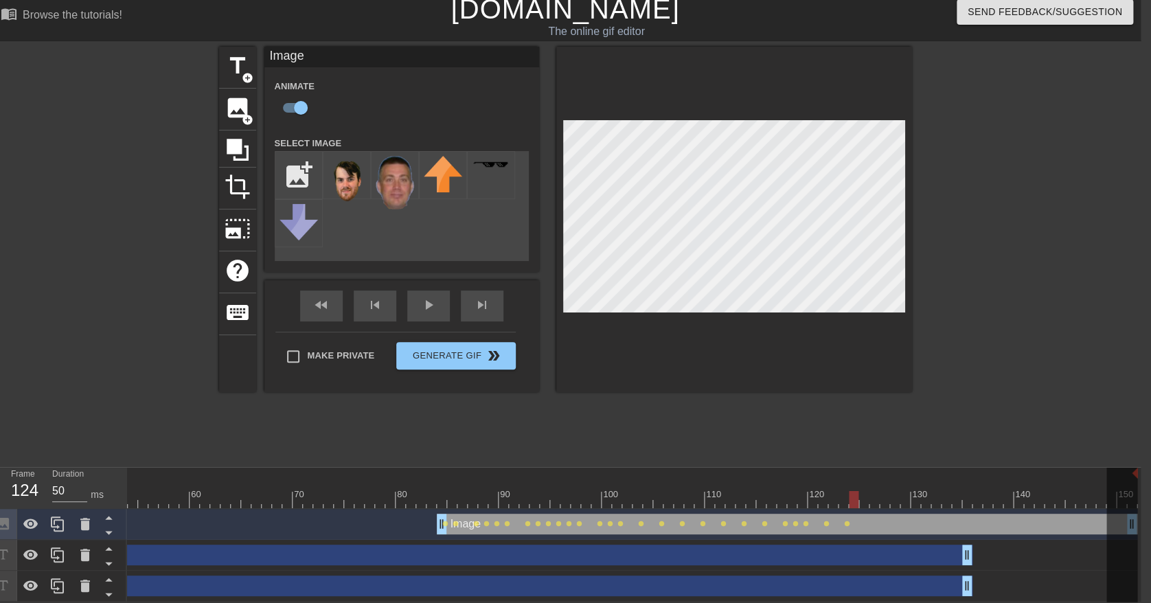
click at [851, 491] on div at bounding box center [359, 499] width 1555 height 17
click at [862, 491] on div at bounding box center [359, 499] width 1555 height 17
click at [870, 491] on div at bounding box center [359, 499] width 1555 height 17
click at [882, 491] on div at bounding box center [359, 499] width 1555 height 17
click at [891, 491] on div at bounding box center [359, 499] width 1555 height 17
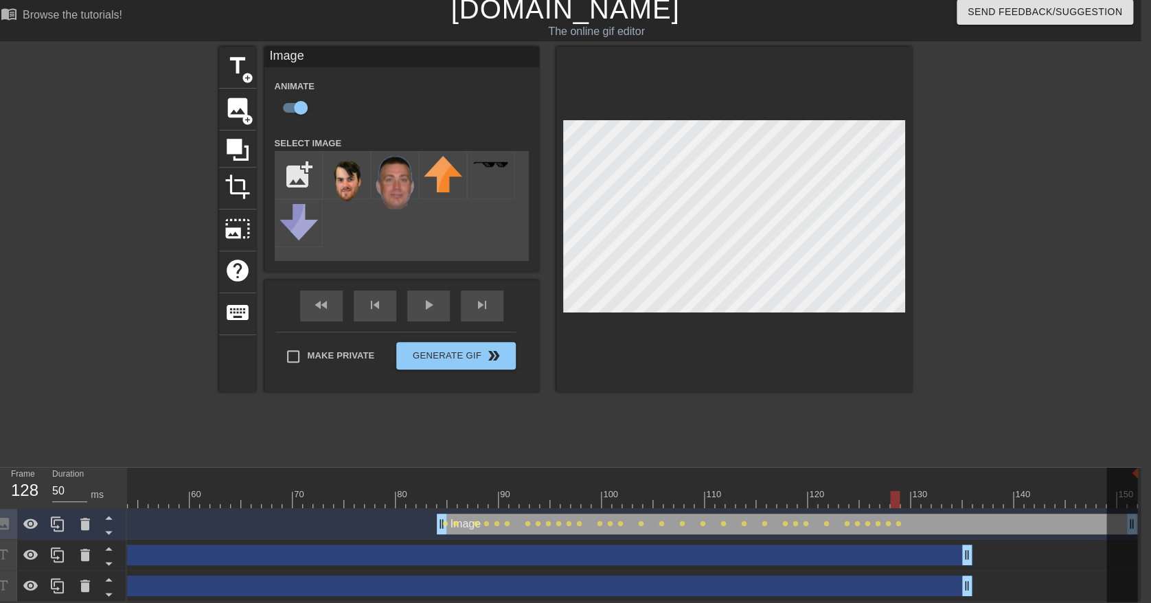
click at [899, 492] on div at bounding box center [359, 499] width 1555 height 17
click at [912, 491] on div at bounding box center [359, 499] width 1555 height 17
click at [921, 491] on div at bounding box center [359, 499] width 1555 height 17
click at [932, 491] on div at bounding box center [359, 499] width 1555 height 17
click at [945, 491] on div at bounding box center [359, 499] width 1555 height 17
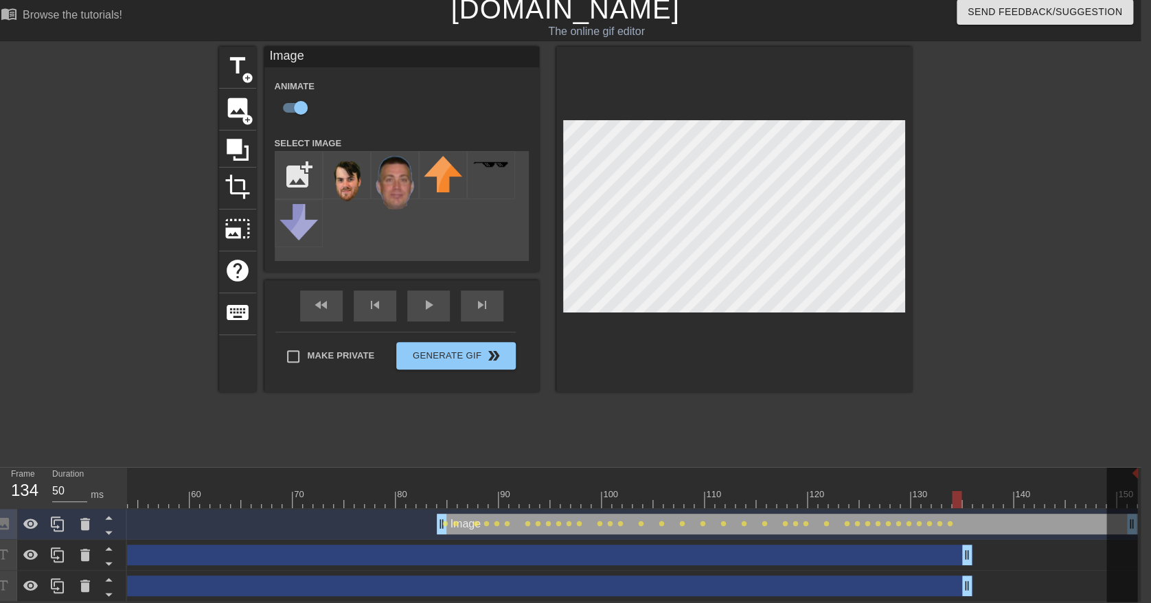
click at [956, 491] on div at bounding box center [359, 499] width 1555 height 17
click at [965, 491] on div at bounding box center [359, 499] width 1555 height 17
click at [975, 491] on div at bounding box center [359, 499] width 1555 height 17
click at [987, 491] on div at bounding box center [359, 499] width 1555 height 17
click at [991, 491] on div at bounding box center [359, 499] width 1555 height 17
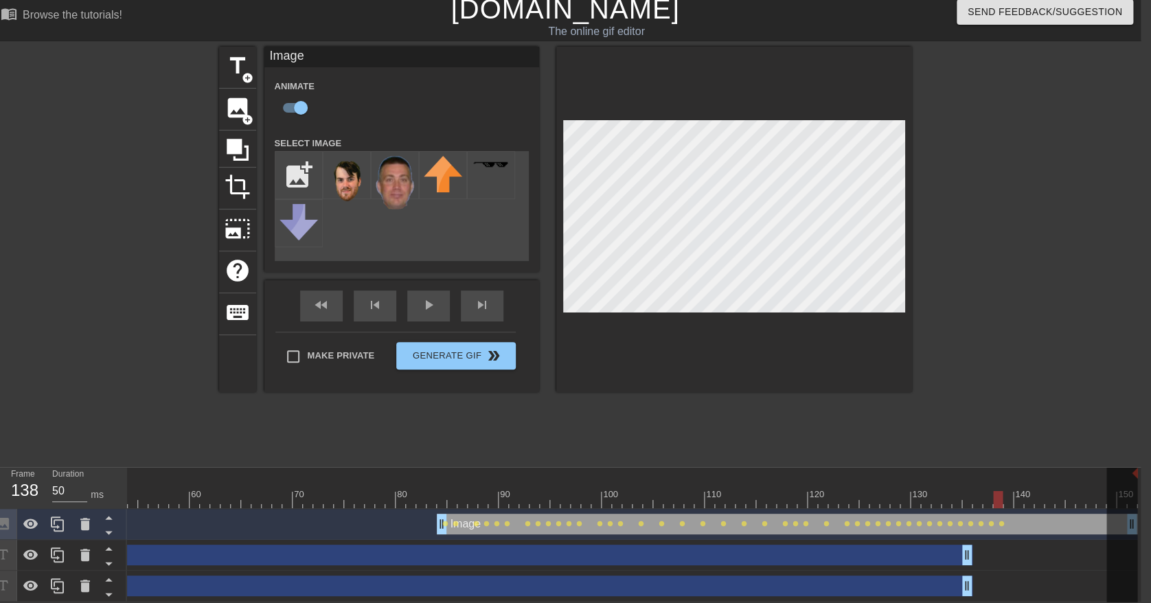
click at [1006, 491] on div at bounding box center [359, 499] width 1555 height 17
click at [1013, 491] on div at bounding box center [359, 499] width 1555 height 17
click at [1028, 491] on div at bounding box center [359, 499] width 1555 height 17
click at [1037, 491] on div at bounding box center [359, 499] width 1555 height 17
click at [1044, 491] on div at bounding box center [359, 499] width 1555 height 17
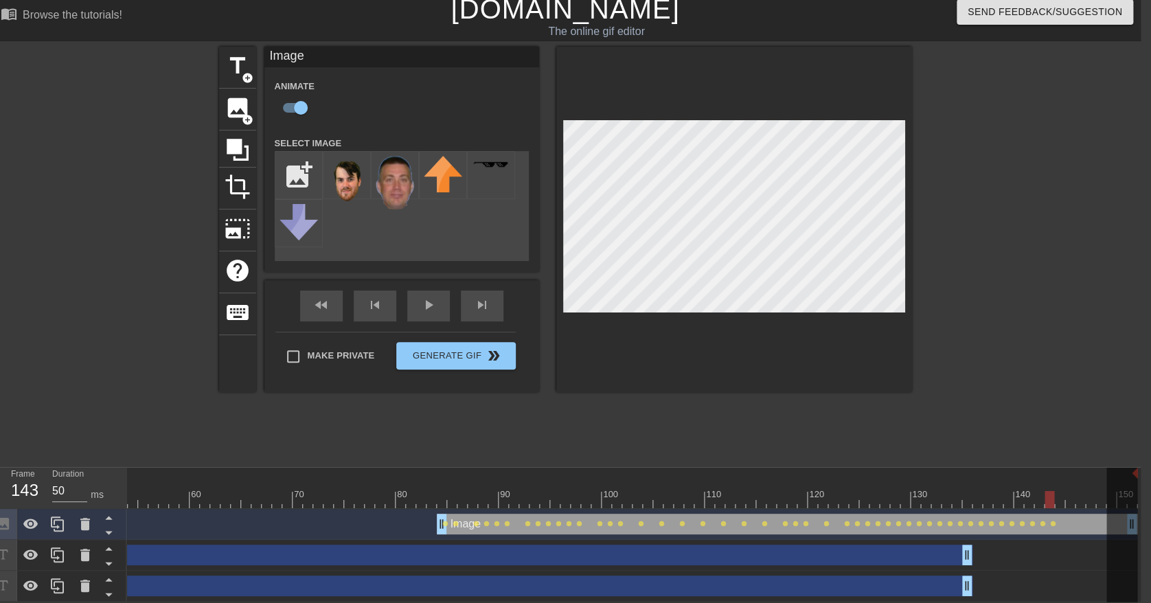
click at [1055, 491] on div at bounding box center [359, 499] width 1555 height 17
click at [1066, 481] on div at bounding box center [1070, 489] width 10 height 17
click at [1079, 478] on div "10 20 30 40 50 60 70 80 90 100 110 120 130 140 150" at bounding box center [359, 488] width 1555 height 41
click at [1090, 481] on div at bounding box center [1090, 489] width 10 height 17
click at [1098, 491] on div at bounding box center [359, 499] width 1555 height 17
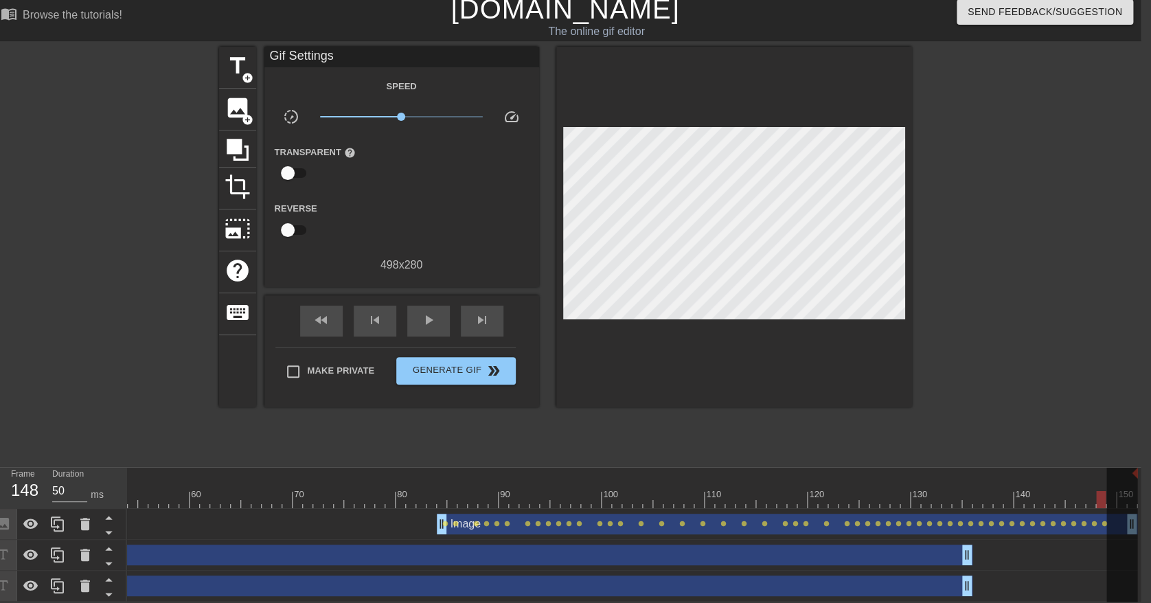
click at [950, 169] on div at bounding box center [1031, 253] width 206 height 412
click at [231, 55] on span "title" at bounding box center [238, 66] width 26 height 26
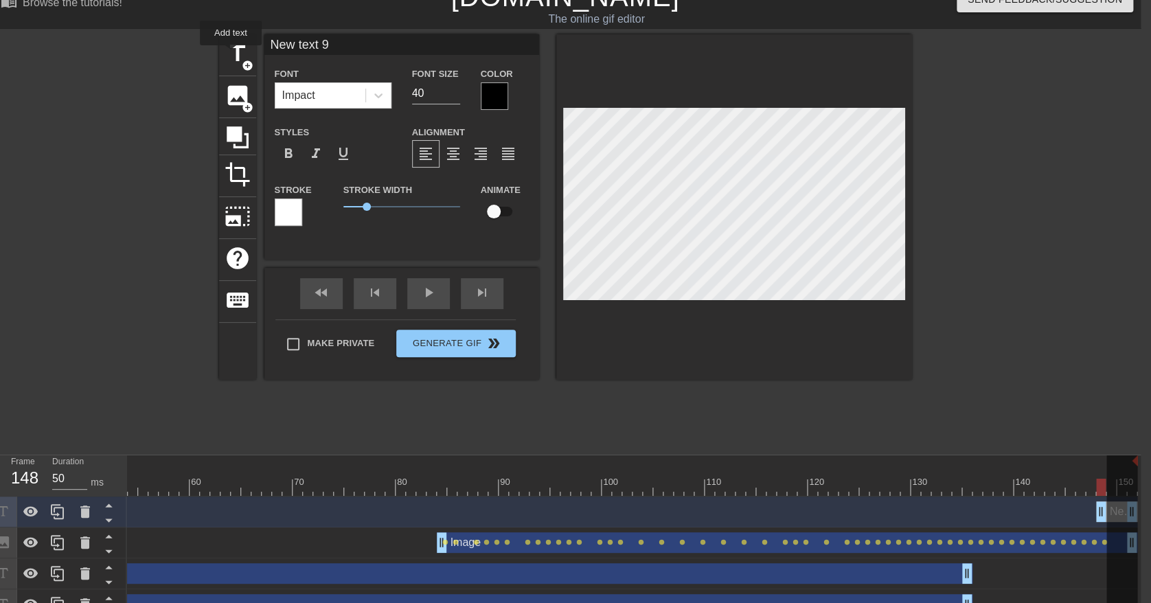
scroll to position [0, 531]
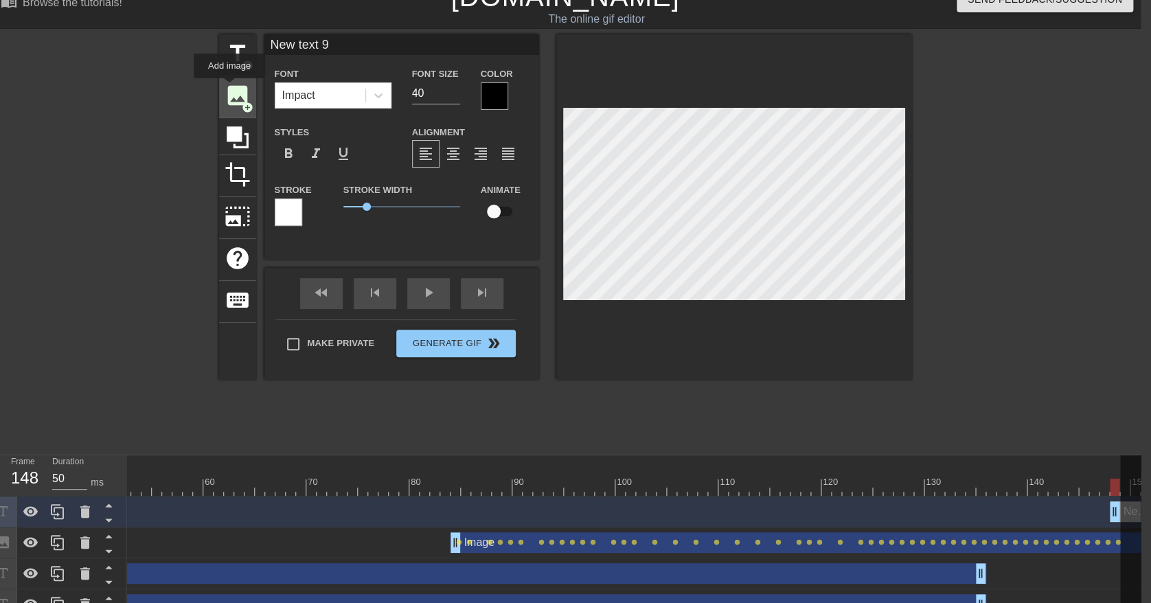
click at [229, 88] on span "image" at bounding box center [238, 95] width 26 height 26
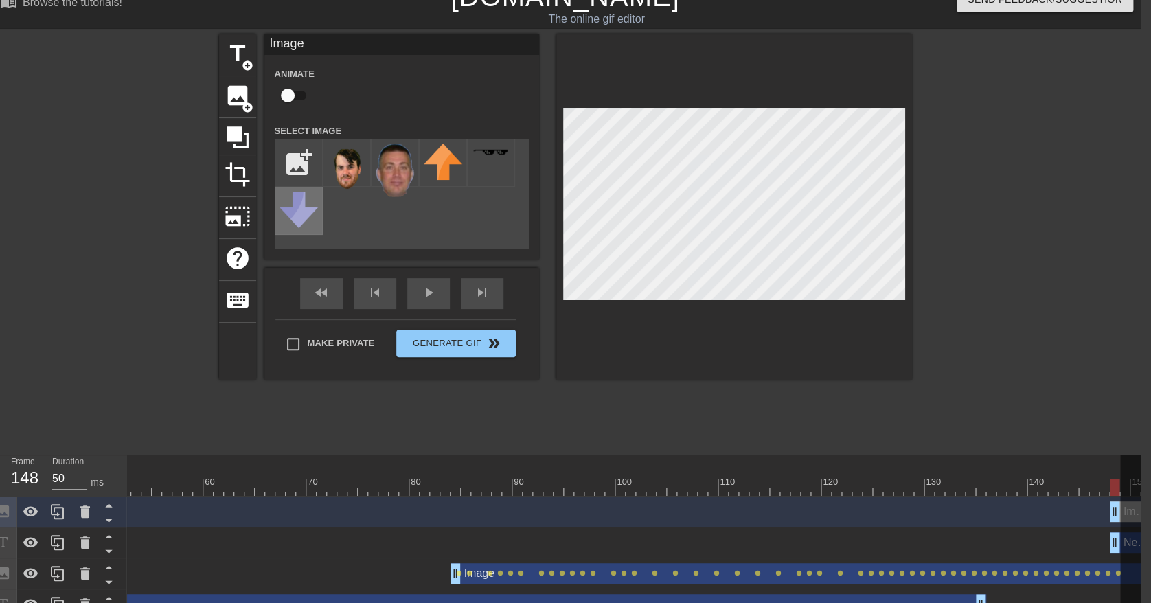
click at [318, 202] on img at bounding box center [298, 210] width 38 height 36
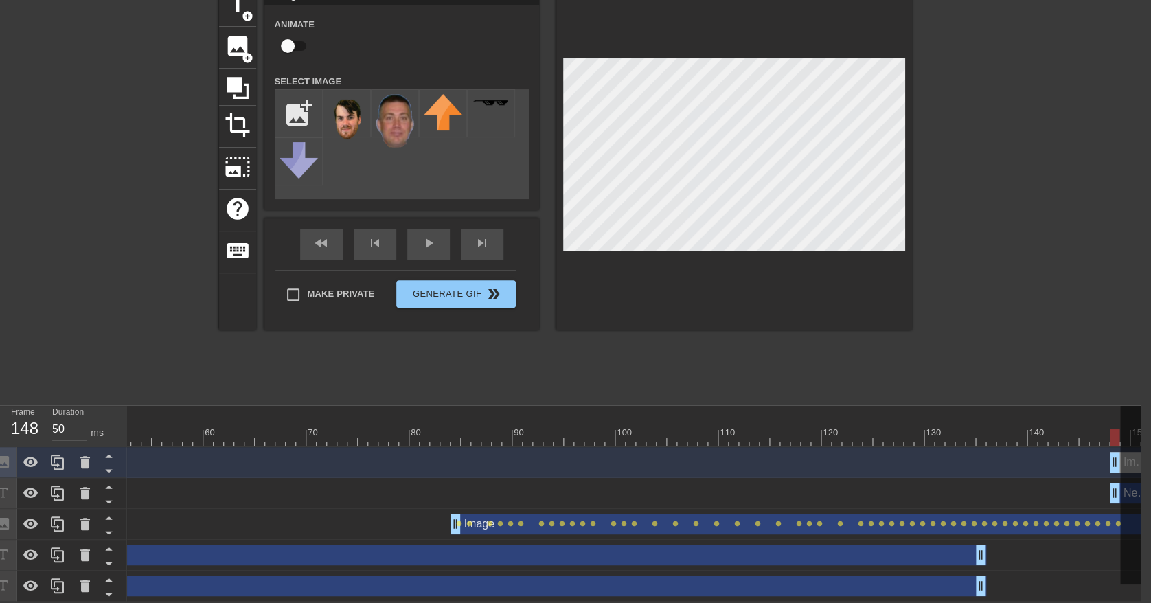
click at [807, 575] on div "------ drag_handle drag_handle" at bounding box center [497, 585] width 978 height 21
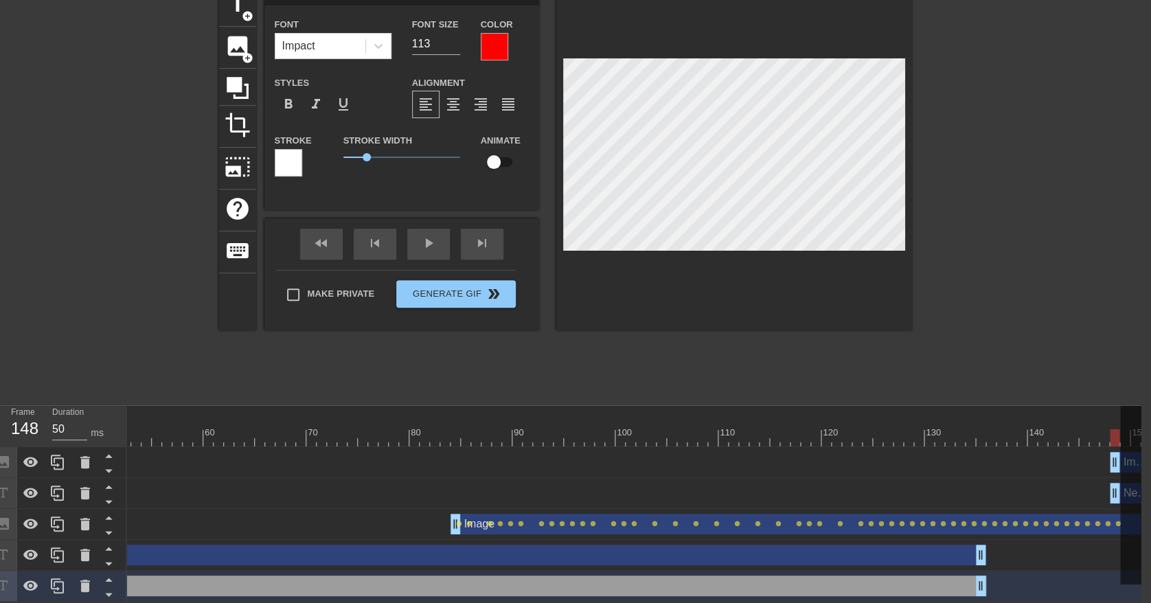
click at [814, 544] on div "NOVO drag_handle drag_handle" at bounding box center [497, 554] width 978 height 21
type input "NOVO"
type input "68"
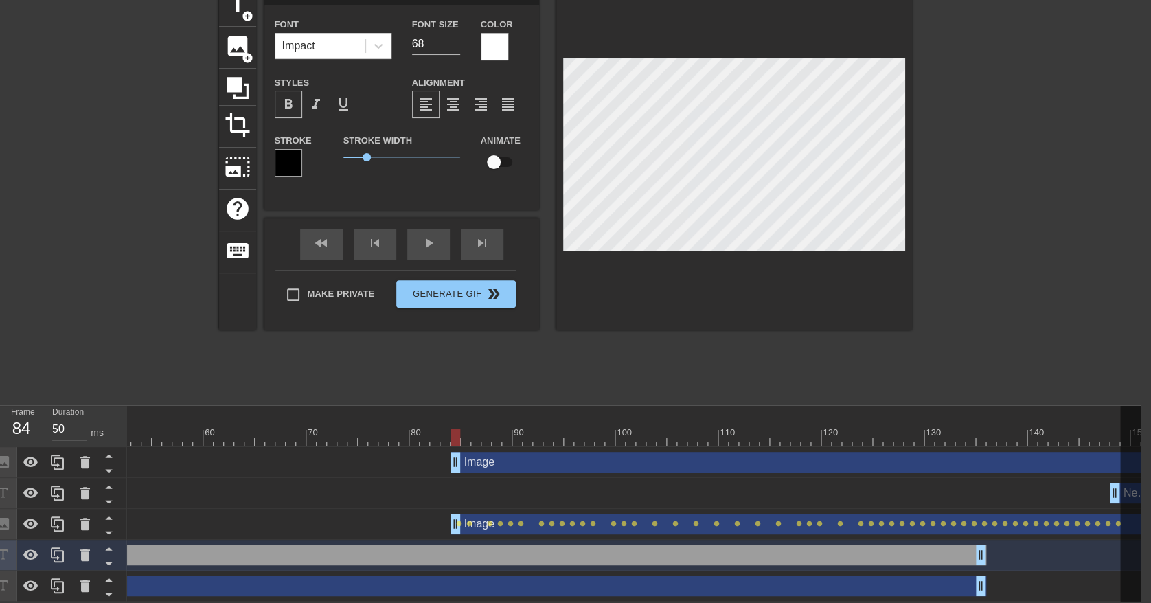
drag, startPoint x: 1112, startPoint y: 448, endPoint x: 450, endPoint y: 447, distance: 661.8
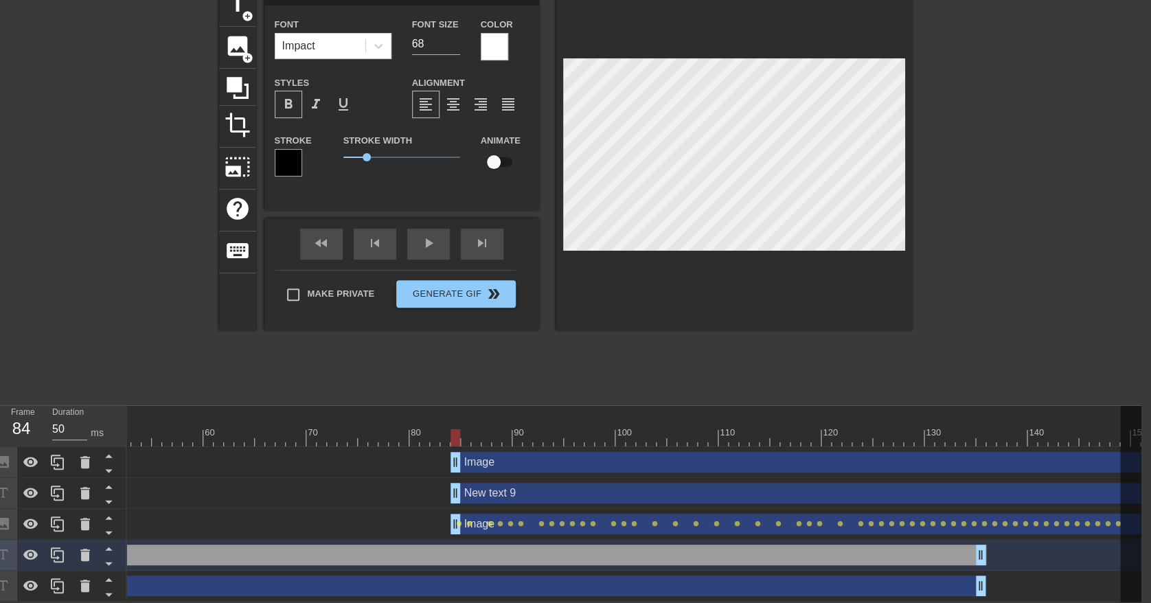
drag, startPoint x: 1107, startPoint y: 477, endPoint x: 450, endPoint y: 489, distance: 656.5
type input "New text 9"
type input "40"
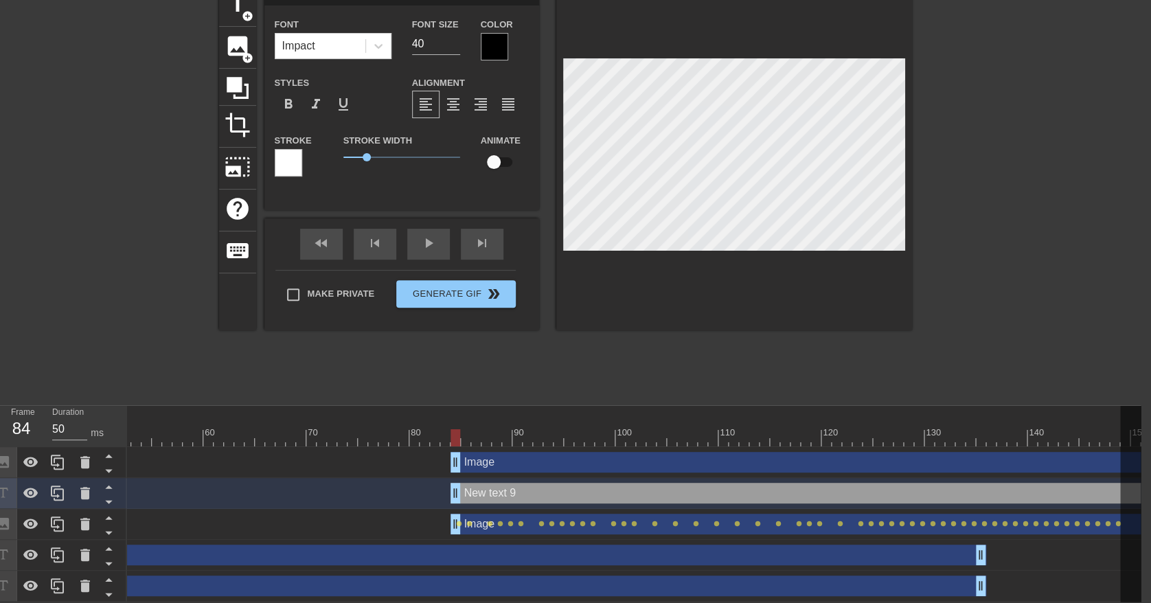
scroll to position [1, 3]
type input "P"
type textarea "P"
type input "Pi"
type textarea "Pi"
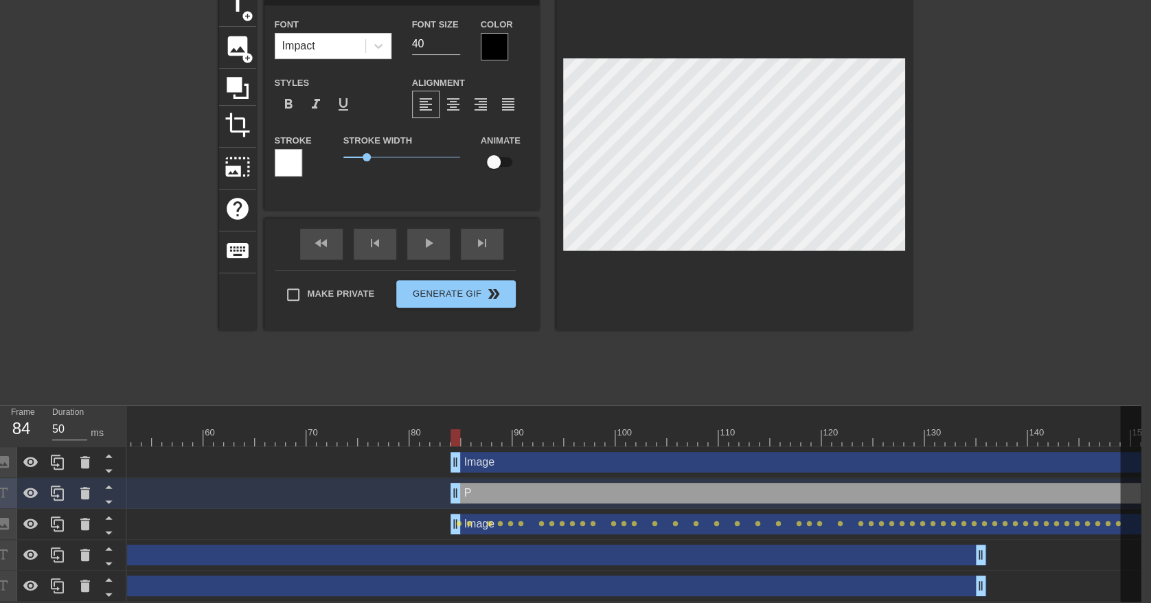
type input "Pin"
type textarea "Pin"
type input "Pint"
type textarea "Pint"
type input "Pints"
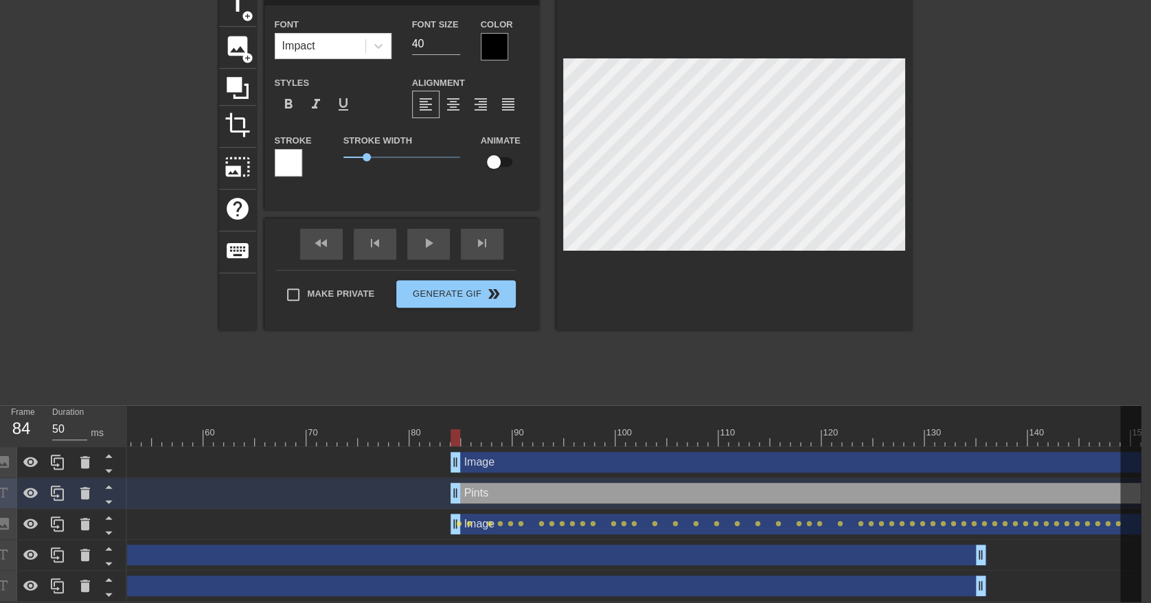
type textarea "Pints"
type input "Pints o"
type textarea "Pints o"
type input "Pints of"
type textarea "Pints of"
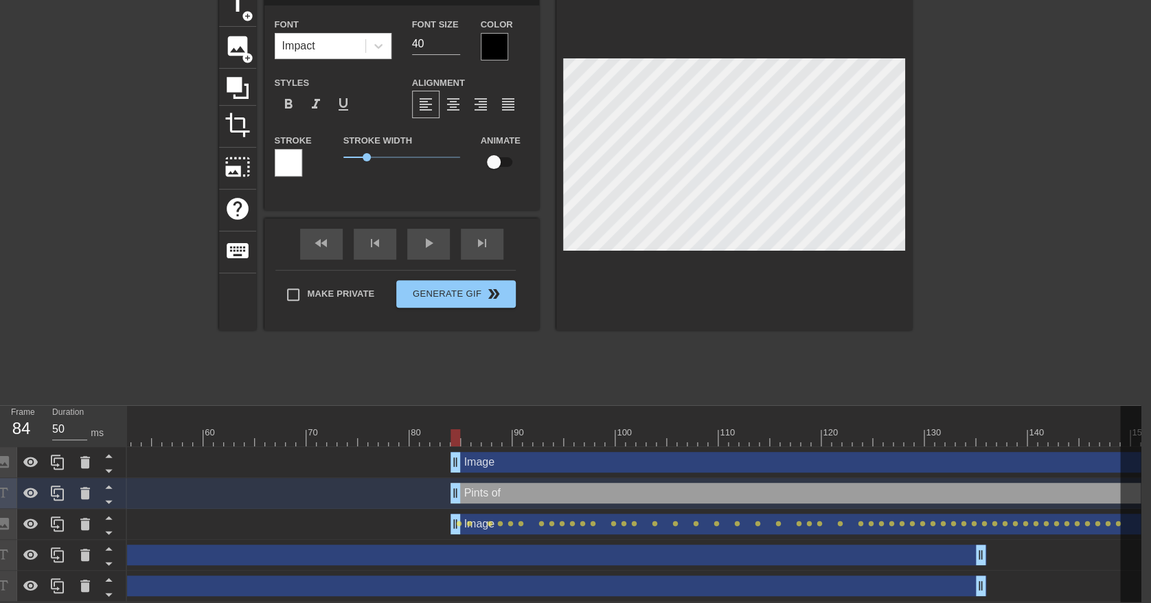
type input "Pints of u"
type textarea "Pints of u"
type input "Pints of un"
type textarea "Pints of un"
type input "Pints of une"
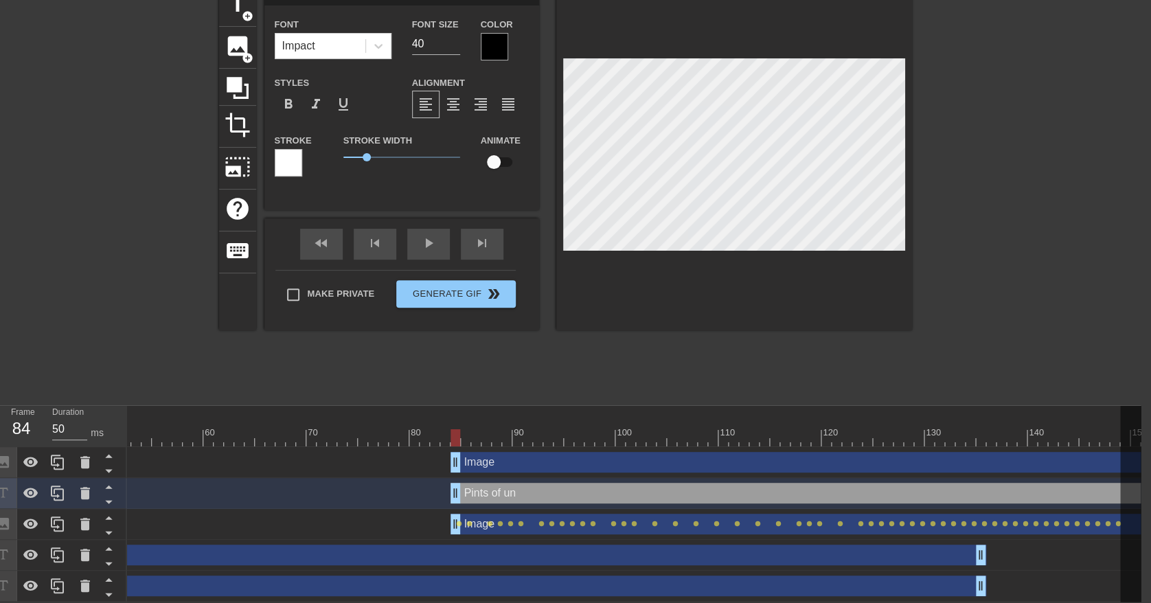
type textarea "Pints of une"
type input "Pints of unem"
type textarea "Pints of unem"
type input "Pints of unemp"
type textarea "Pints of unemp"
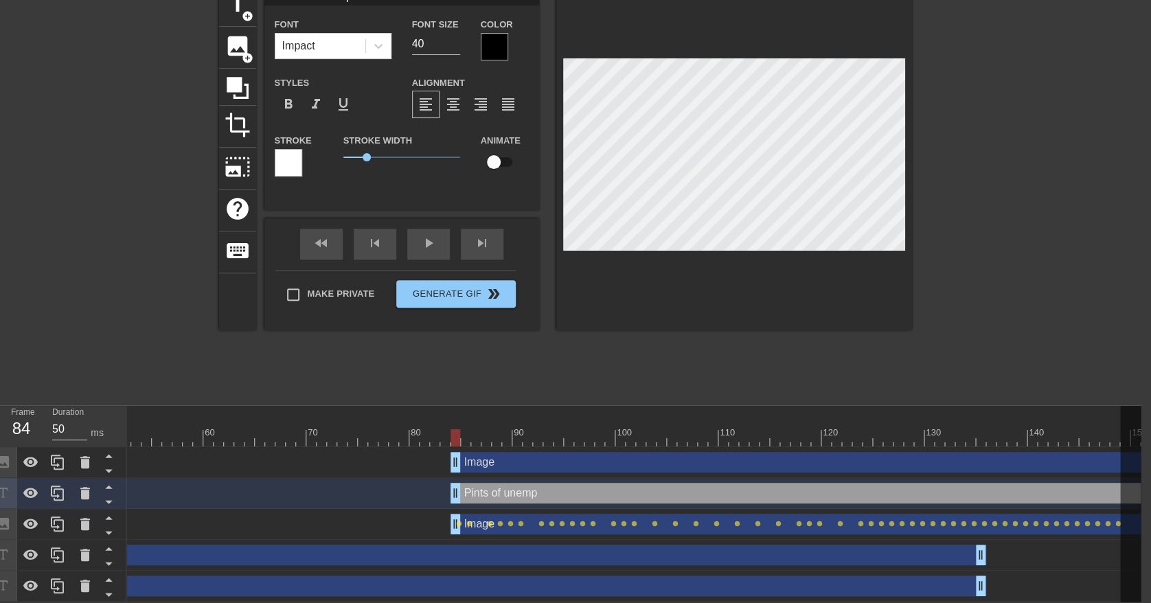
type input "Pints of unempl"
type textarea "Pints of unempl"
type input "Pints of unemplo"
type textarea "Pints of unemplo"
type input "Pints of unemploy"
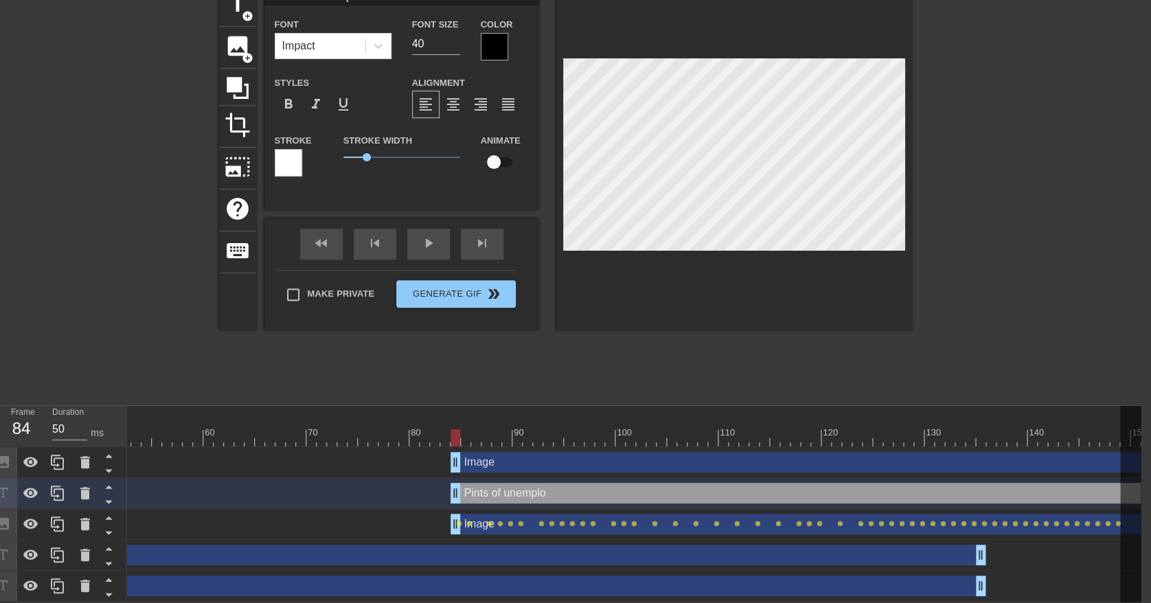
type textarea "Pints of unemploy"
type input "Pints of unemploym"
type textarea "Pints of unemploym"
type input "Pints of unemployme"
type textarea "Pints of unemployme"
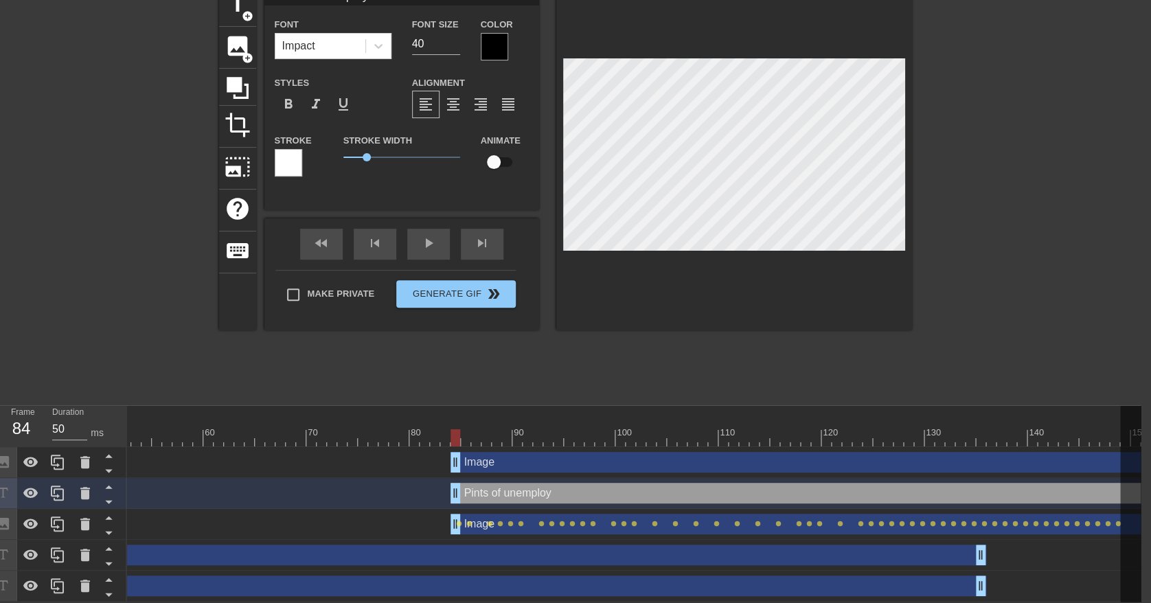
scroll to position [1, 6]
type input "Pints of unemploymen"
type textarea "Pints of unemploymen"
type input "Pints of unemployment"
type textarea "Pints of unemployment"
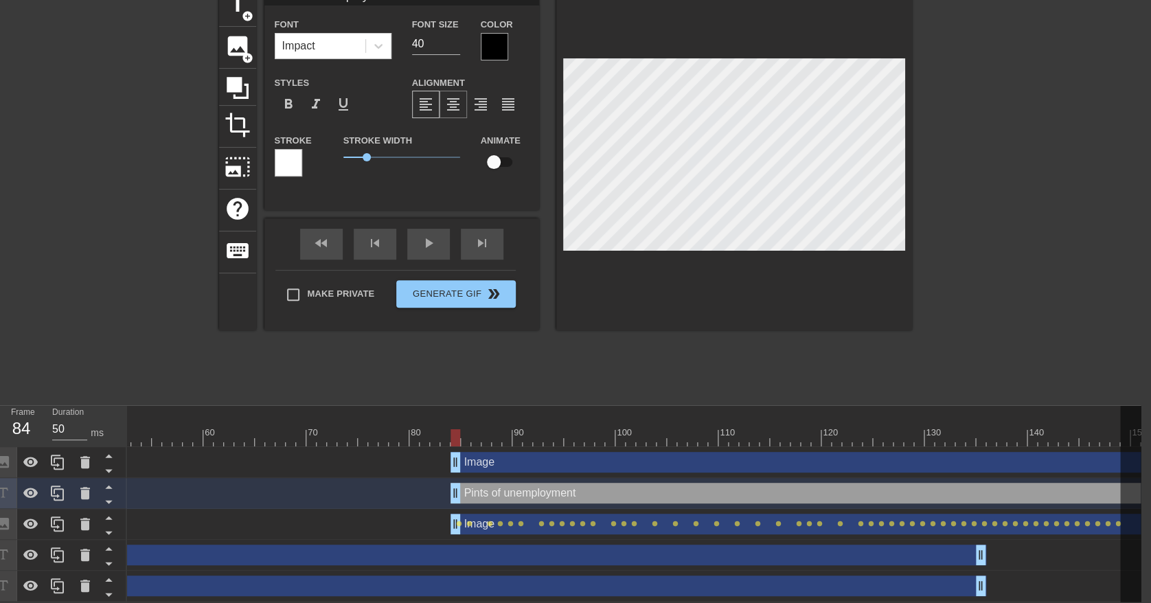
click at [450, 96] on span "format_align_center" at bounding box center [453, 104] width 16 height 16
click at [1019, 205] on div at bounding box center [1031, 191] width 206 height 412
type input "F"
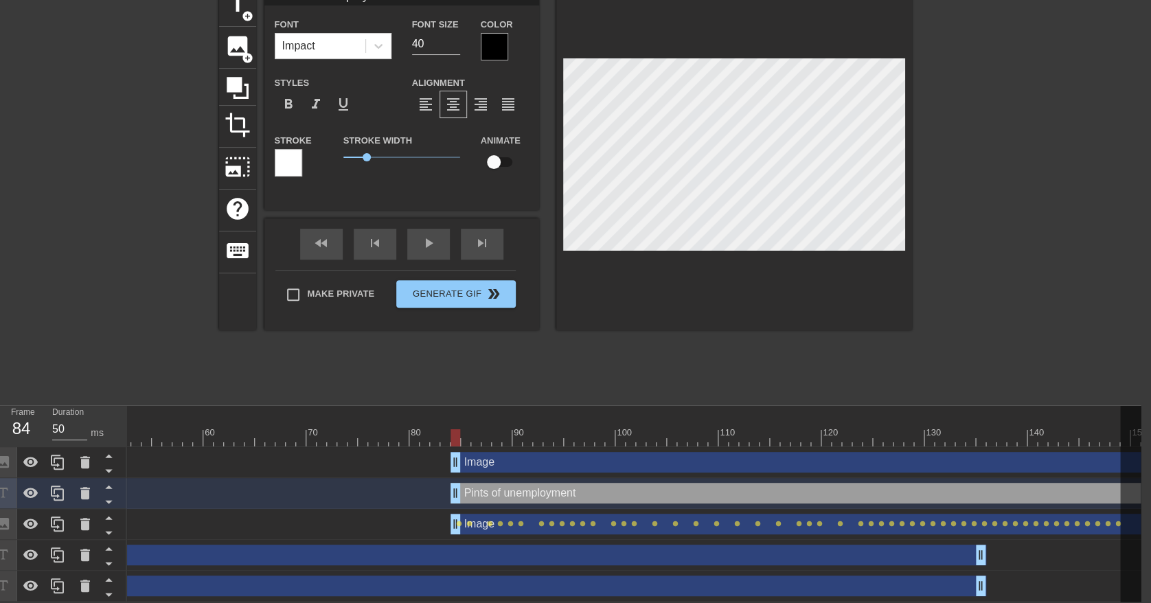
type textarea "F"
type input "Fo"
type textarea "Fo"
type input "Foc"
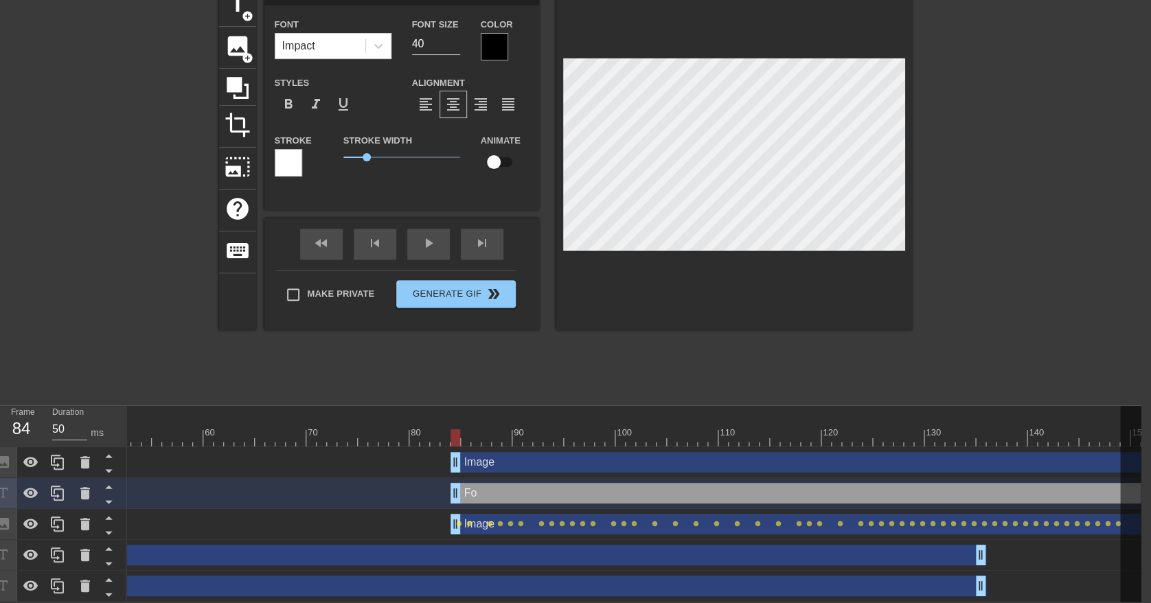
type textarea "Foc"
type input "Focu"
type textarea "Focu"
type input "Focus"
type textarea "Focus"
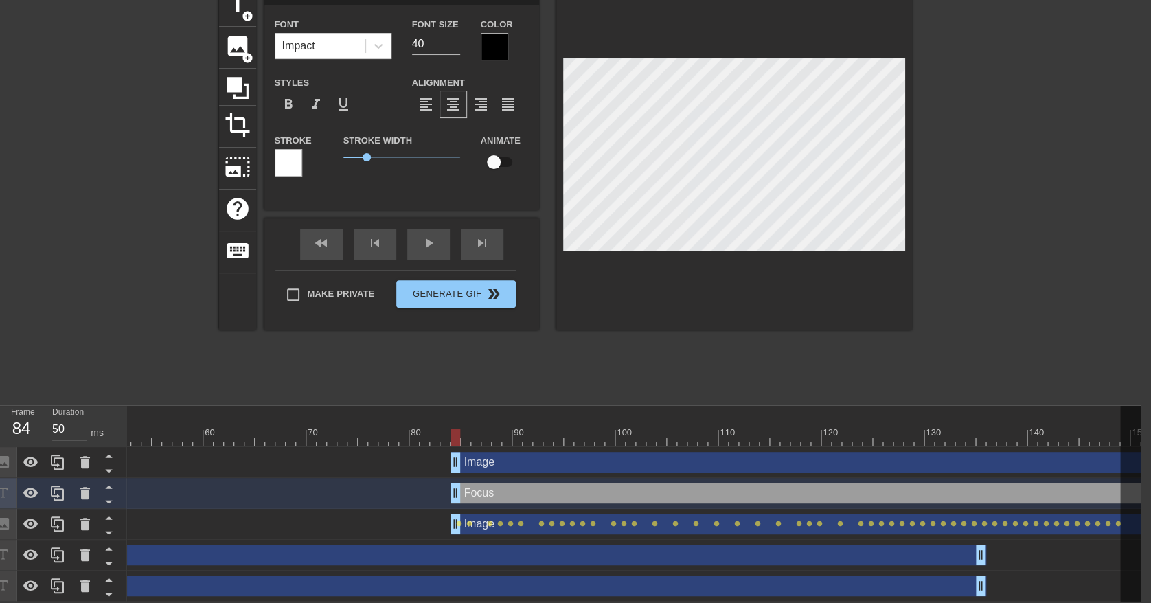
click at [485, 35] on div at bounding box center [494, 46] width 27 height 27
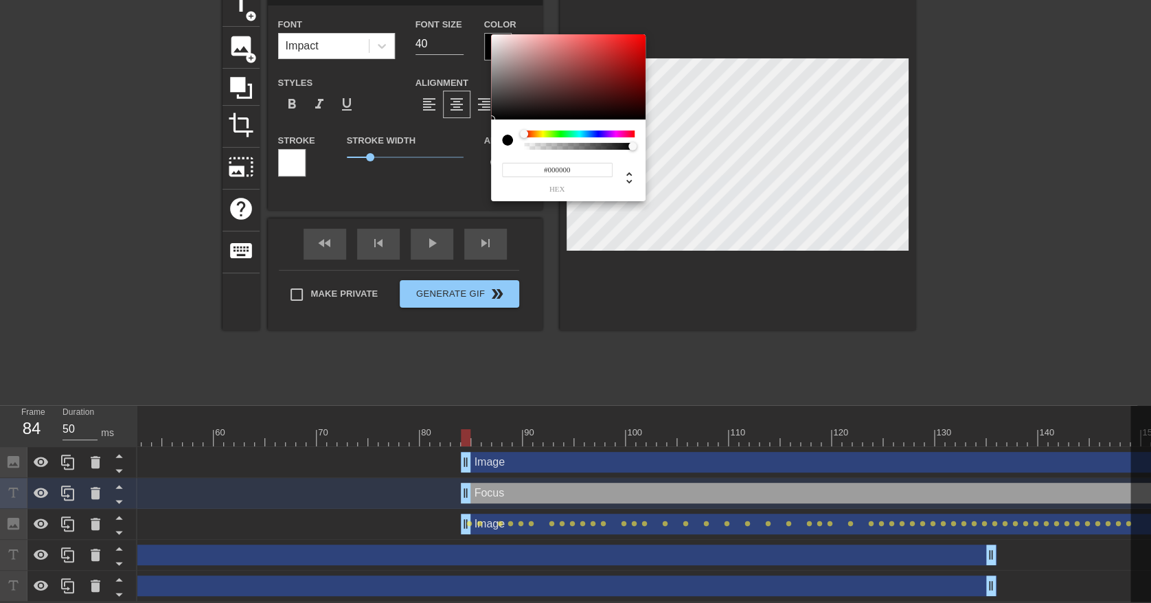
scroll to position [67, 0]
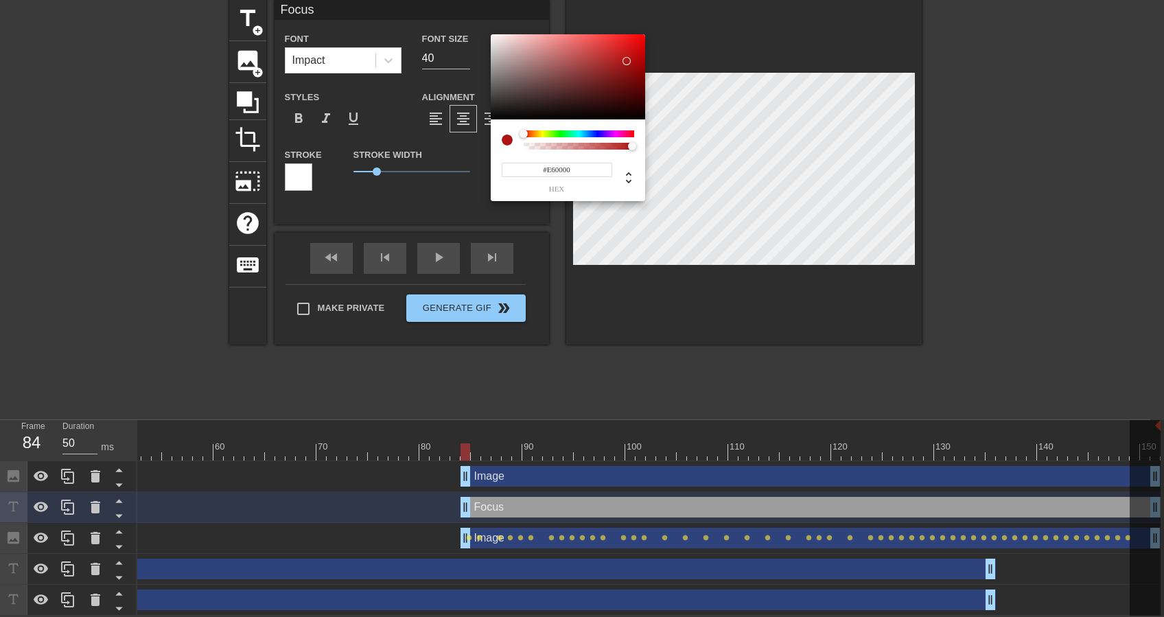
type input "#FF0000"
drag, startPoint x: 608, startPoint y: 68, endPoint x: 697, endPoint y: 12, distance: 105.5
click at [697, 12] on div "#FF0000 hex" at bounding box center [582, 308] width 1164 height 617
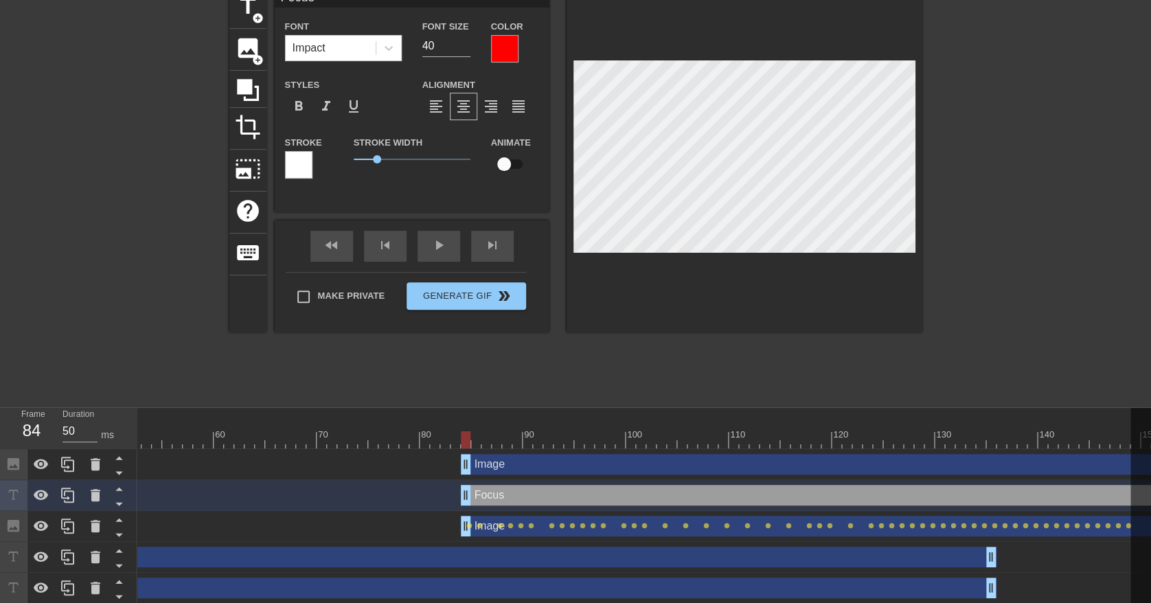
click at [518, 499] on div "Focus drag_handle drag_handle" at bounding box center [811, 495] width 700 height 21
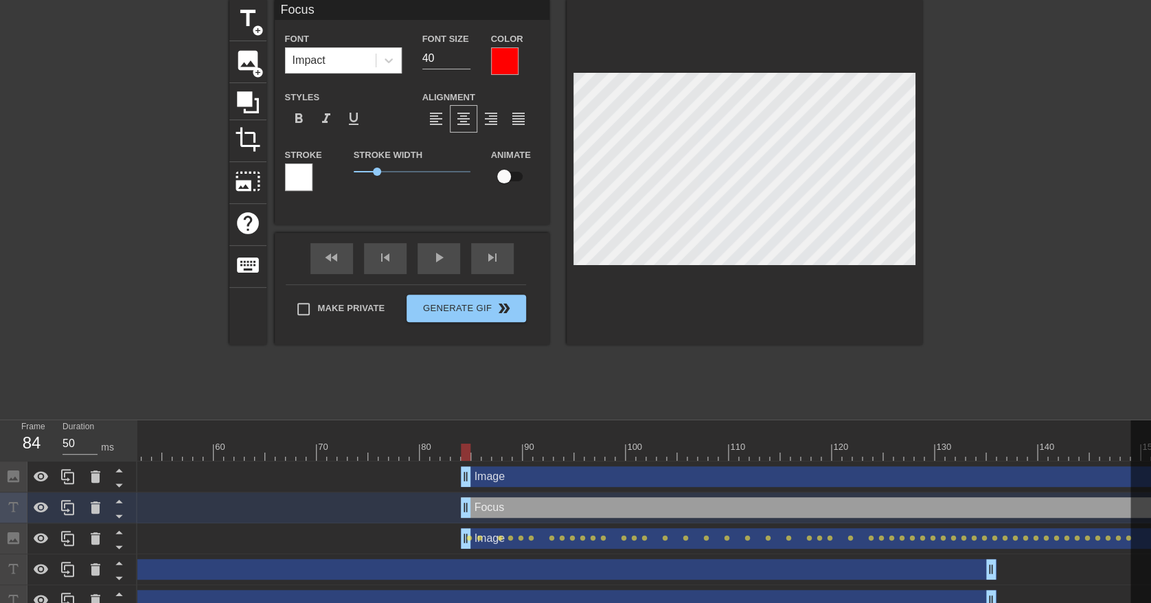
scroll to position [82, 0]
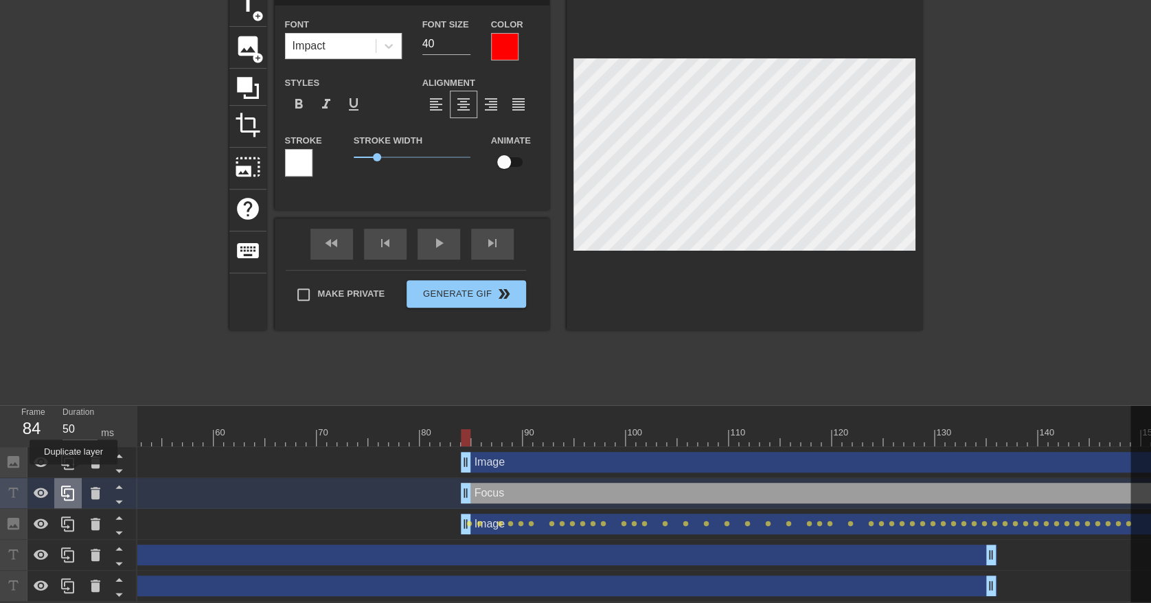
click at [73, 485] on icon at bounding box center [68, 493] width 16 height 16
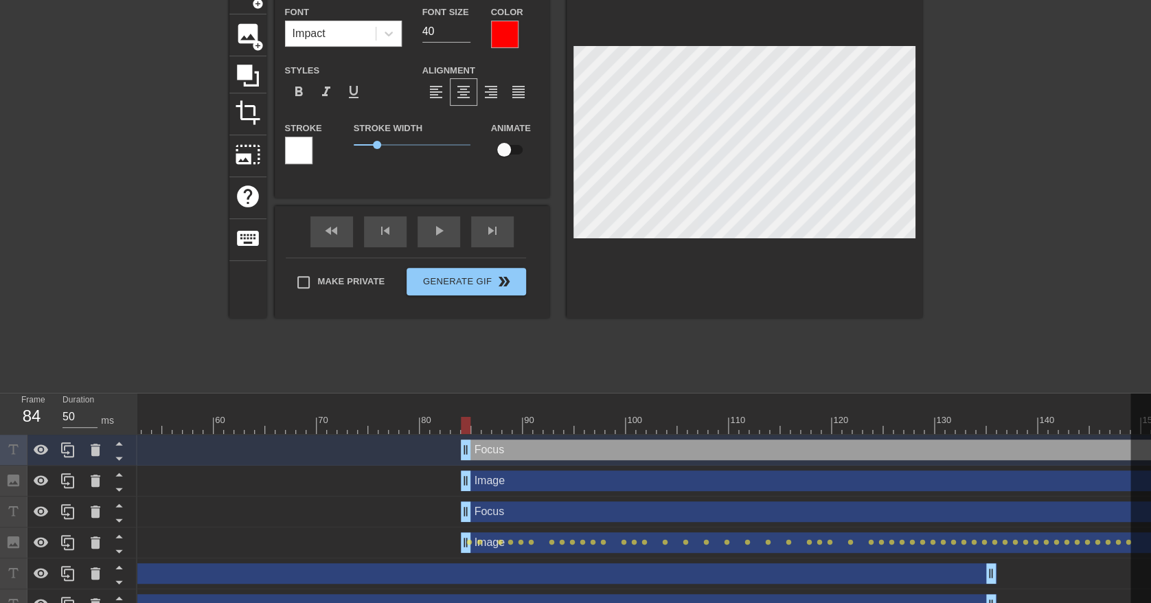
scroll to position [1, 1]
type input "FocAus"
type textarea "FocAus"
type input "FocAgus"
type textarea "FocAgus"
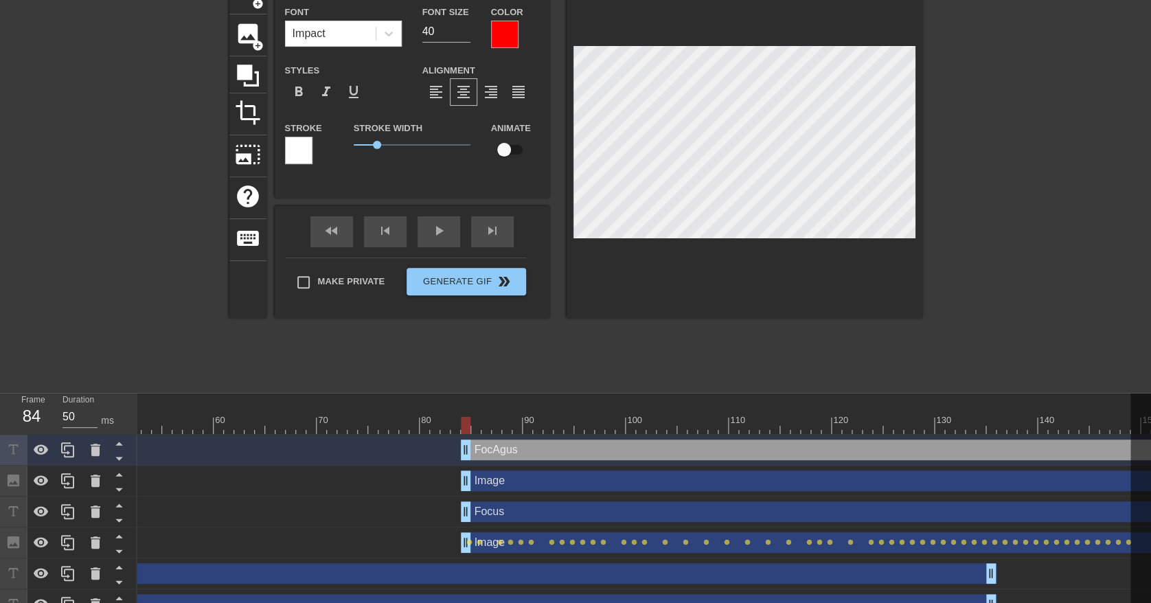
type input "FocAgius"
type textarea "FocAgius"
type input "FocAgilus"
type textarea "FocAgilus"
type input "FocAgilius"
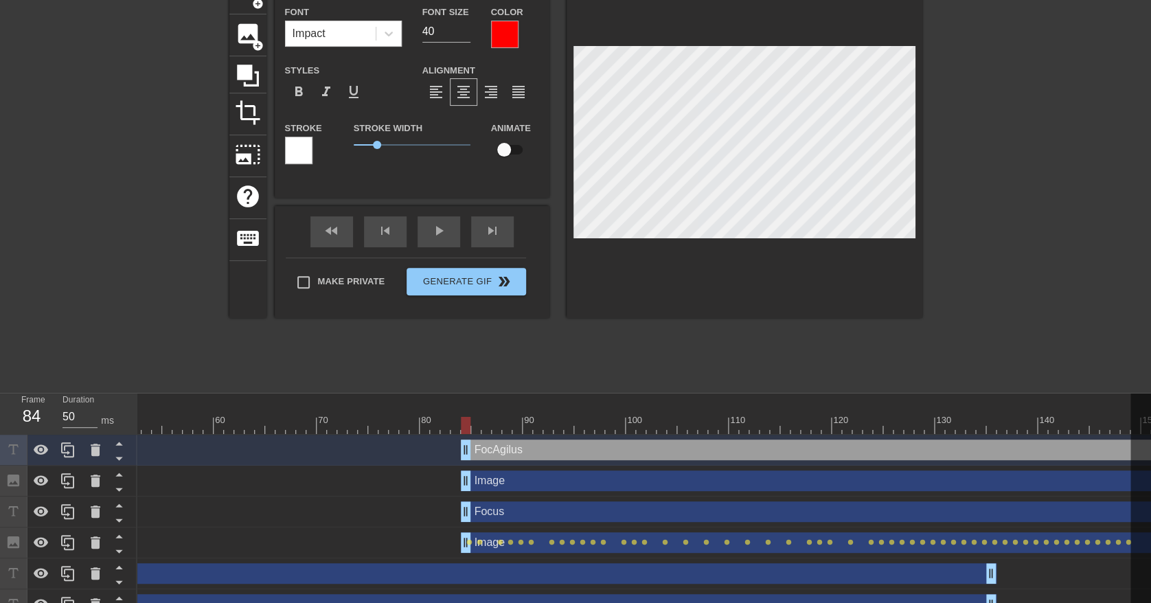
type textarea "FocAgilius"
type input "FocAgilitus"
type textarea "FocAgilitus"
type input "FocAgilityus"
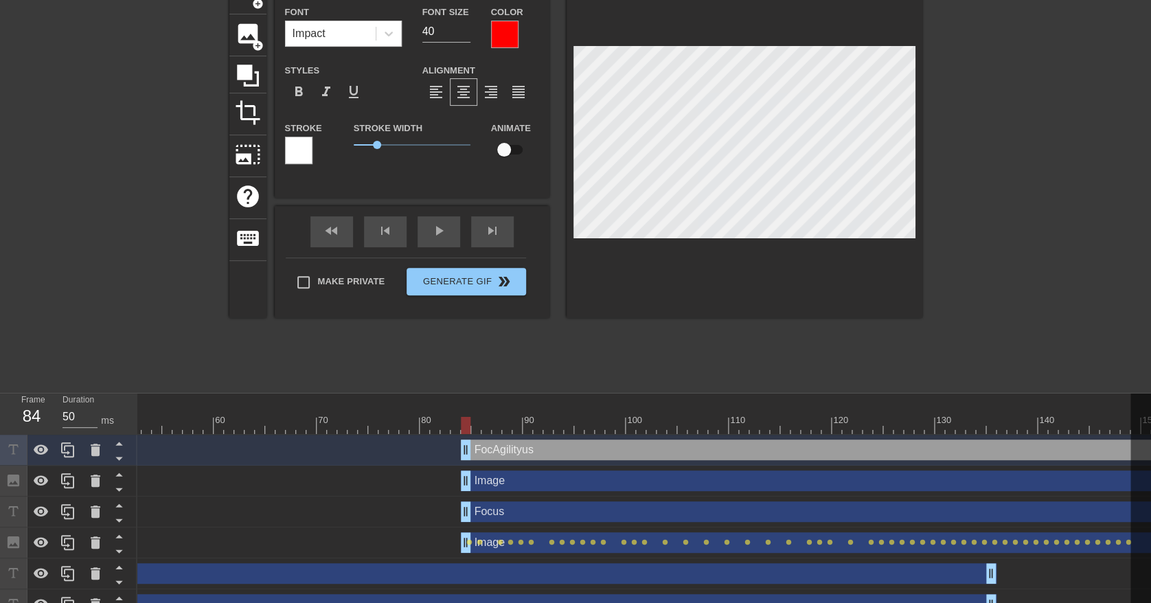
type textarea "FocAgilityus"
type input "Agilityus"
type textarea "Agilityus"
type input "Agilitys"
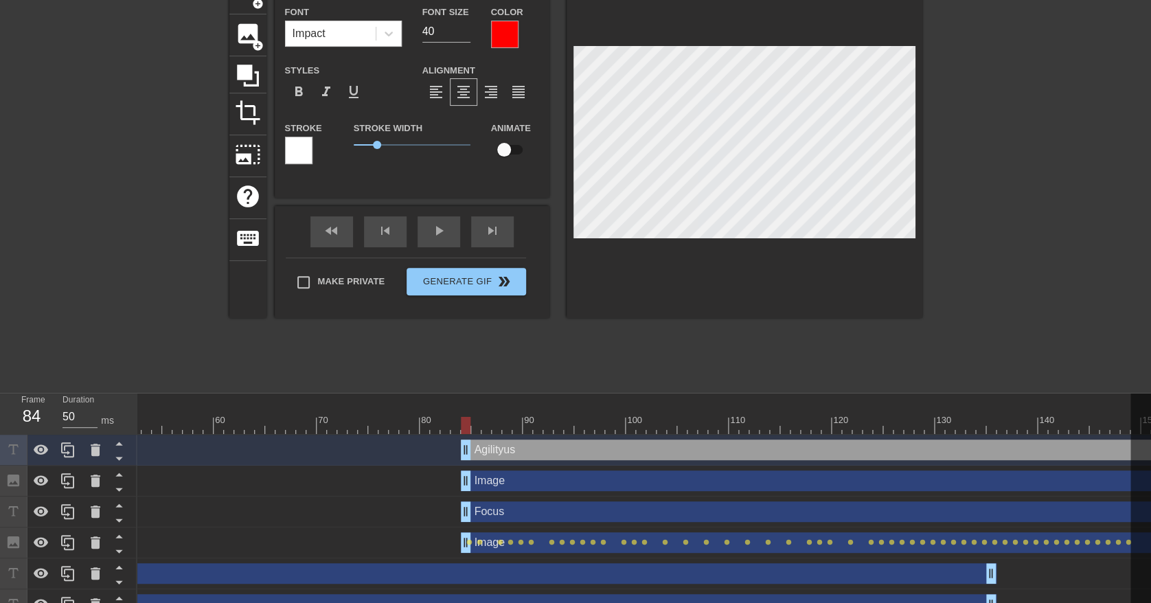
type textarea "Agilitys"
type input "Agility"
type textarea "Agility"
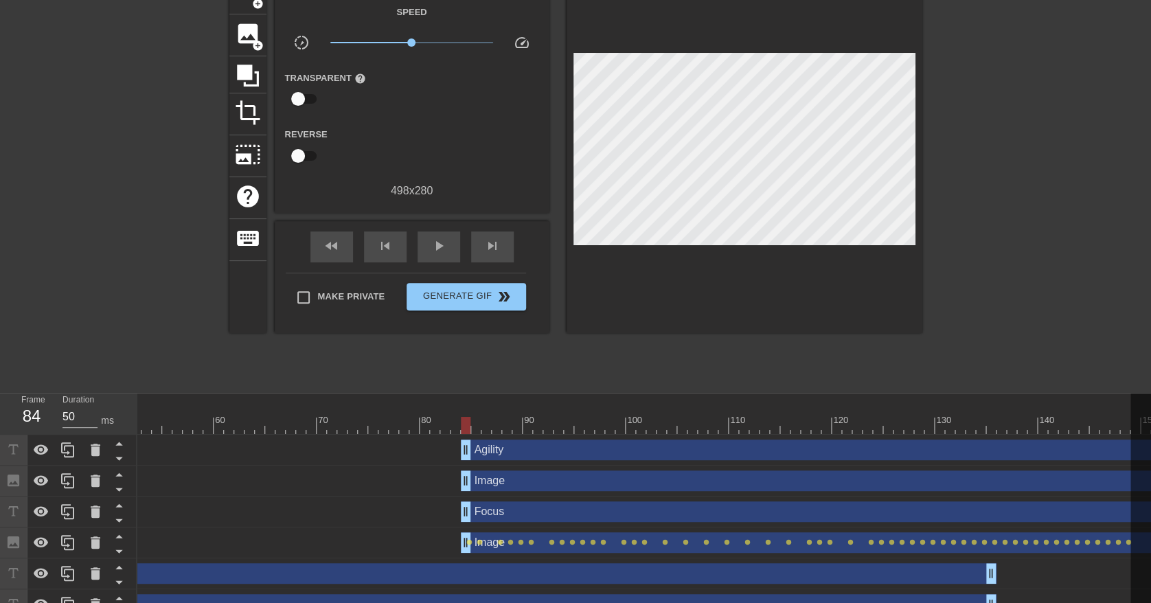
click at [960, 120] on div at bounding box center [1042, 179] width 206 height 412
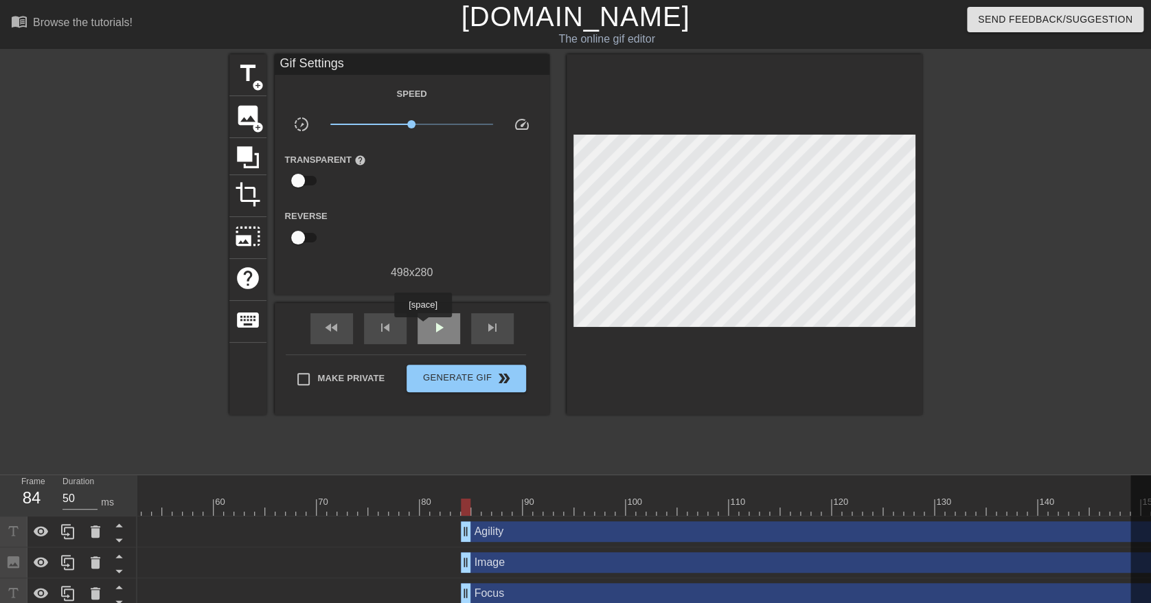
click at [434, 327] on span "play_arrow" at bounding box center [438, 327] width 16 height 16
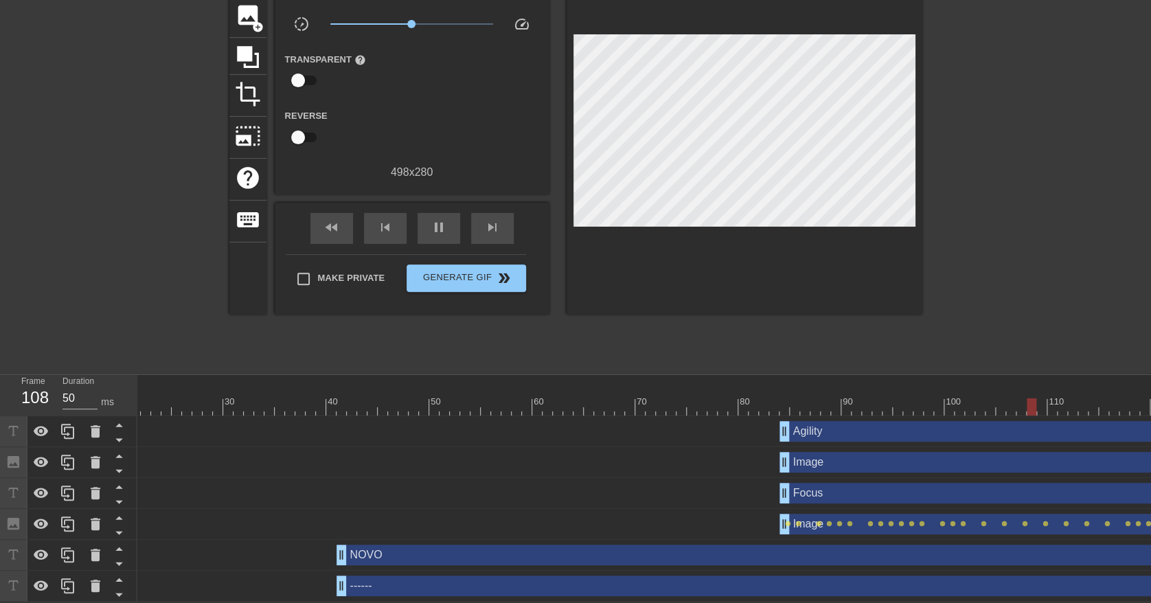
scroll to position [0, 63]
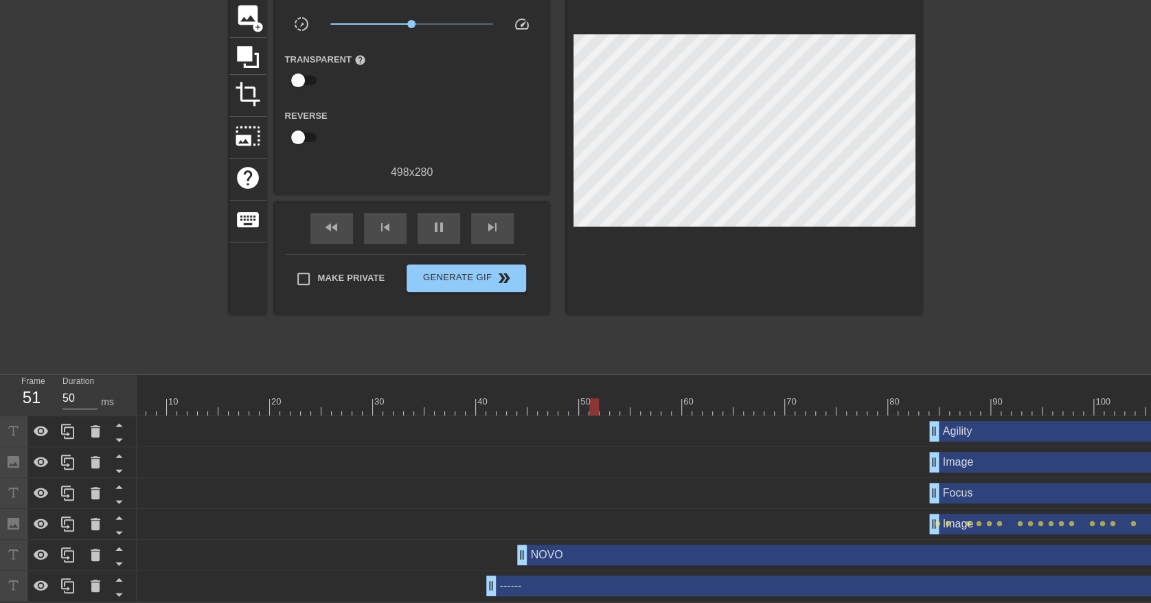
drag, startPoint x: 489, startPoint y: 542, endPoint x: 520, endPoint y: 542, distance: 31.6
drag, startPoint x: 490, startPoint y: 571, endPoint x: 518, endPoint y: 568, distance: 27.7
click at [453, 215] on div "pause" at bounding box center [438, 228] width 43 height 31
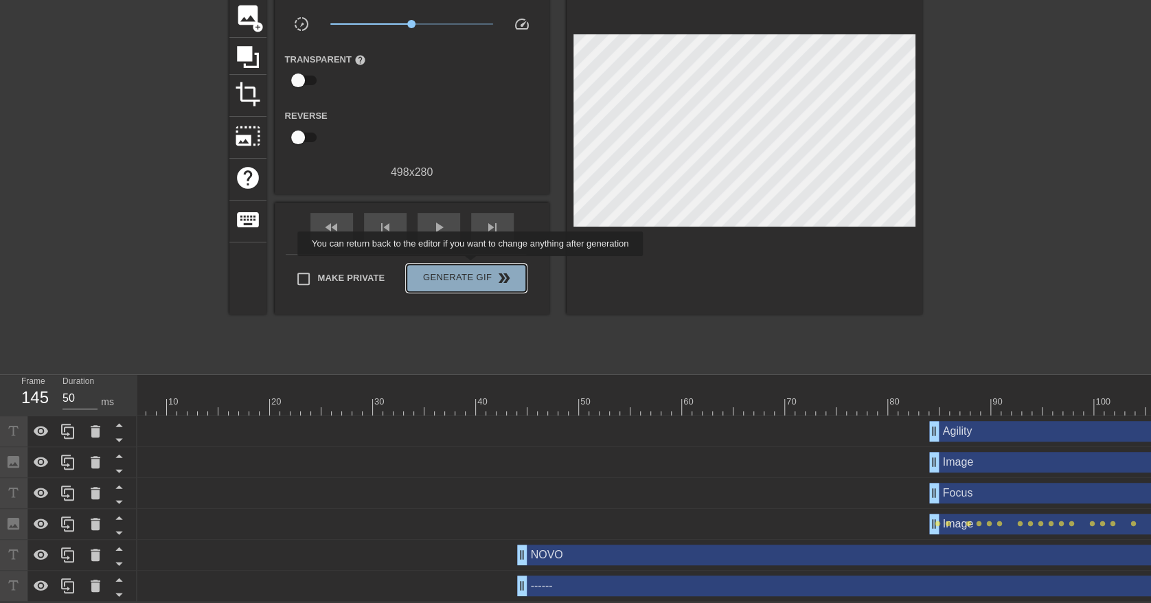
click at [472, 270] on span "Generate Gif double_arrow" at bounding box center [466, 278] width 108 height 16
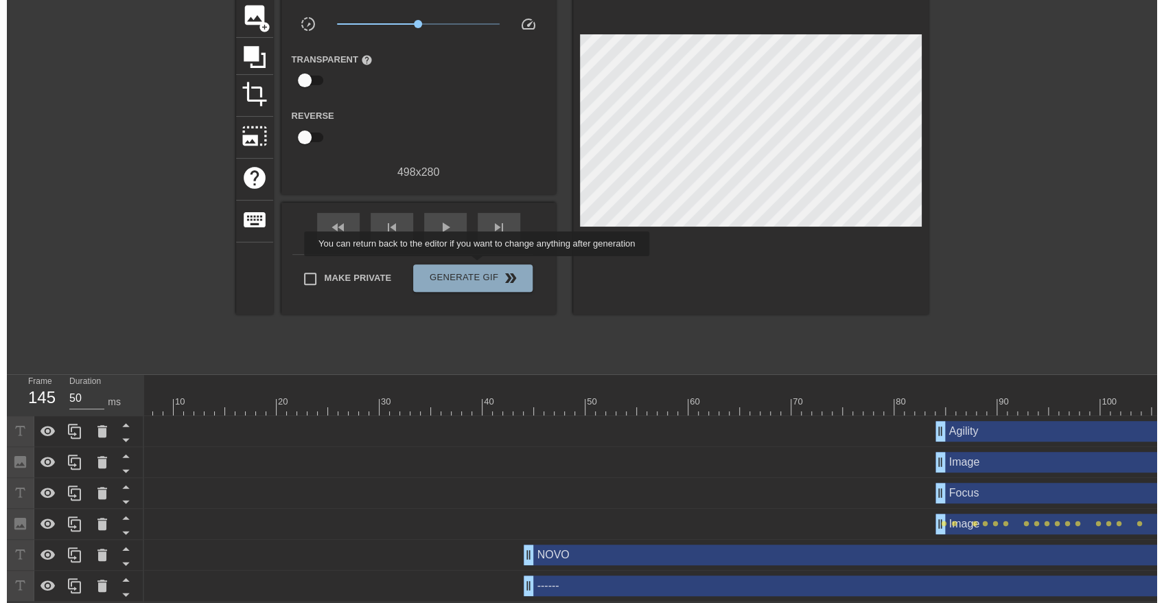
scroll to position [0, 0]
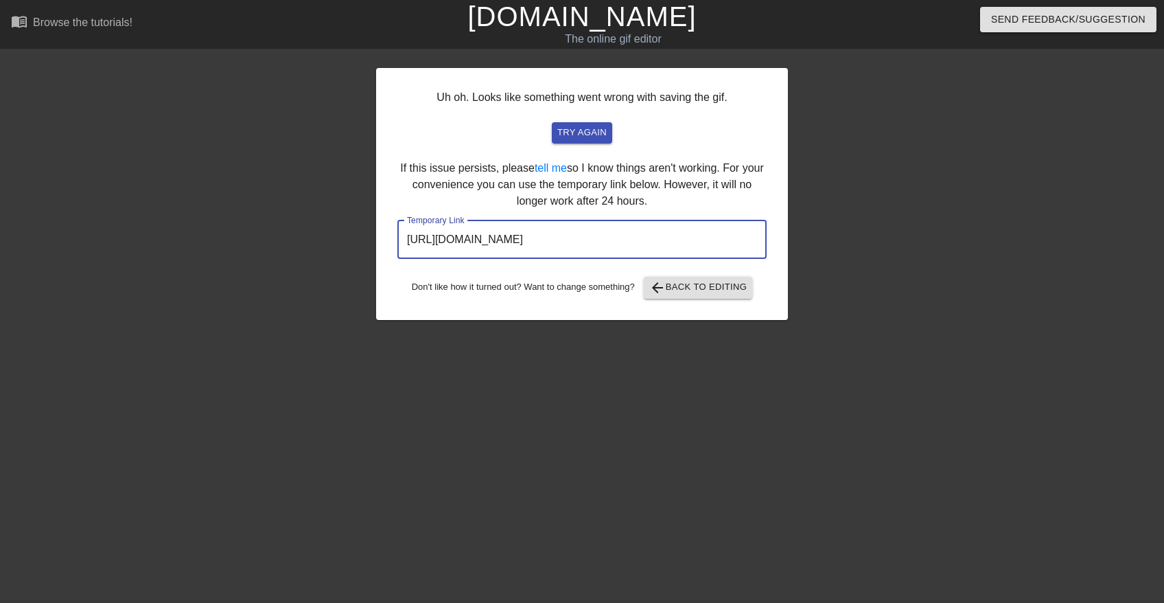
click at [711, 242] on input "[URL][DOMAIN_NAME]" at bounding box center [582, 239] width 369 height 38
